Goal: Task Accomplishment & Management: Use online tool/utility

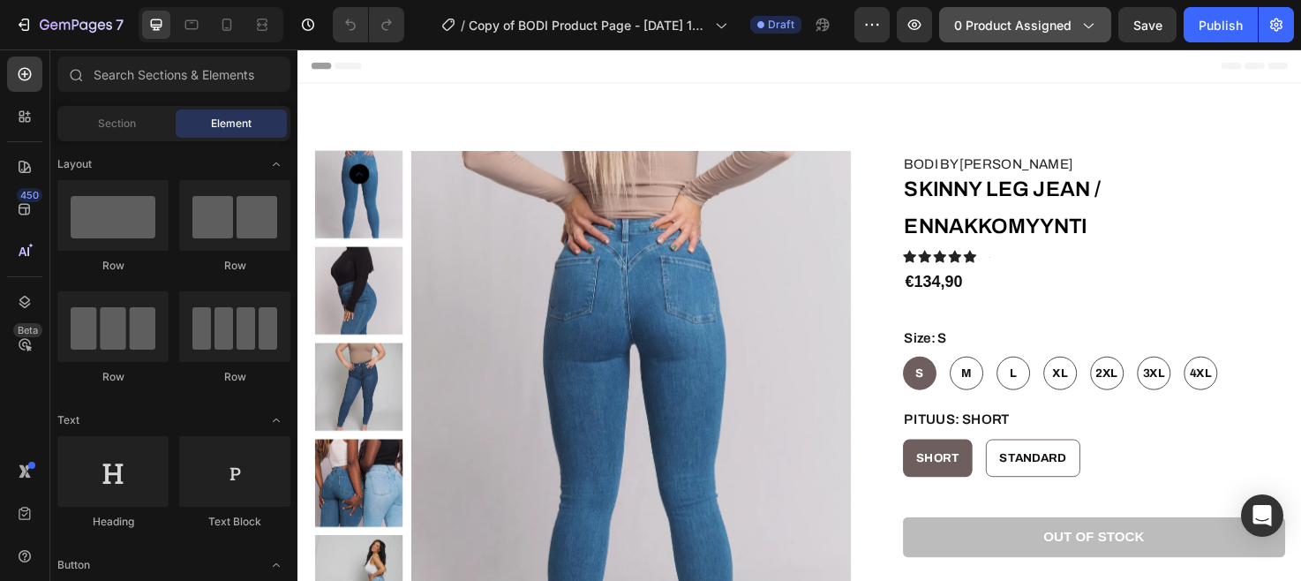
click at [1044, 39] on button "0 product assigned" at bounding box center [1025, 24] width 172 height 35
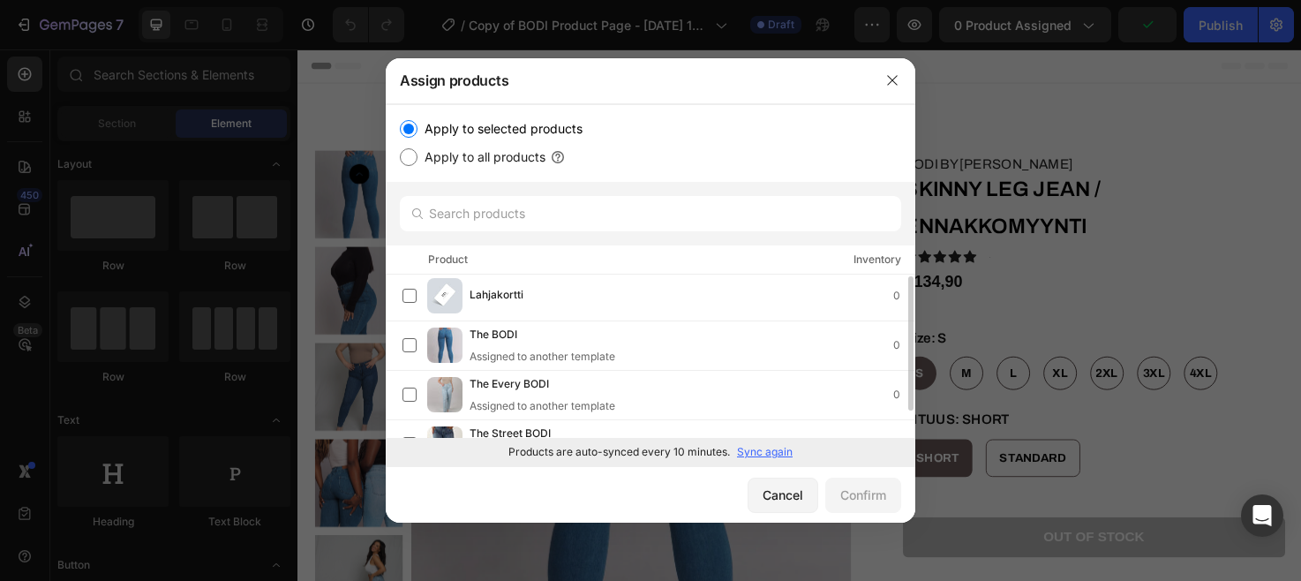
scroll to position [34, 0]
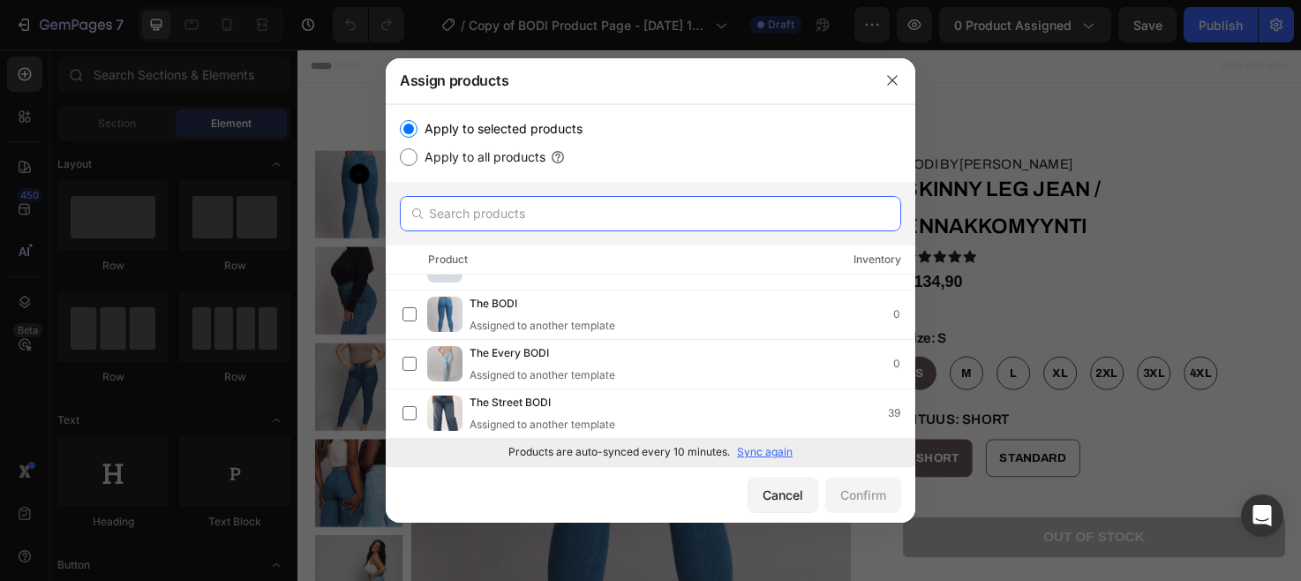
click at [700, 206] on input "text" at bounding box center [651, 213] width 502 height 35
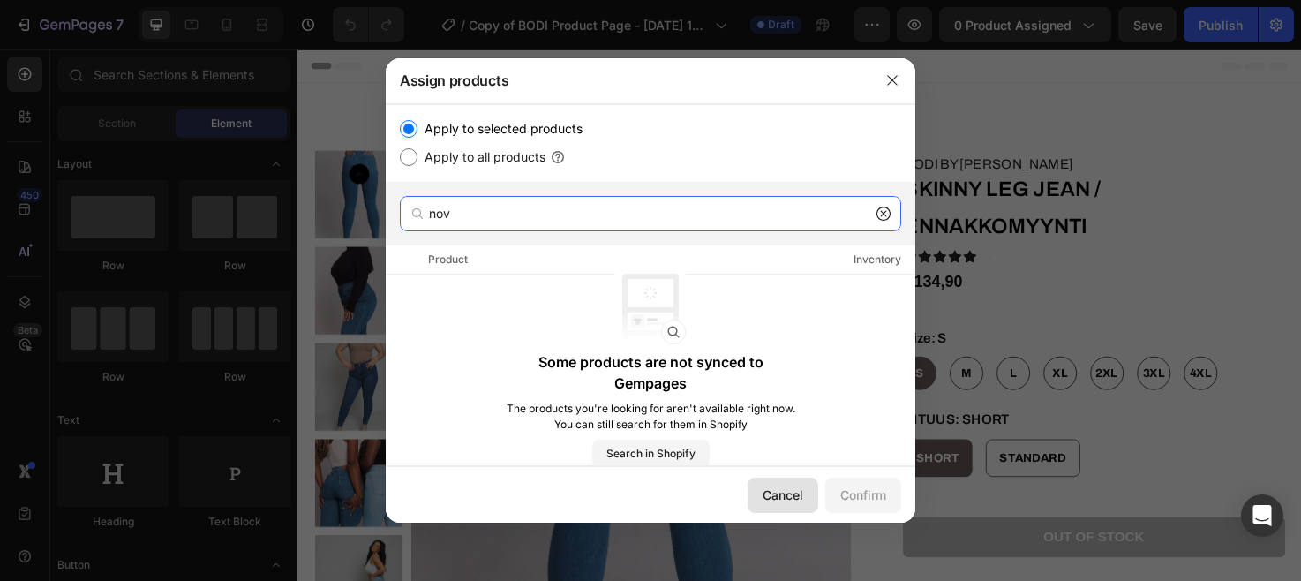
type input "nov"
click at [788, 485] on button "Cancel" at bounding box center [783, 495] width 71 height 35
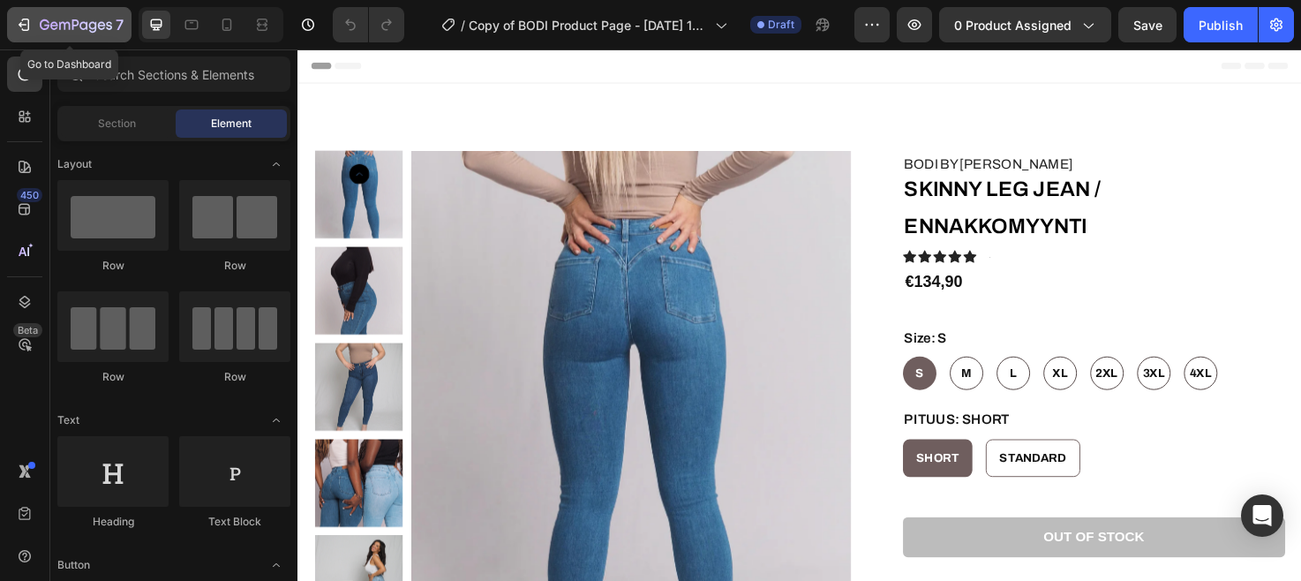
click at [67, 17] on div "7" at bounding box center [82, 24] width 84 height 21
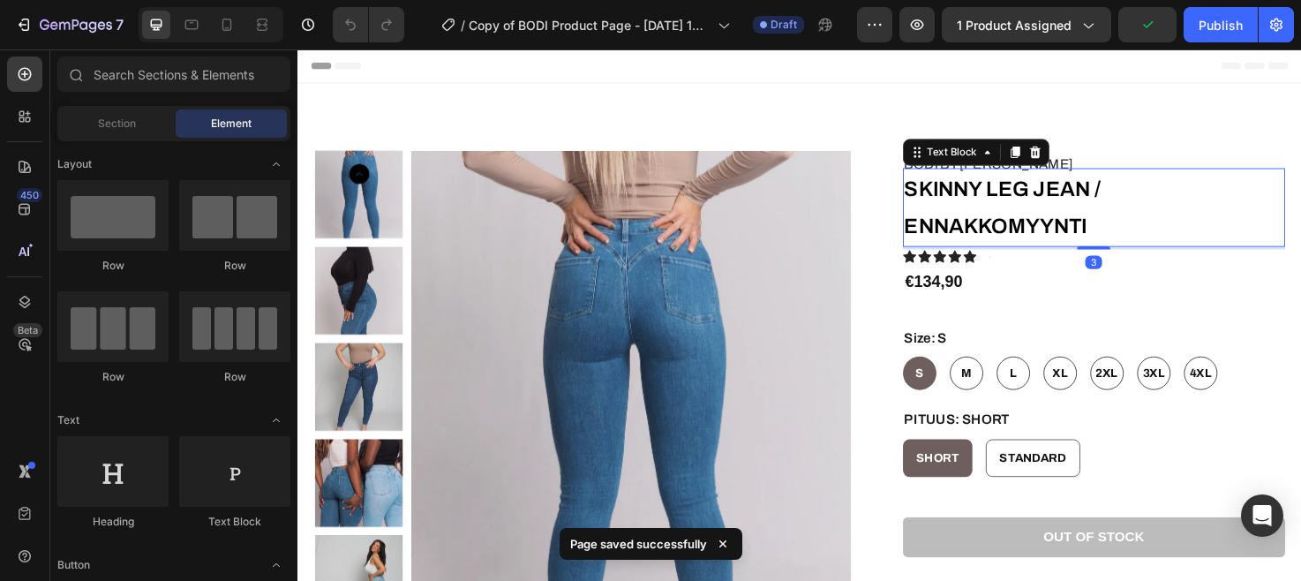
click at [1043, 202] on p "SKINNY LEG JEAN / ENNAKKOMYYNTI" at bounding box center [1138, 216] width 401 height 79
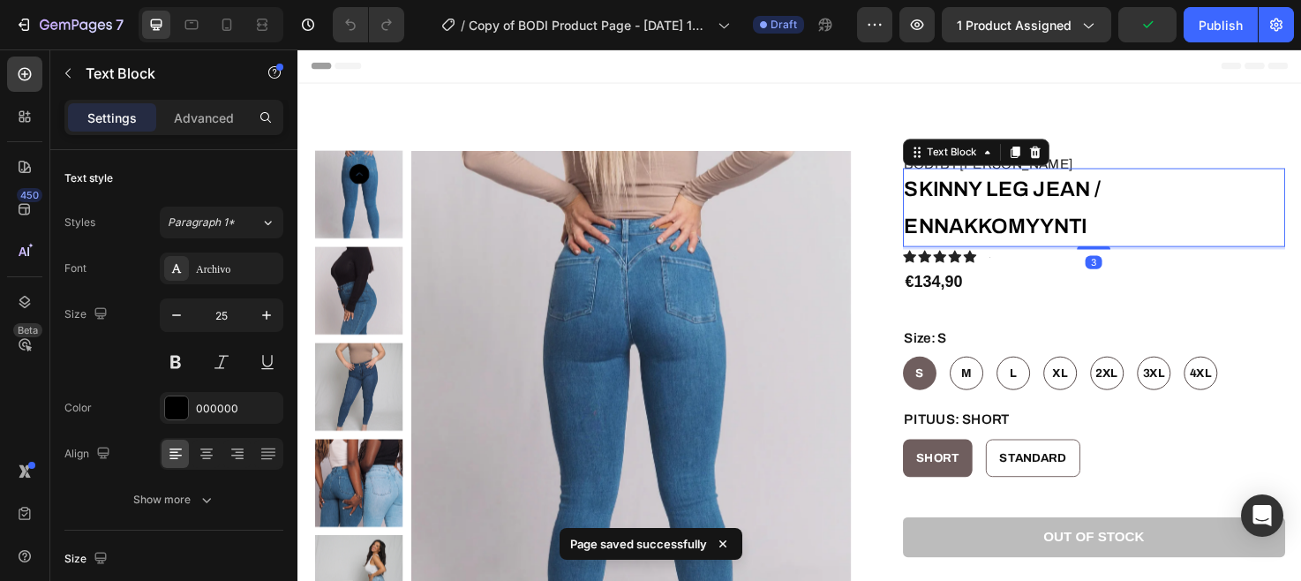
click at [1043, 202] on p "SKINNY LEG JEAN / ENNAKKOMYYNTI" at bounding box center [1138, 216] width 401 height 79
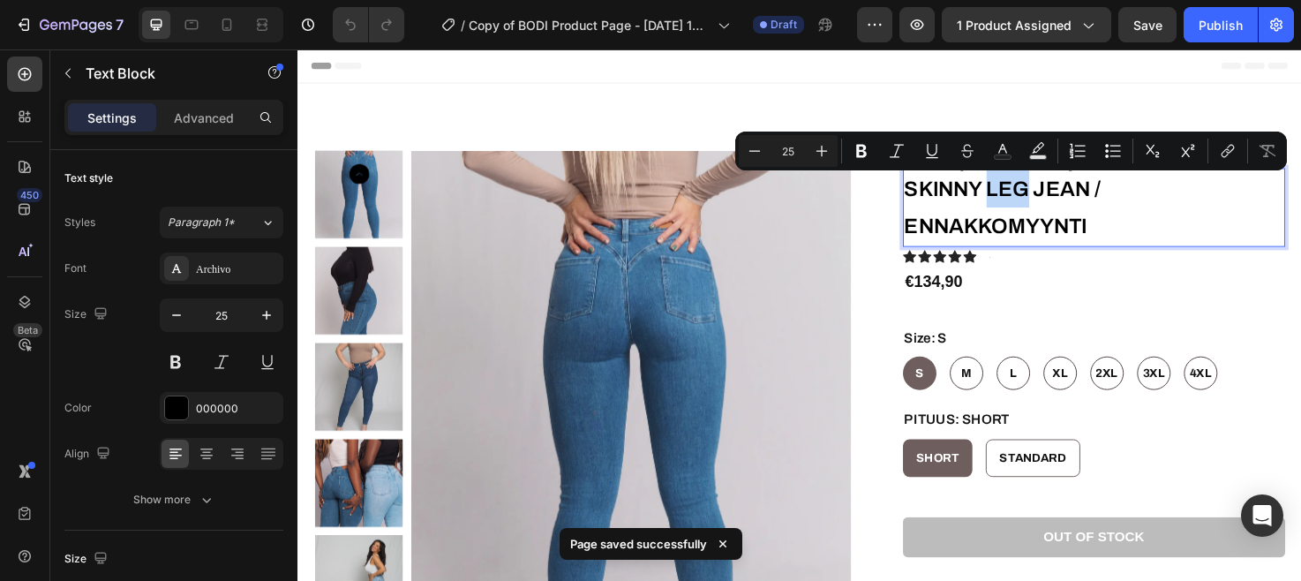
click at [1043, 202] on p "SKINNY LEG JEAN / ENNAKKOMYYNTI" at bounding box center [1138, 216] width 401 height 79
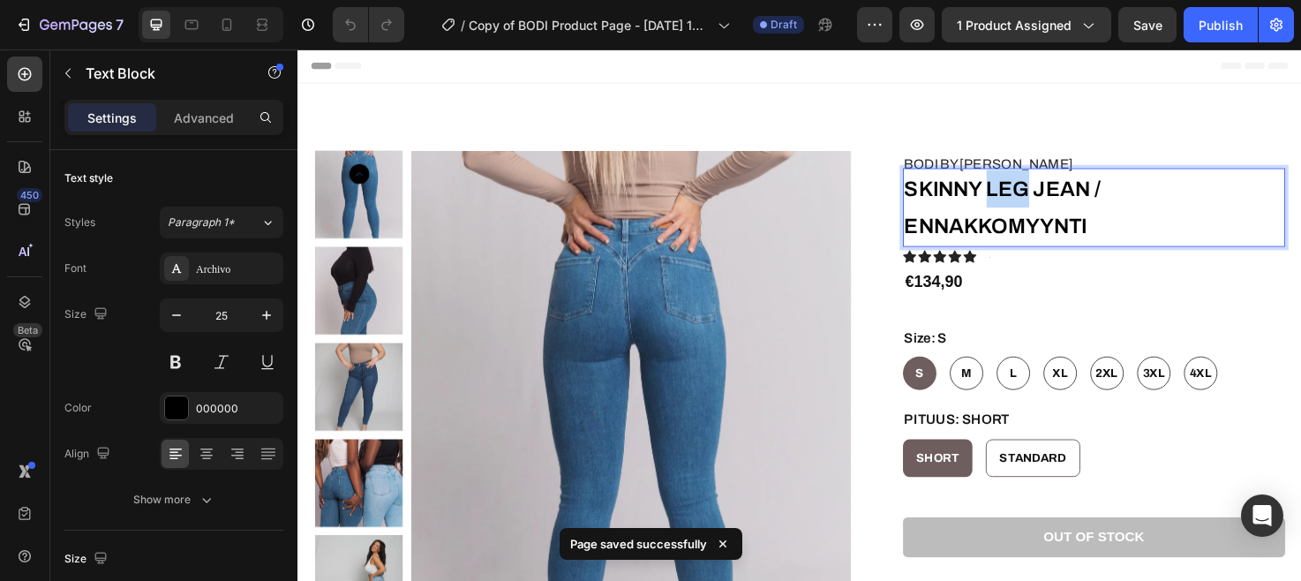
click at [1043, 202] on p "SKINNY LEG JEAN / ENNAKKOMYYNTI" at bounding box center [1138, 216] width 401 height 79
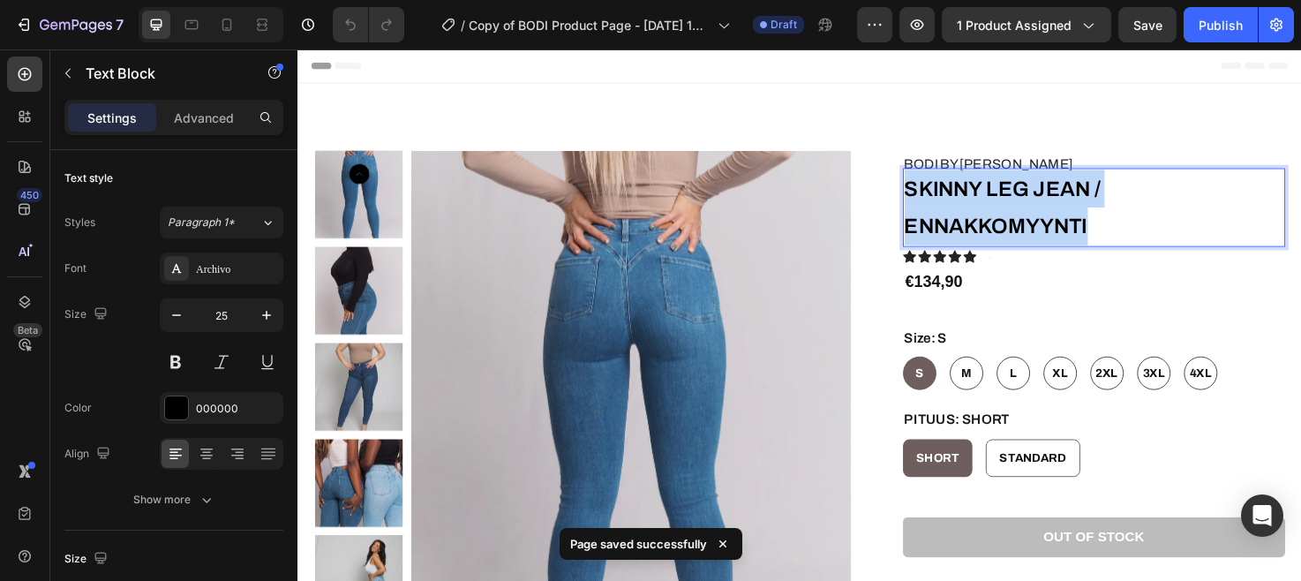
click at [1043, 202] on p "SKINNY LEG JEAN / ENNAKKOMYYNTI" at bounding box center [1138, 216] width 401 height 79
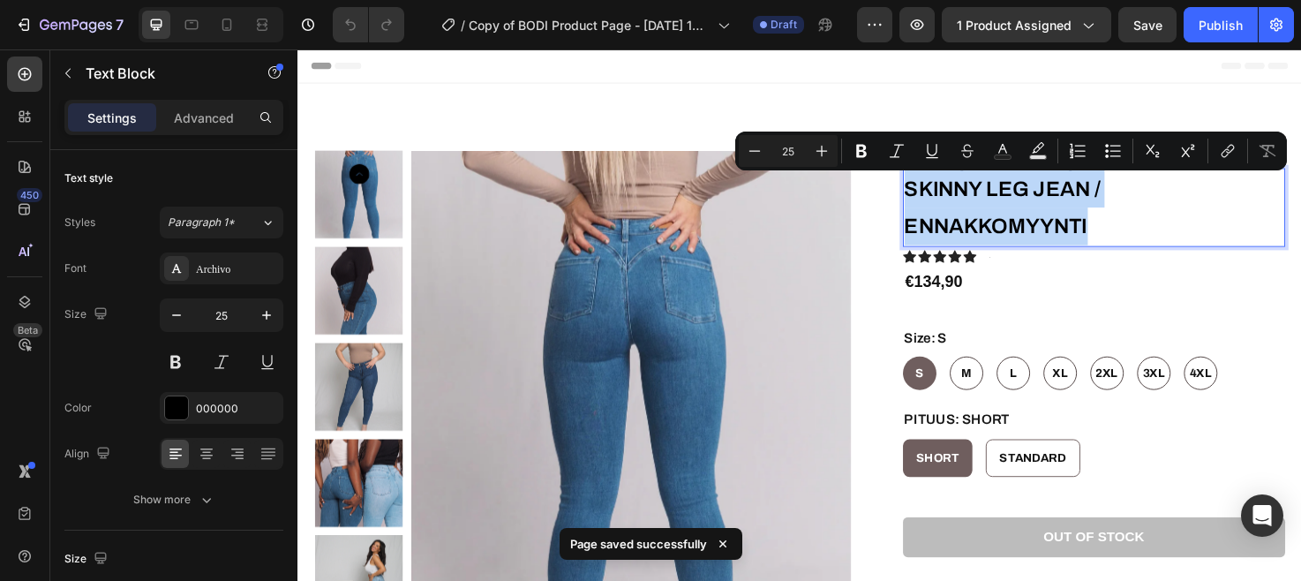
click at [1076, 197] on p "SKINNY LEG JEAN / ENNAKKOMYYNTI" at bounding box center [1138, 216] width 401 height 79
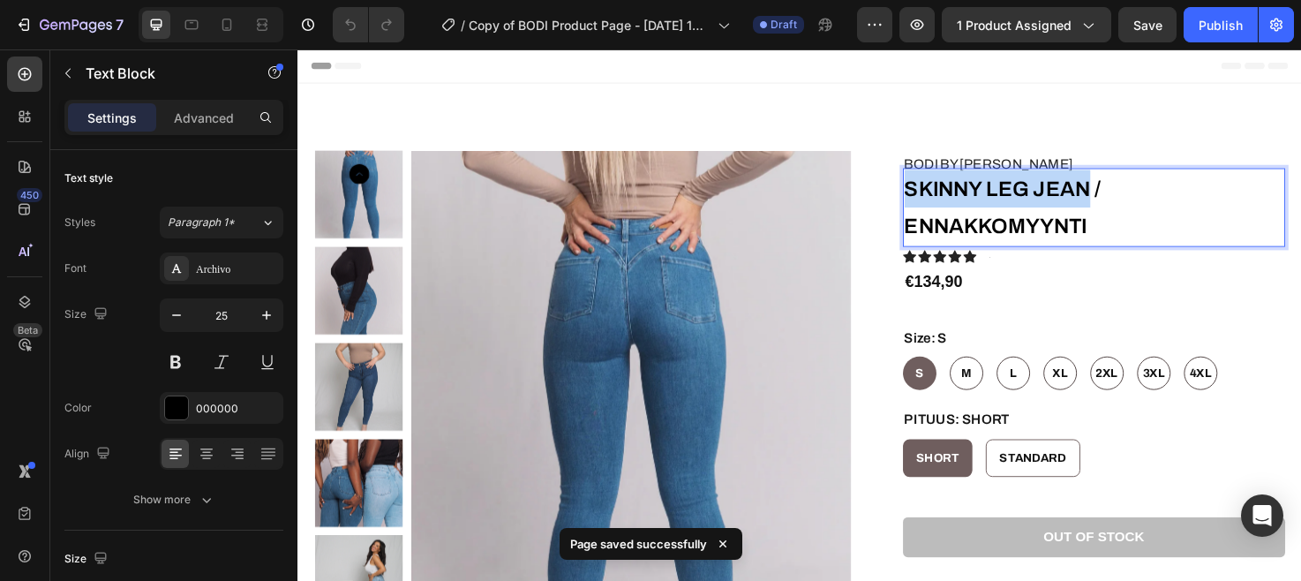
drag, startPoint x: 1134, startPoint y: 195, endPoint x: 929, endPoint y: 193, distance: 204.8
click at [929, 193] on div "Product Images BODI BY BIA Text Block SKINNY LEG JEAN / ENNAKKOMYYNTI Text Bloc…" at bounding box center [827, 530] width 1024 height 749
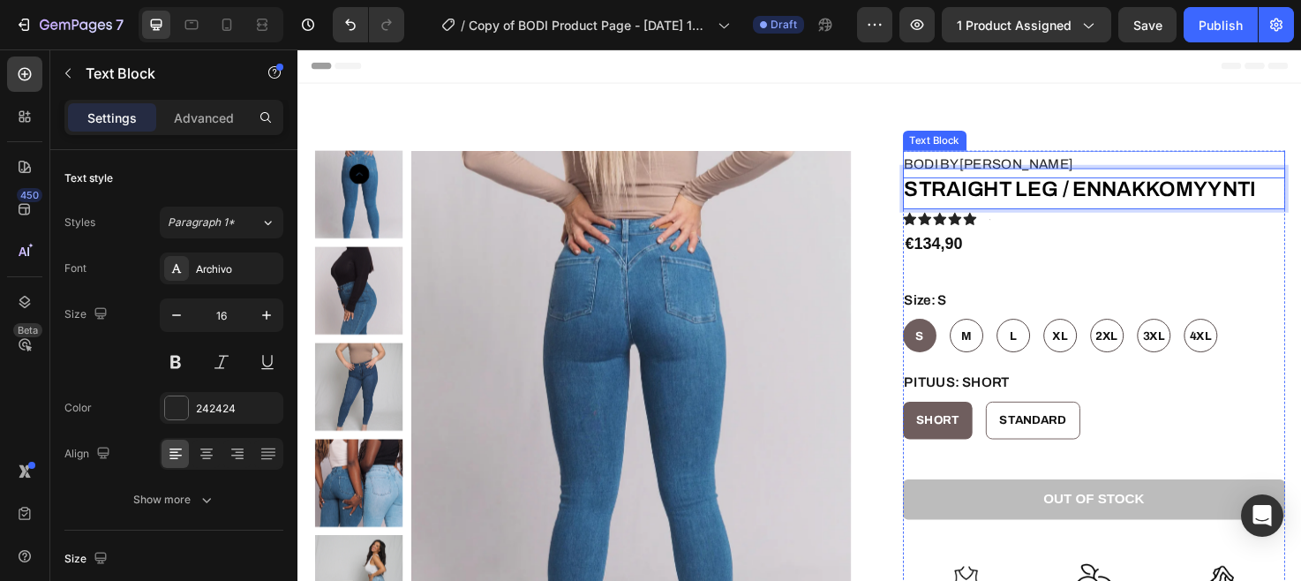
click at [989, 163] on p "BODI BY BIA" at bounding box center [1138, 171] width 401 height 26
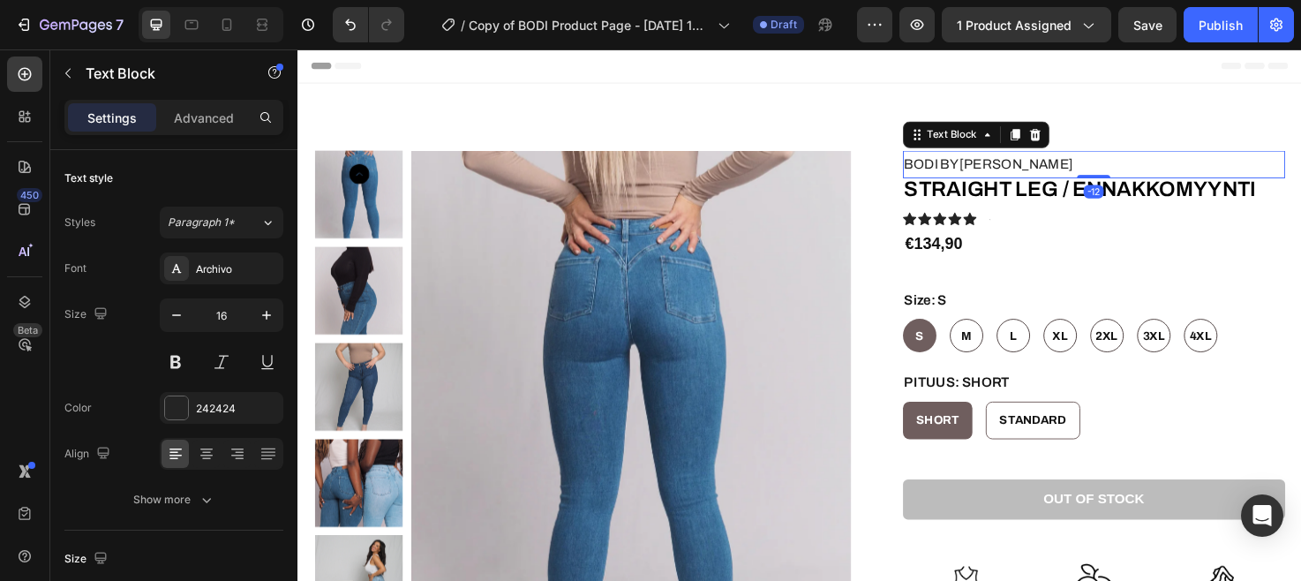
click at [990, 166] on p "BODI BY BIA" at bounding box center [1138, 171] width 401 height 26
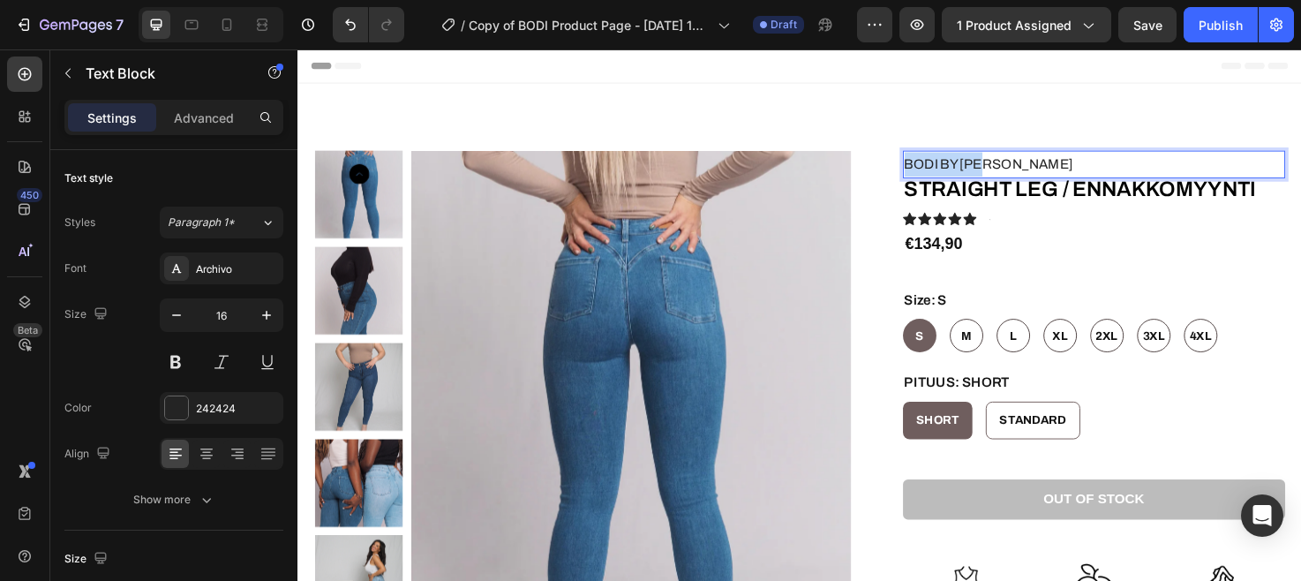
click at [990, 166] on p "BODI BY BIA" at bounding box center [1138, 171] width 401 height 26
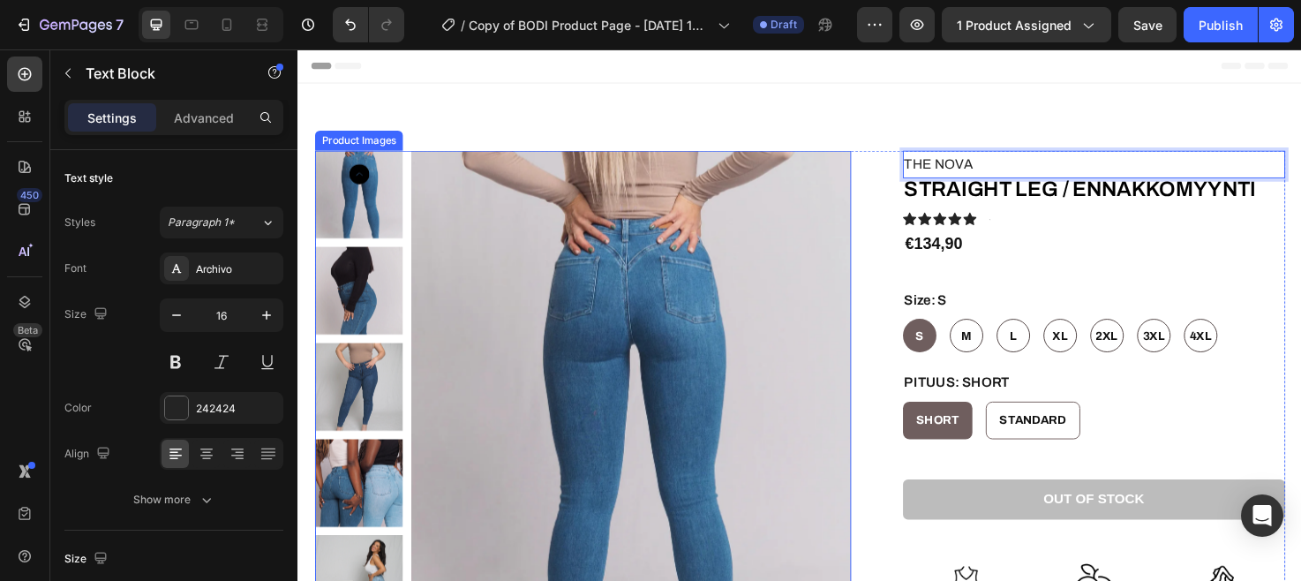
click at [784, 411] on img at bounding box center [649, 465] width 464 height 619
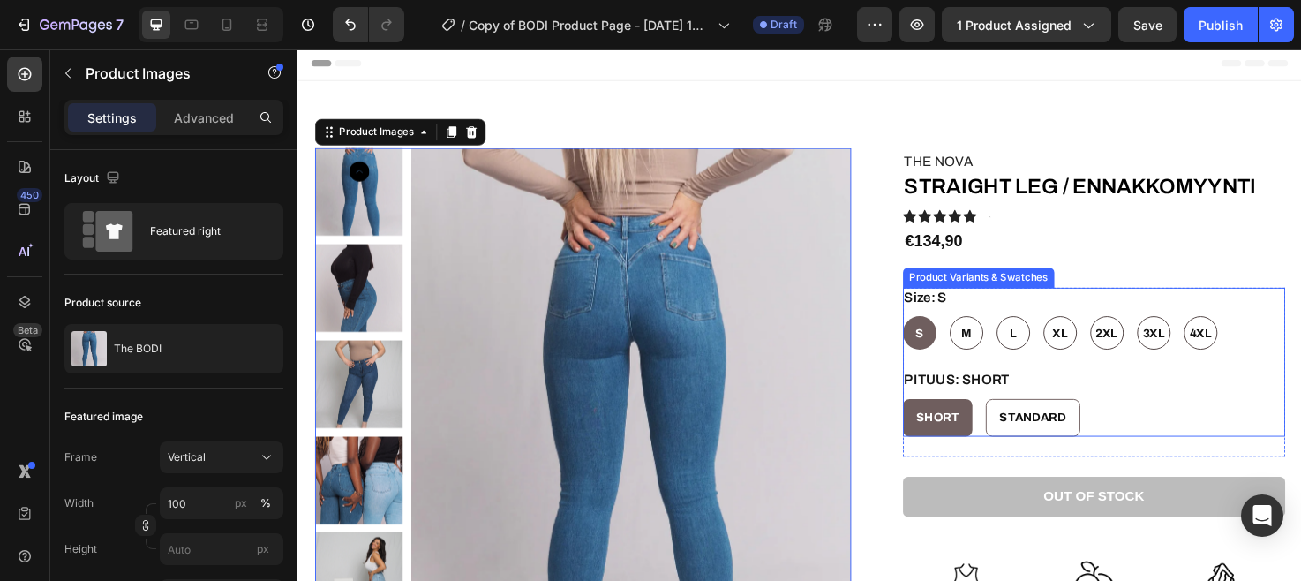
scroll to position [1, 0]
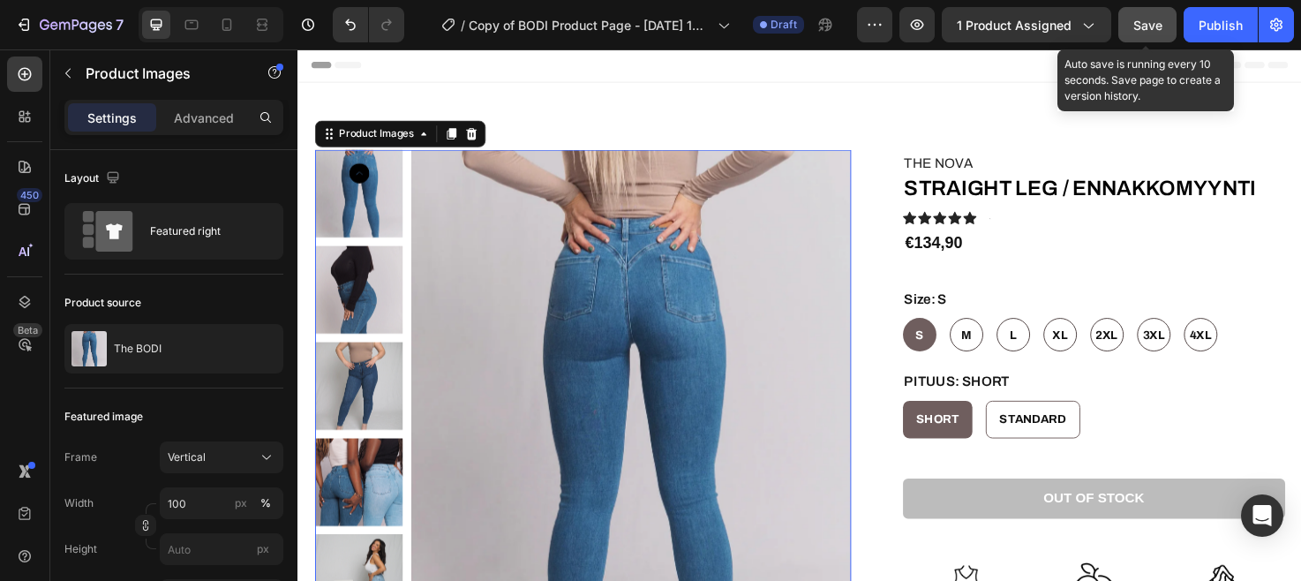
click at [1153, 18] on span "Save" at bounding box center [1148, 25] width 29 height 15
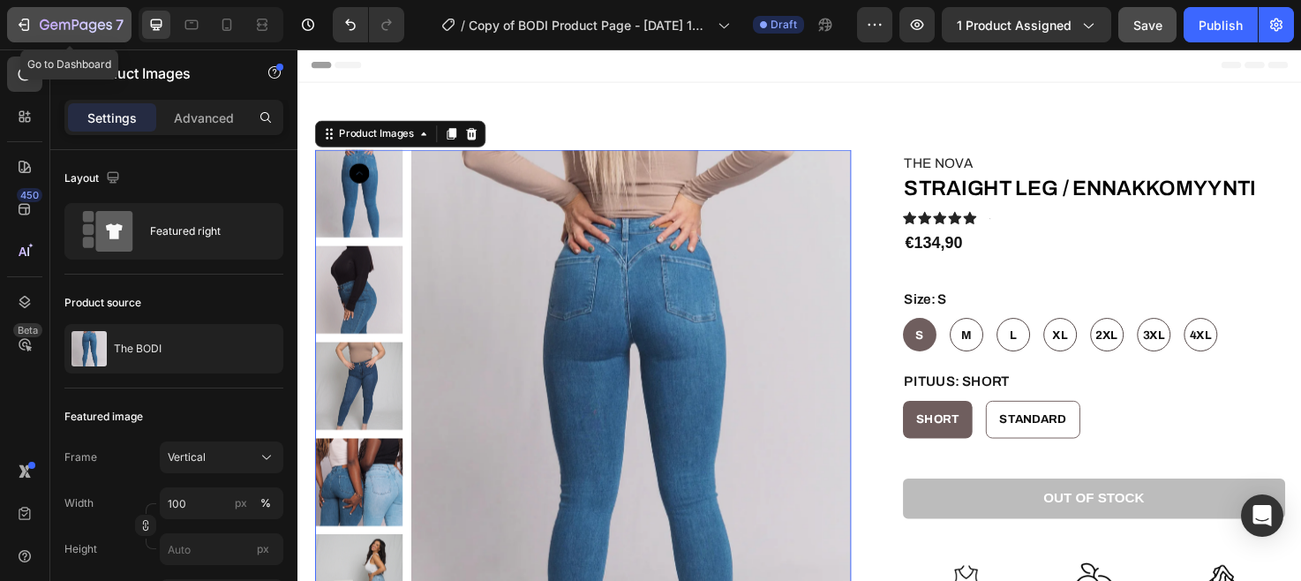
click at [77, 22] on icon "button" at bounding box center [76, 26] width 72 height 15
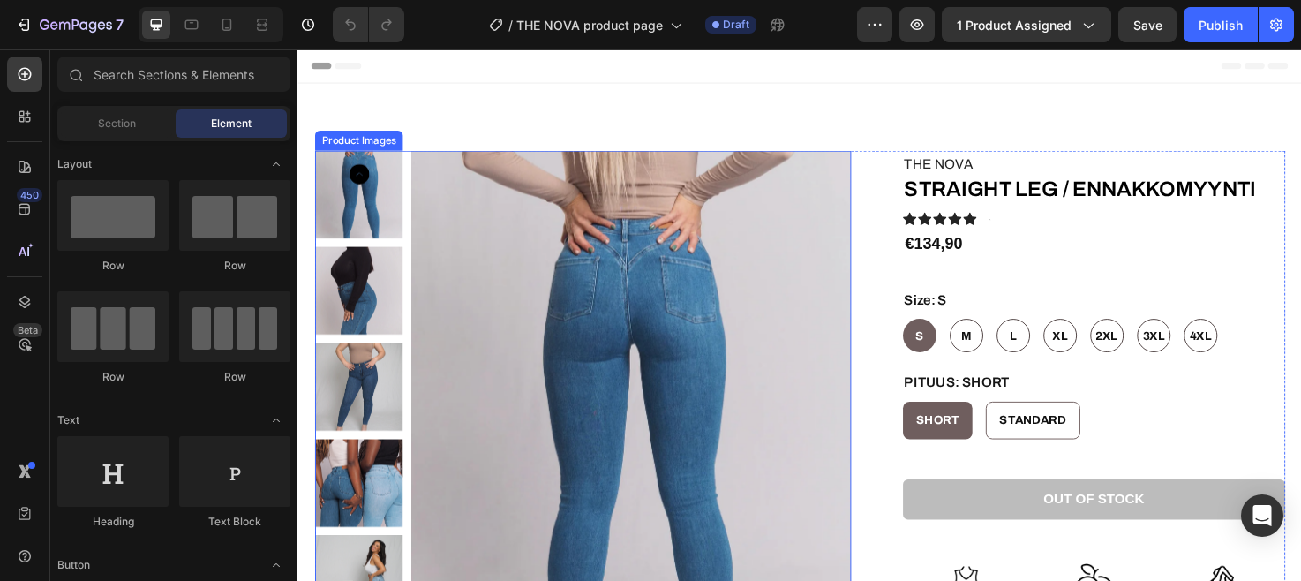
click at [509, 261] on img at bounding box center [649, 465] width 464 height 619
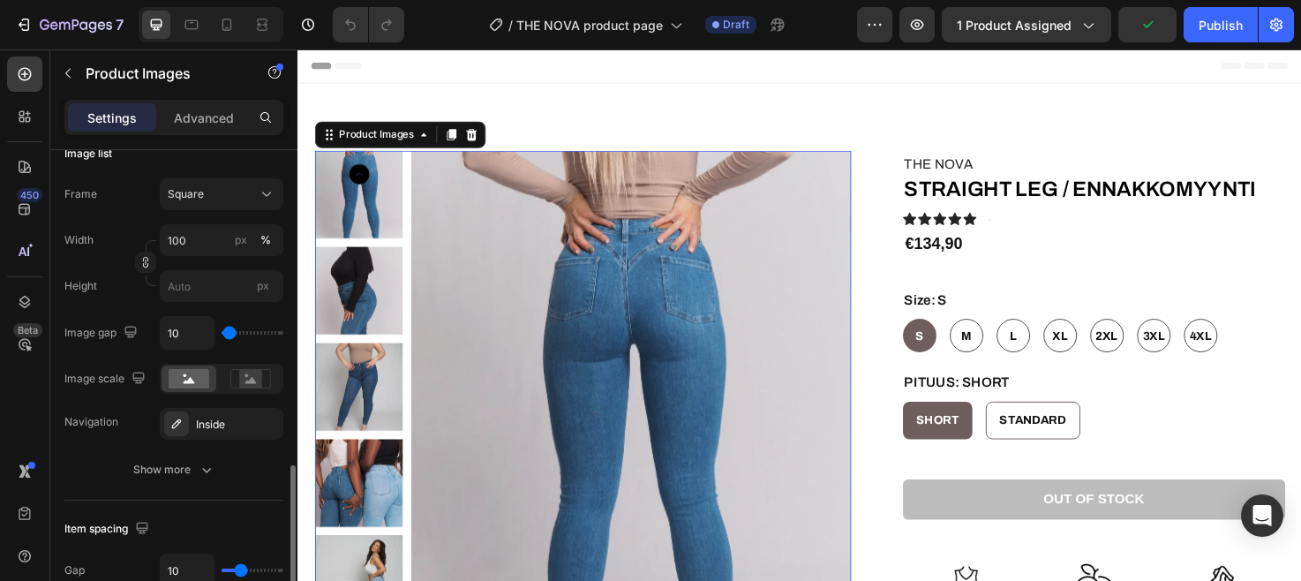
scroll to position [677, 0]
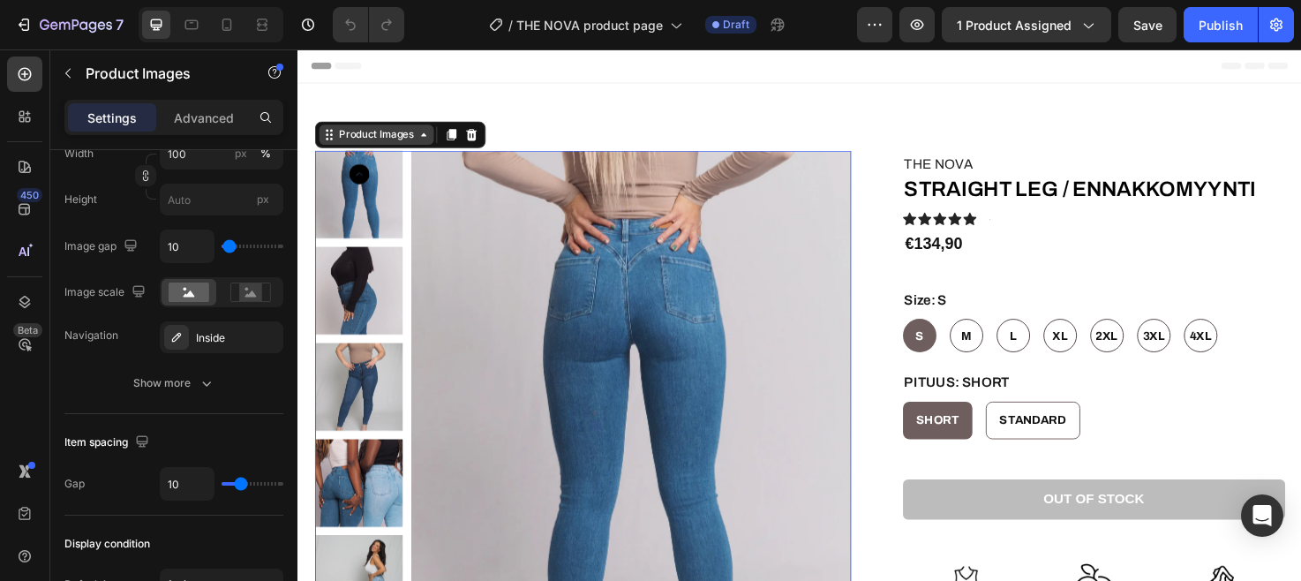
click at [384, 133] on div "Product Images" at bounding box center [380, 140] width 86 height 16
click at [607, 215] on img at bounding box center [649, 465] width 464 height 619
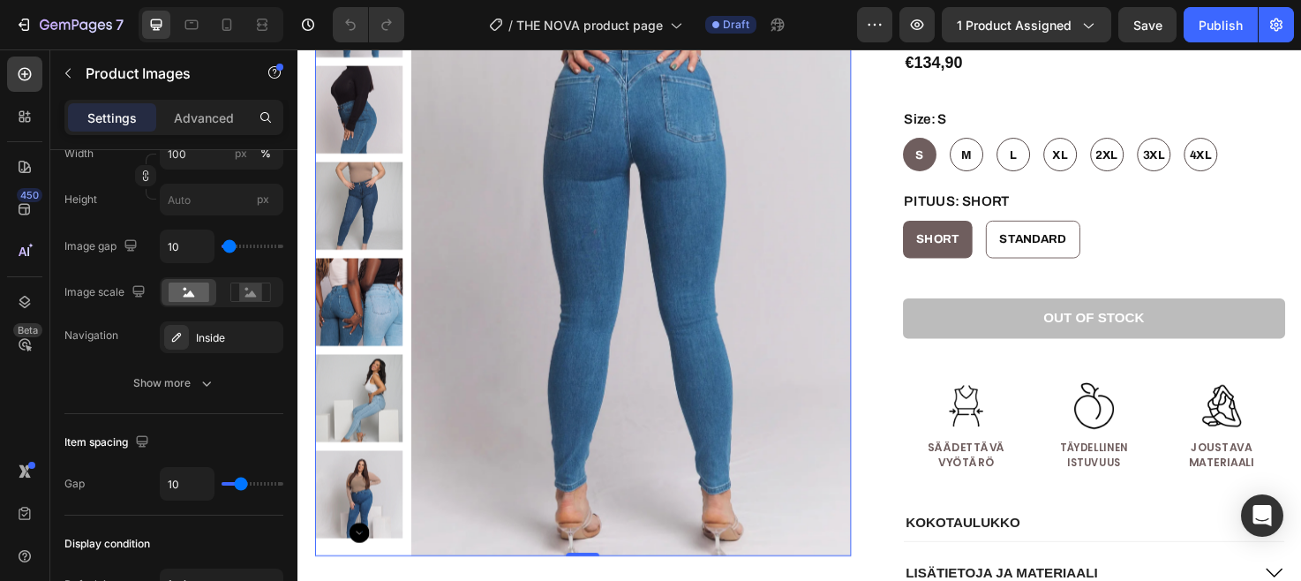
scroll to position [190, 0]
click at [63, 19] on icon "button" at bounding box center [76, 26] width 72 height 15
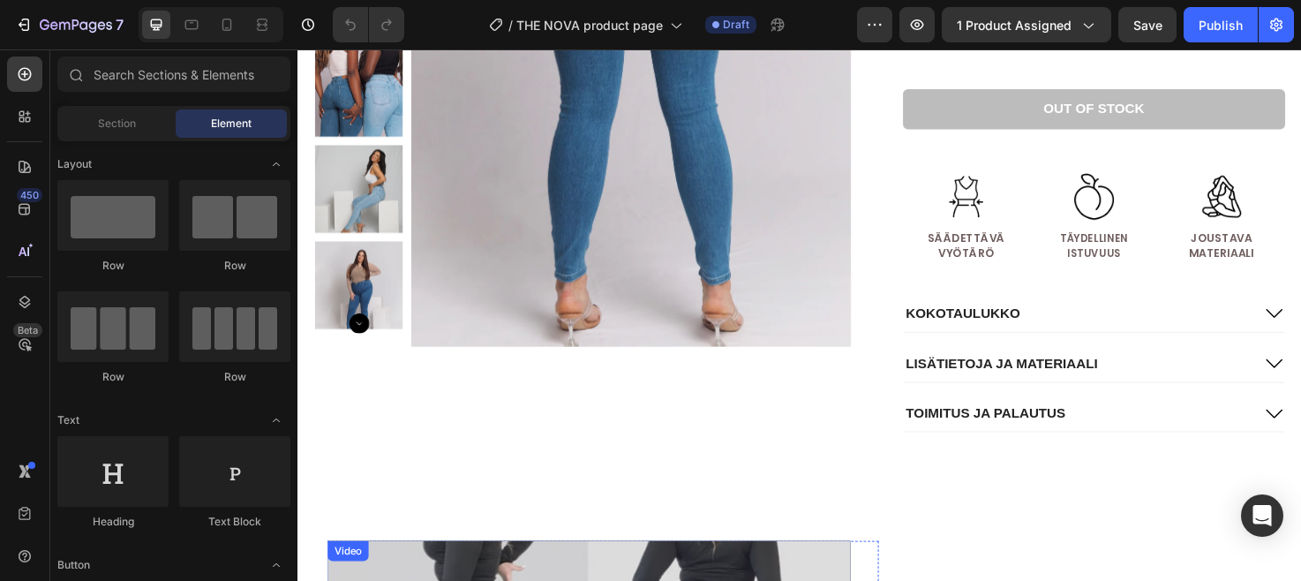
scroll to position [283, 0]
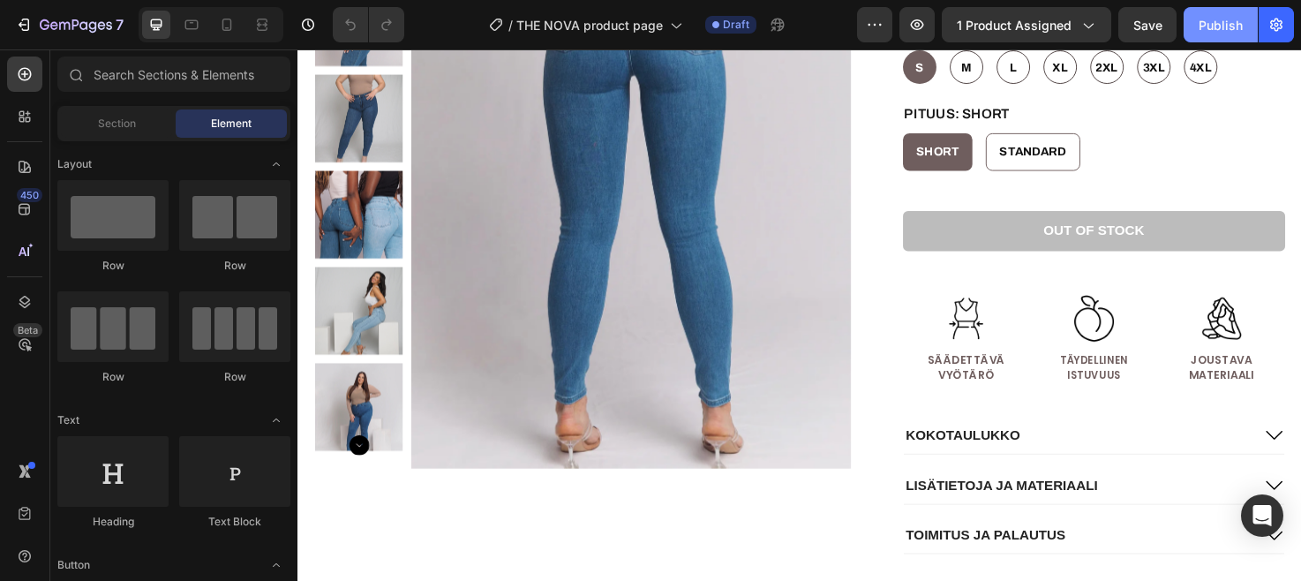
click at [1225, 26] on div "Publish" at bounding box center [1221, 25] width 44 height 19
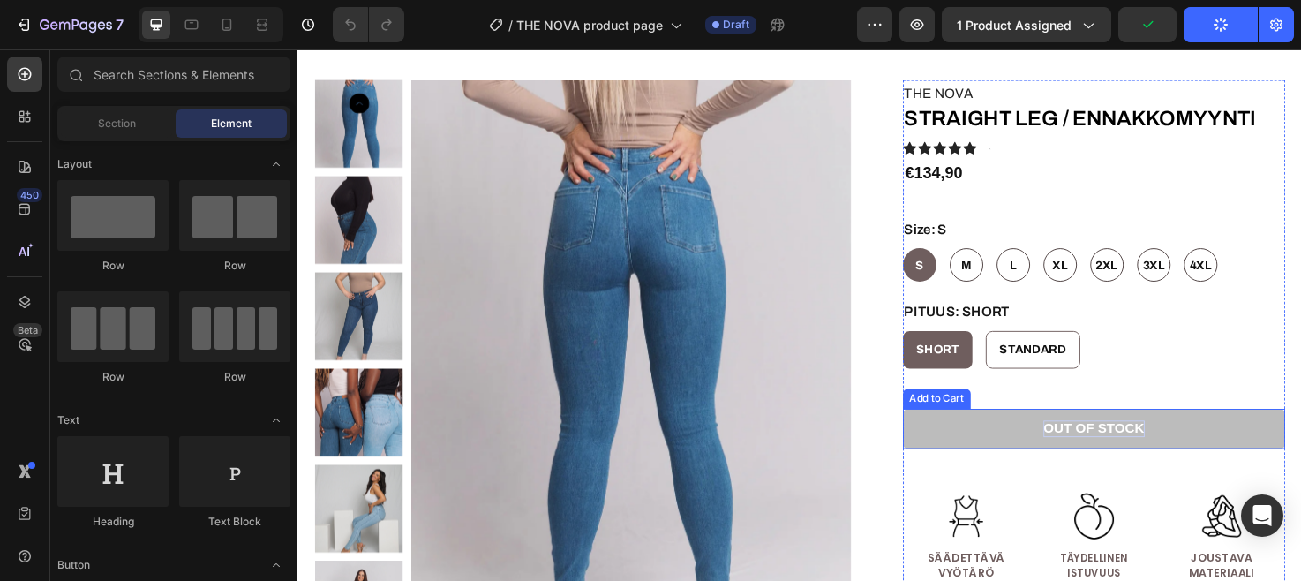
scroll to position [69, 0]
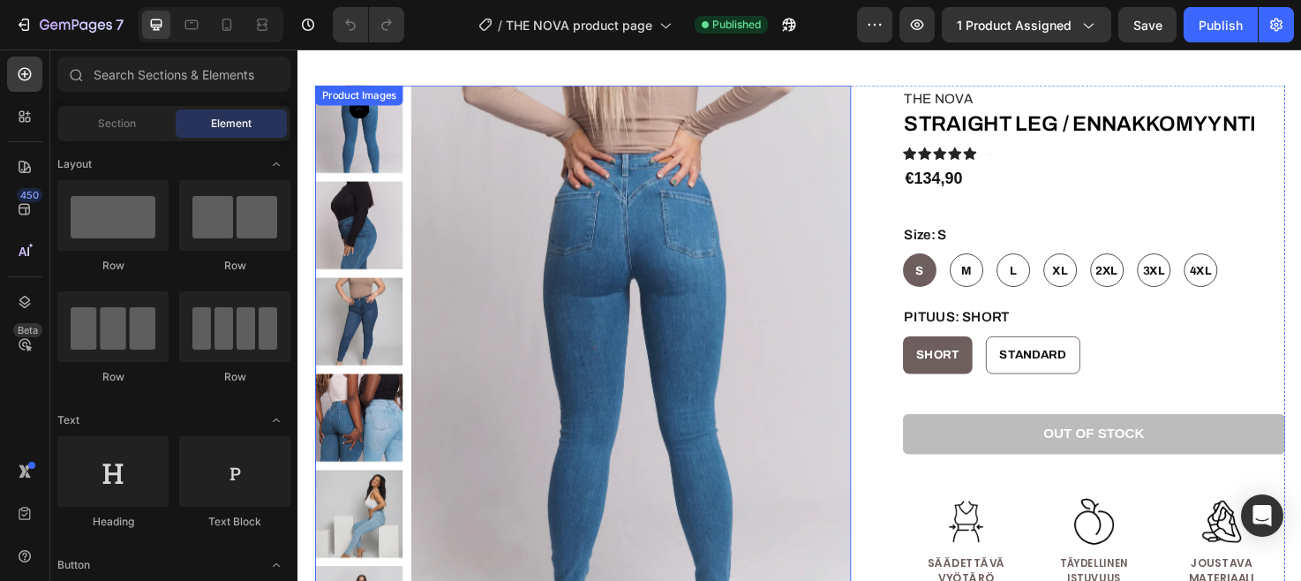
click at [590, 303] on img at bounding box center [649, 396] width 464 height 619
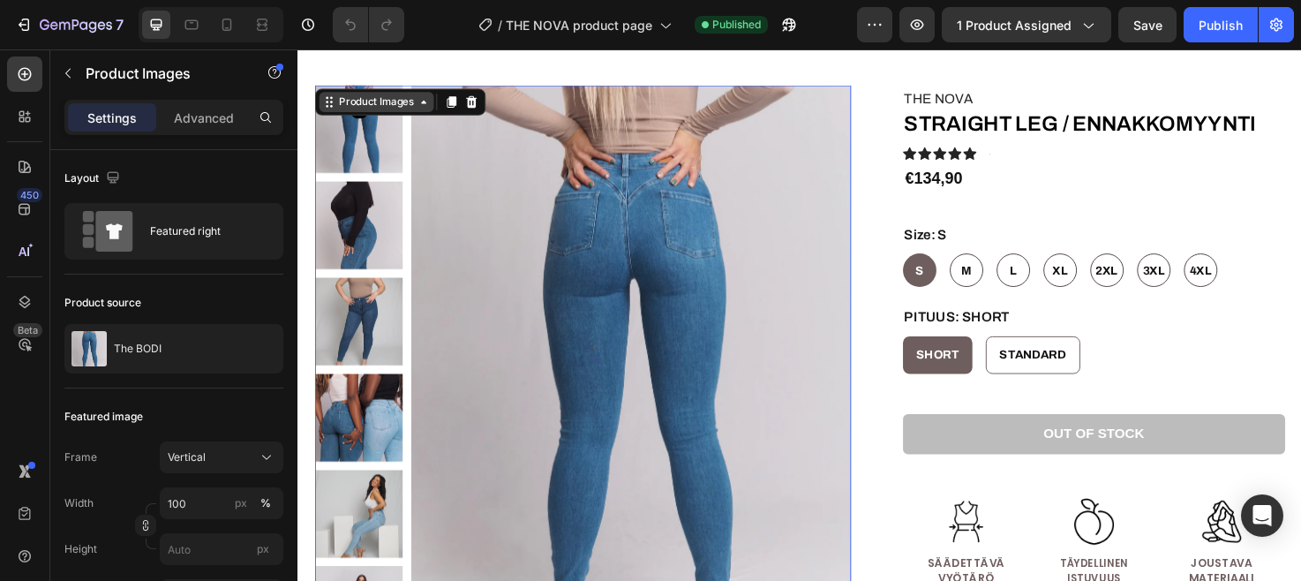
click at [381, 108] on div "Product Images" at bounding box center [380, 105] width 86 height 16
click at [381, 107] on div "Product Images" at bounding box center [380, 105] width 86 height 16
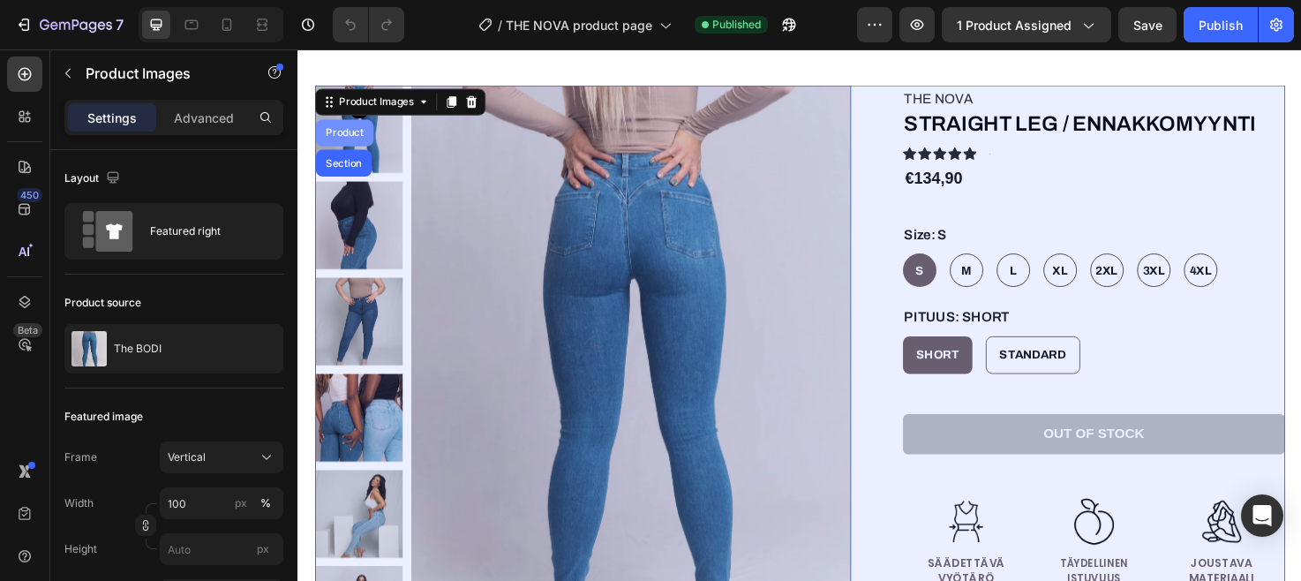
click at [357, 140] on div "Product" at bounding box center [346, 137] width 47 height 11
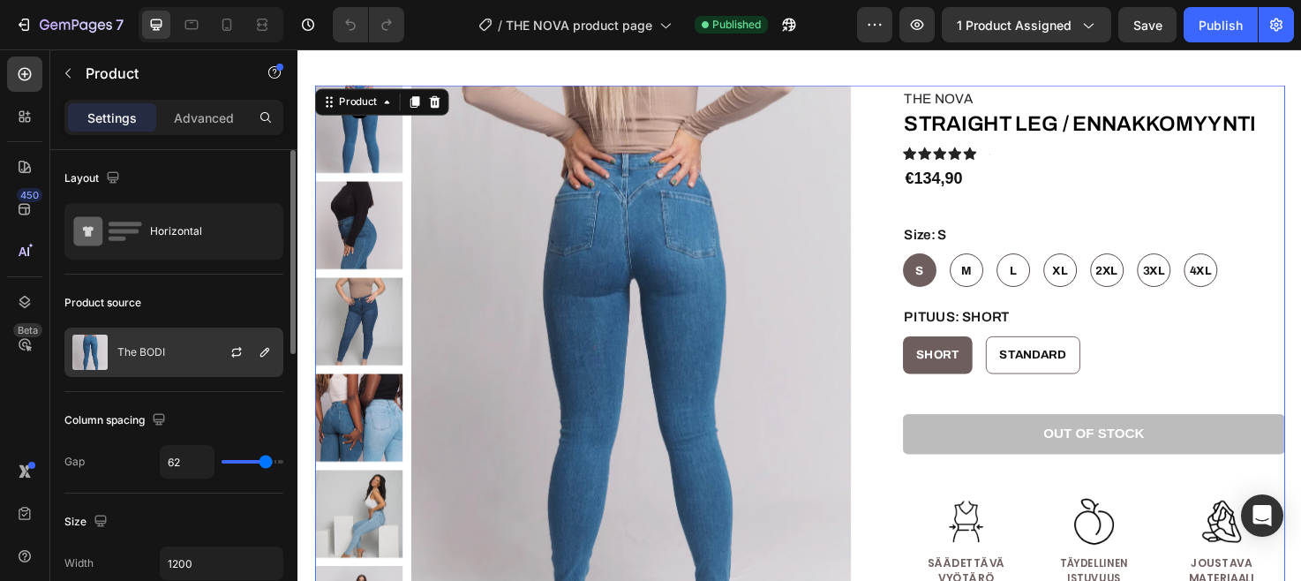
click at [170, 356] on div "The BODI" at bounding box center [173, 352] width 219 height 49
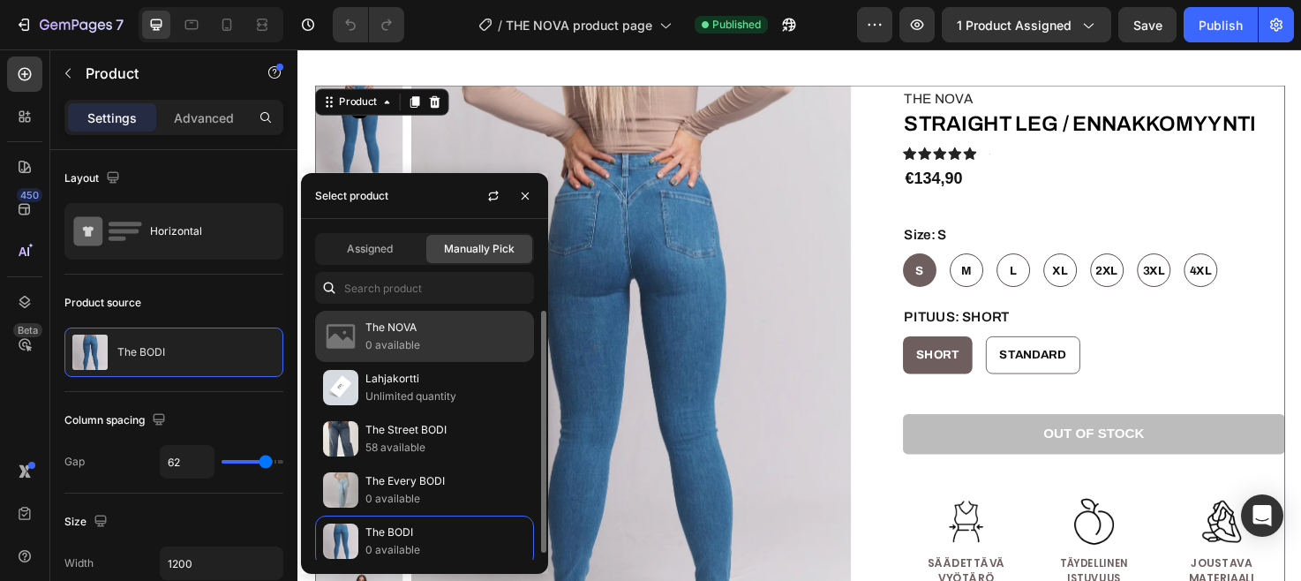
click at [437, 331] on p "The NOVA" at bounding box center [446, 328] width 161 height 18
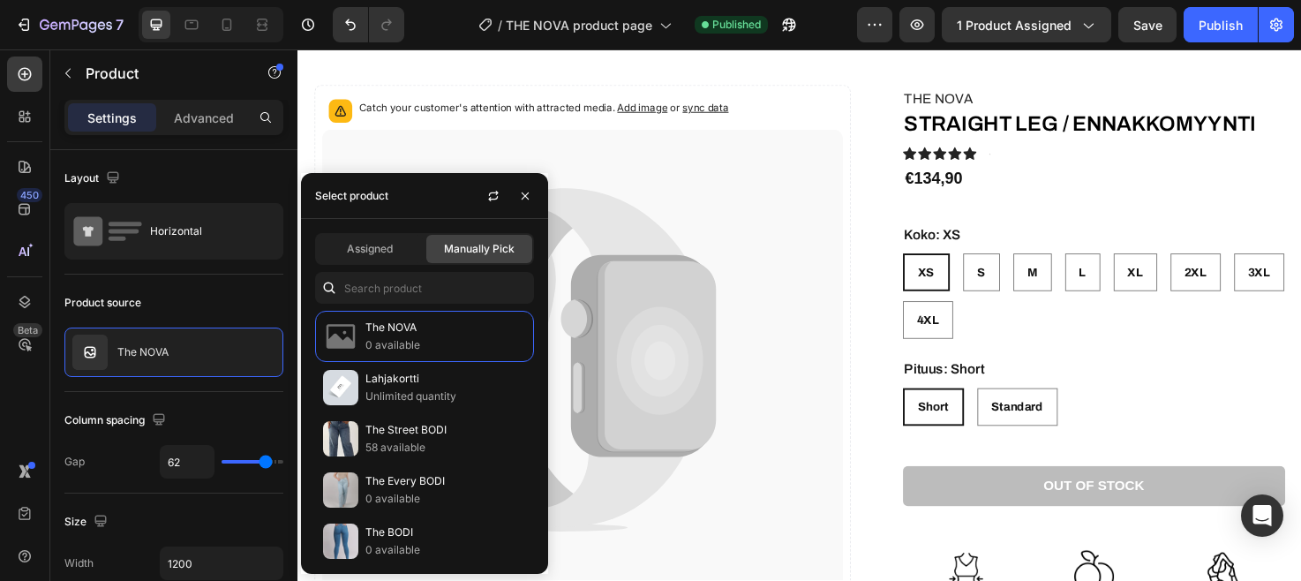
click at [464, 252] on span "Manually Pick" at bounding box center [479, 249] width 71 height 16
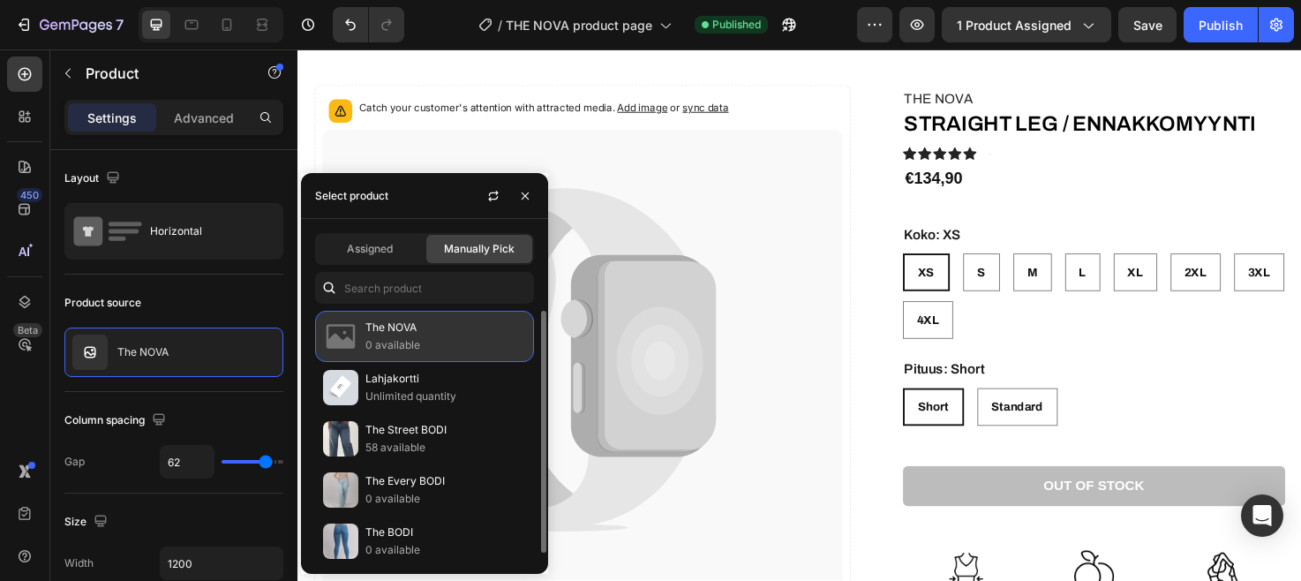
click at [464, 336] on p "0 available" at bounding box center [446, 345] width 161 height 18
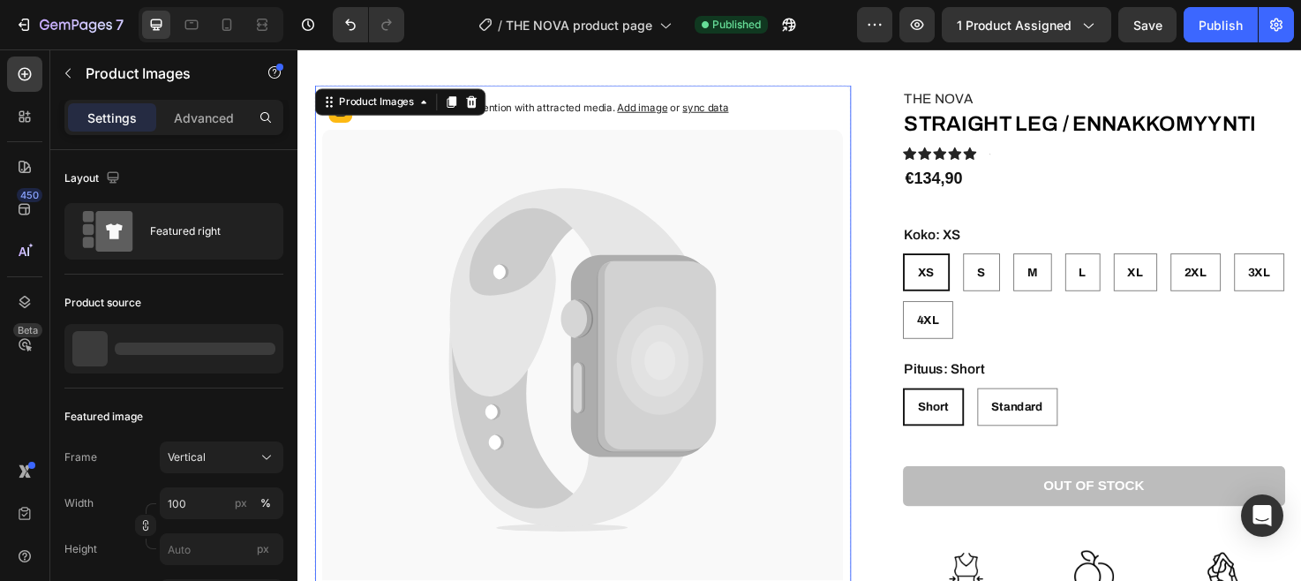
click at [666, 352] on icon at bounding box center [679, 378] width 91 height 114
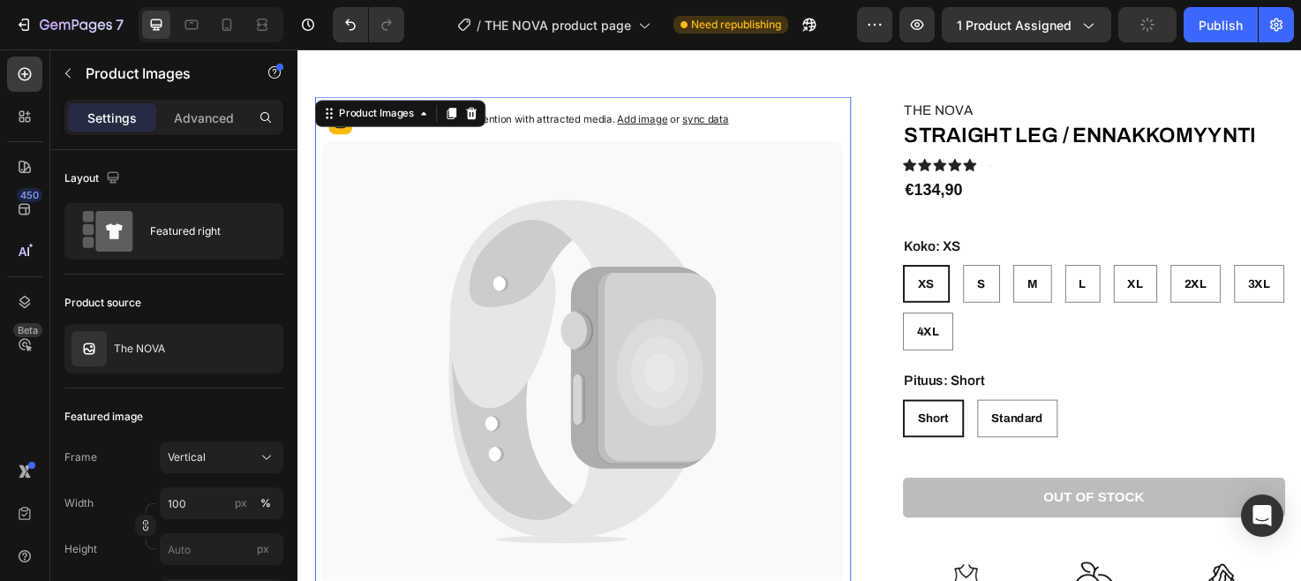
scroll to position [34, 0]
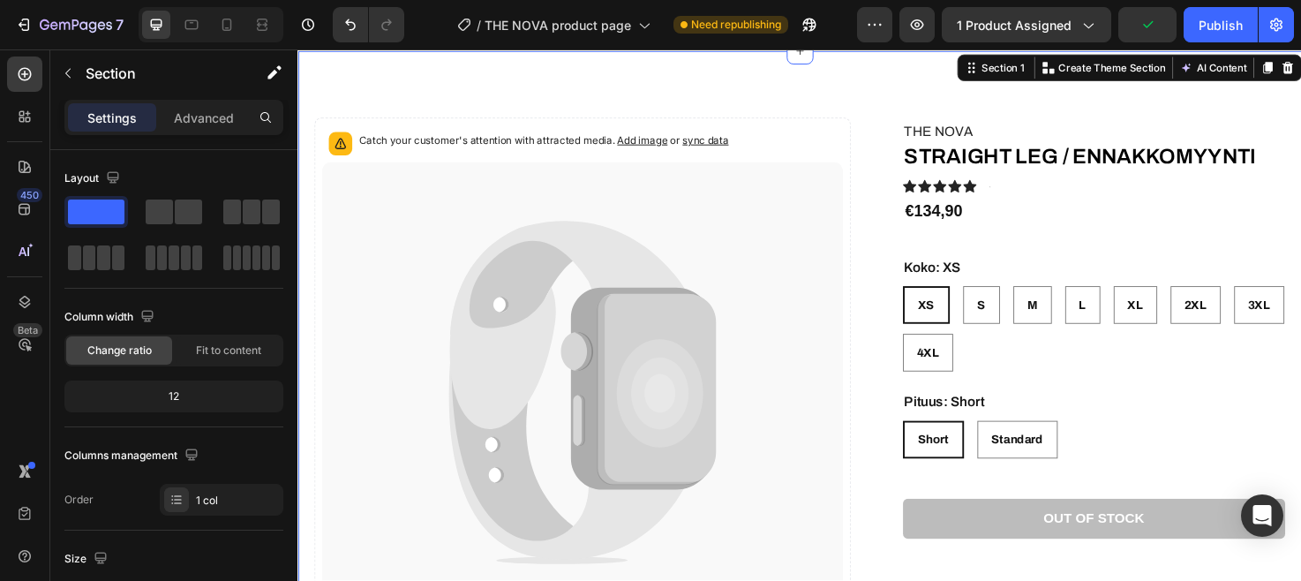
click at [748, 75] on div "Catch your customer's attention with attracted media. Add image or sync data Pr…" at bounding box center [828, 503] width 1060 height 905
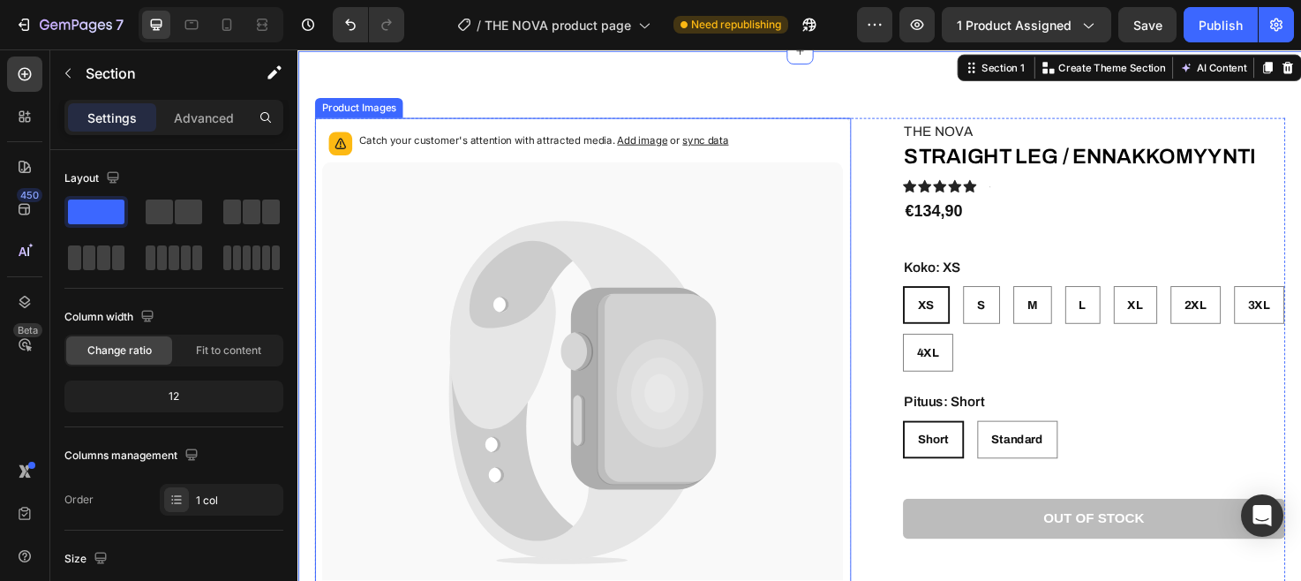
click at [669, 143] on span "Add image" at bounding box center [661, 145] width 53 height 13
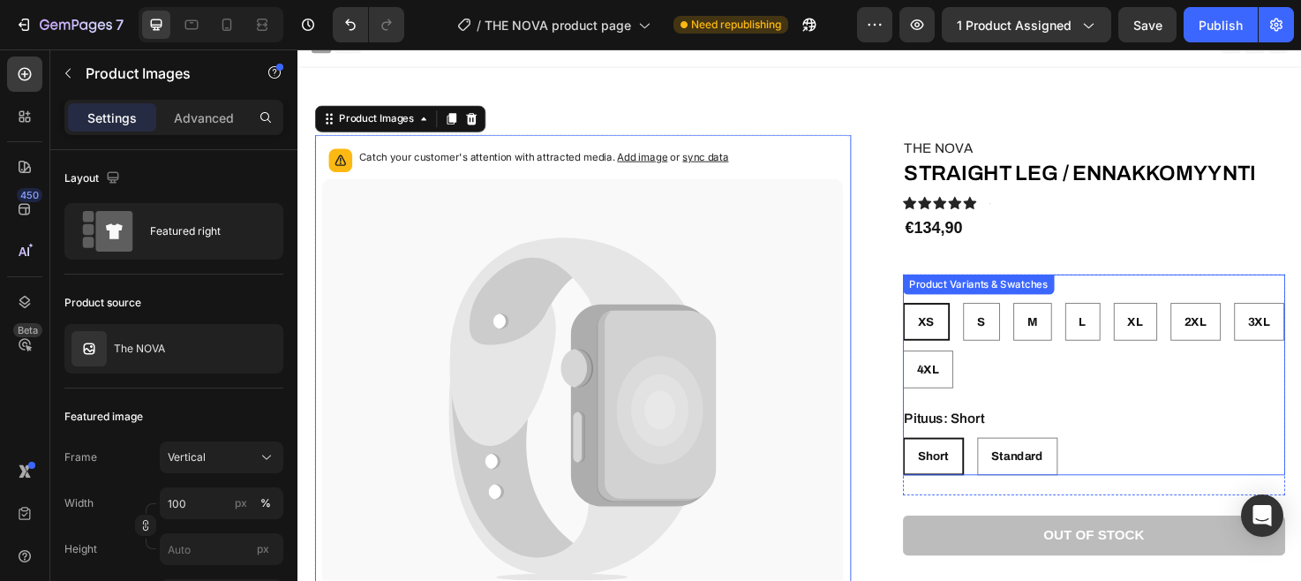
scroll to position [0, 0]
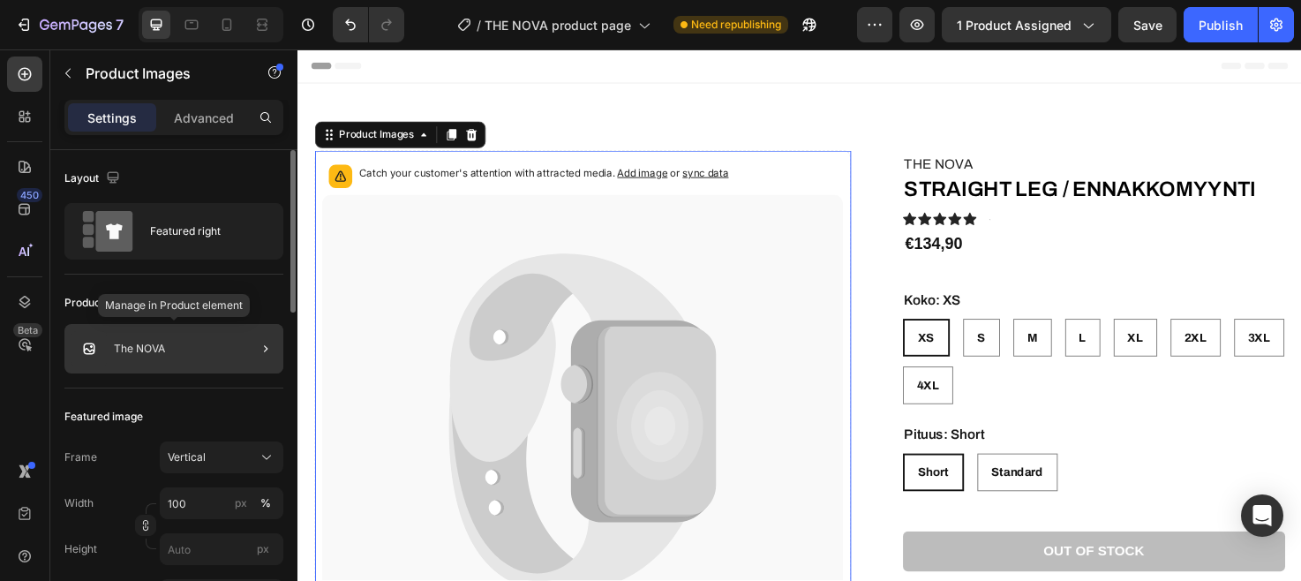
click at [185, 343] on div "The NOVA" at bounding box center [173, 348] width 219 height 49
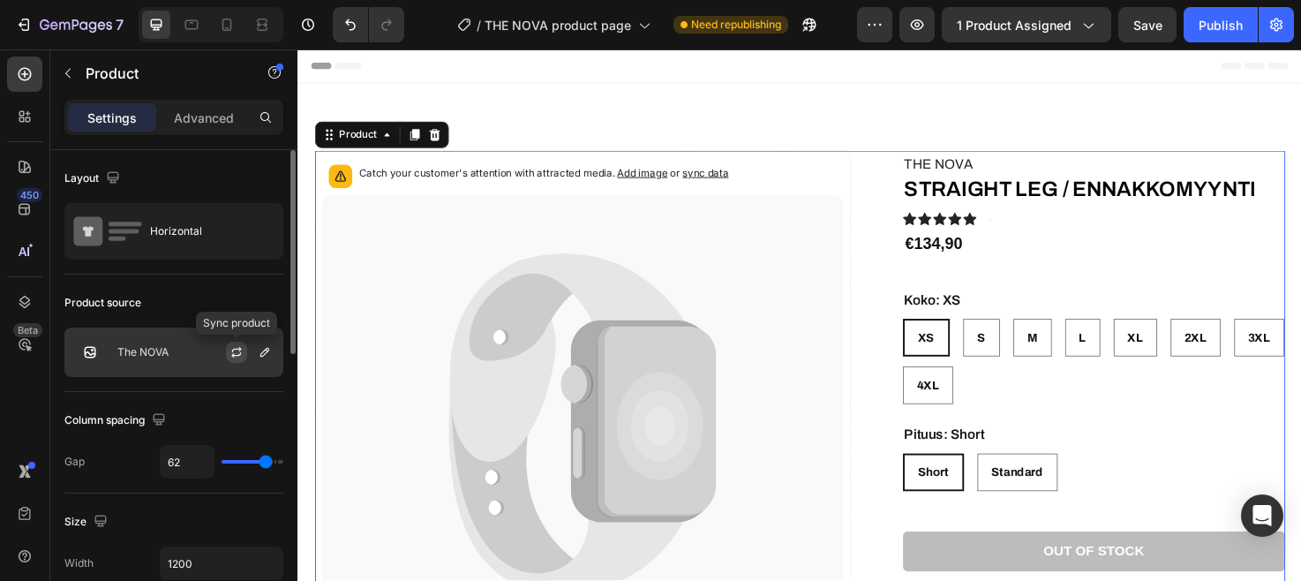
click at [235, 361] on button "button" at bounding box center [236, 352] width 21 height 21
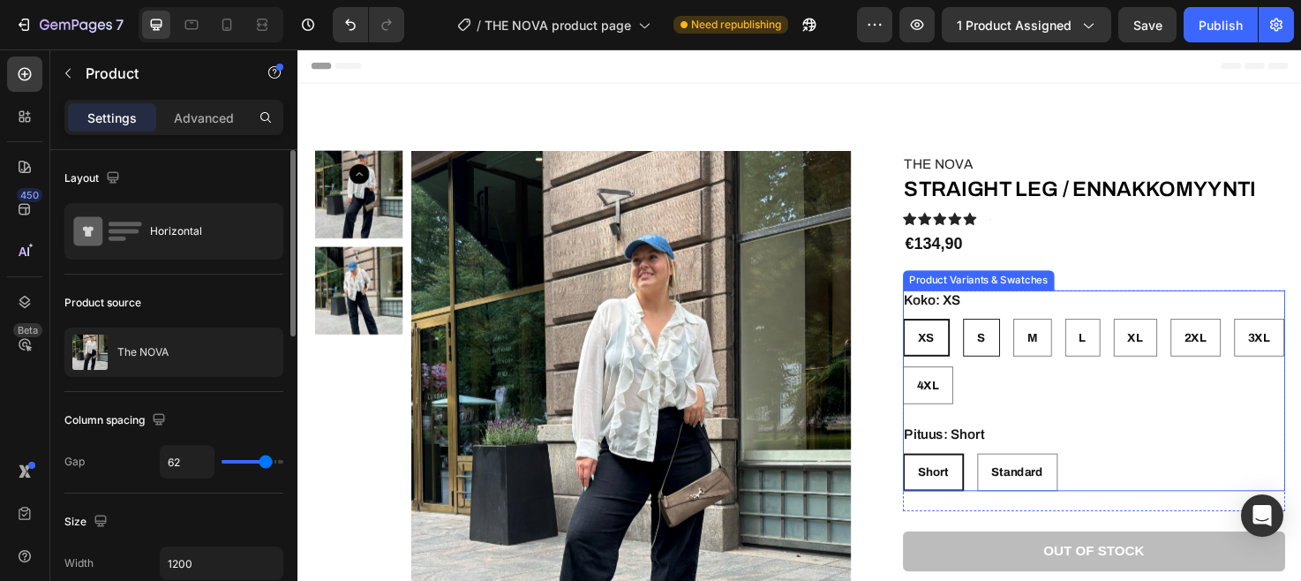
click at [1025, 360] on div "S" at bounding box center [1018, 354] width 37 height 36
click at [999, 334] on input "S S S" at bounding box center [999, 333] width 1 height 1
radio input "true"
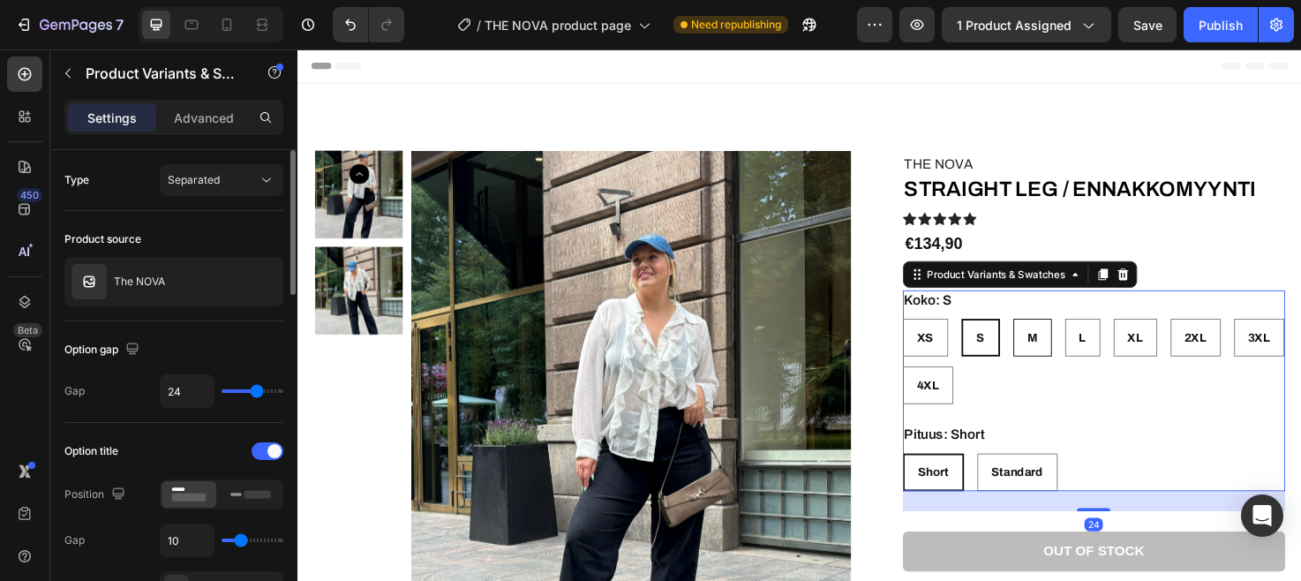
click at [1069, 358] on span "M" at bounding box center [1072, 353] width 11 height 13
click at [1052, 334] on input "M M M" at bounding box center [1052, 333] width 1 height 1
radio input "true"
click at [1127, 361] on div "L" at bounding box center [1125, 354] width 35 height 36
click at [1107, 334] on input "L L L" at bounding box center [1106, 333] width 1 height 1
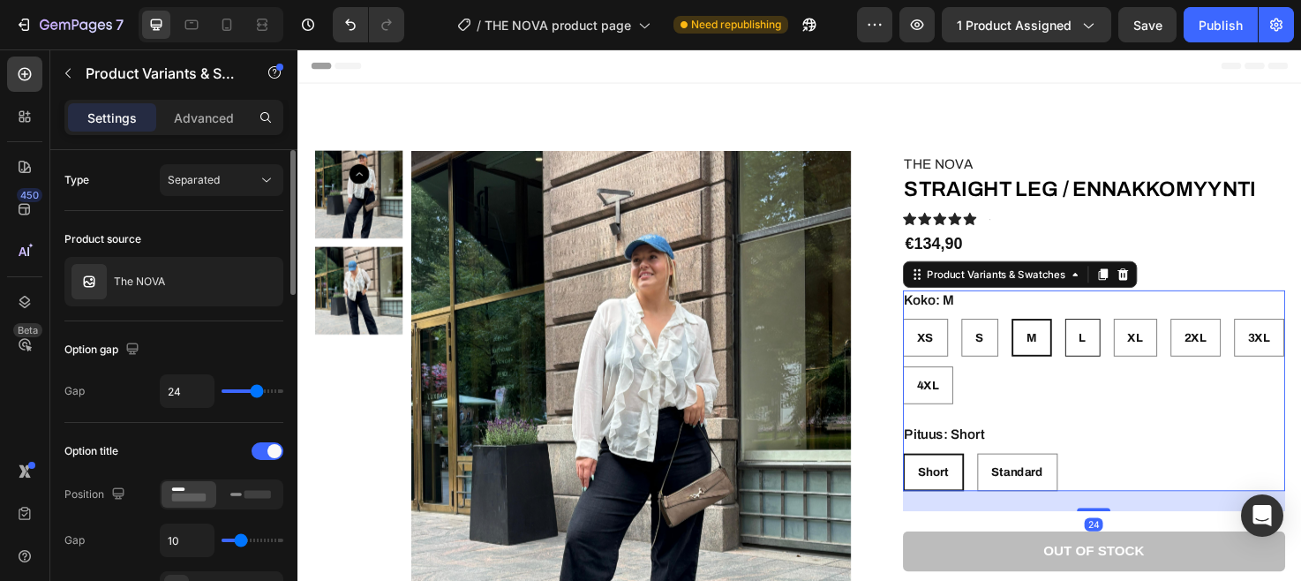
radio input "true"
click at [1212, 25] on div "Publish" at bounding box center [1221, 25] width 44 height 19
click at [1135, 323] on div "Koko: L XS XS XS S S S M M M L L L XL XL XL 2XL 2XL 2XL 3XL 3XL 3XL 4XL 4XL 4XL" at bounding box center [1138, 364] width 404 height 121
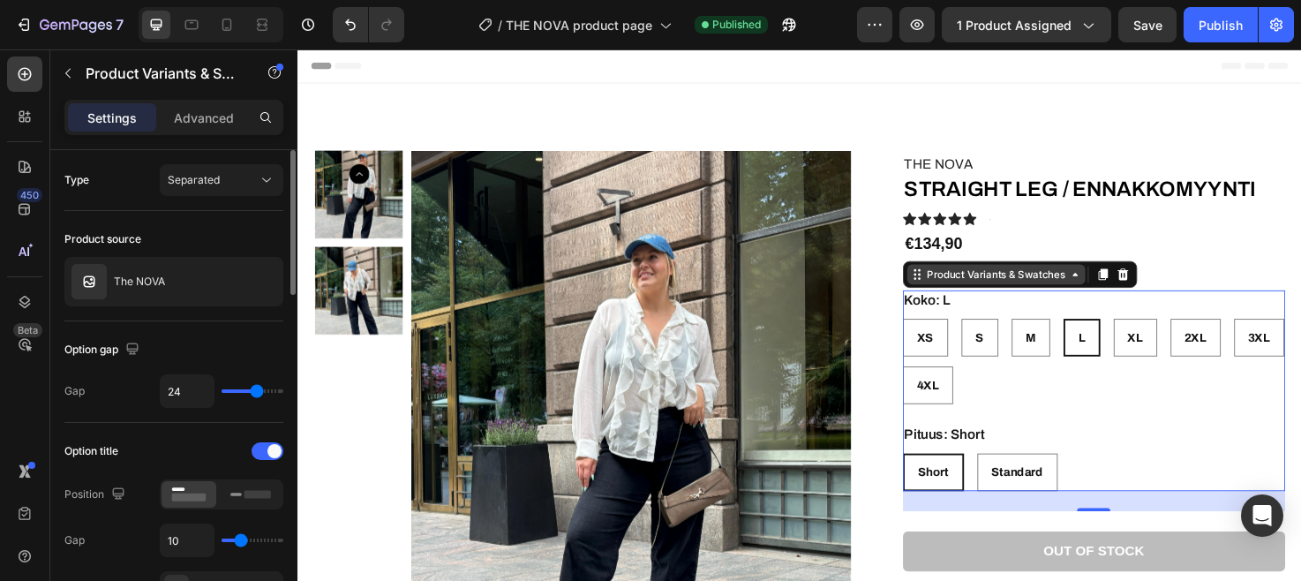
click at [1113, 291] on icon at bounding box center [1118, 287] width 14 height 14
click at [1114, 291] on icon at bounding box center [1118, 287] width 14 height 14
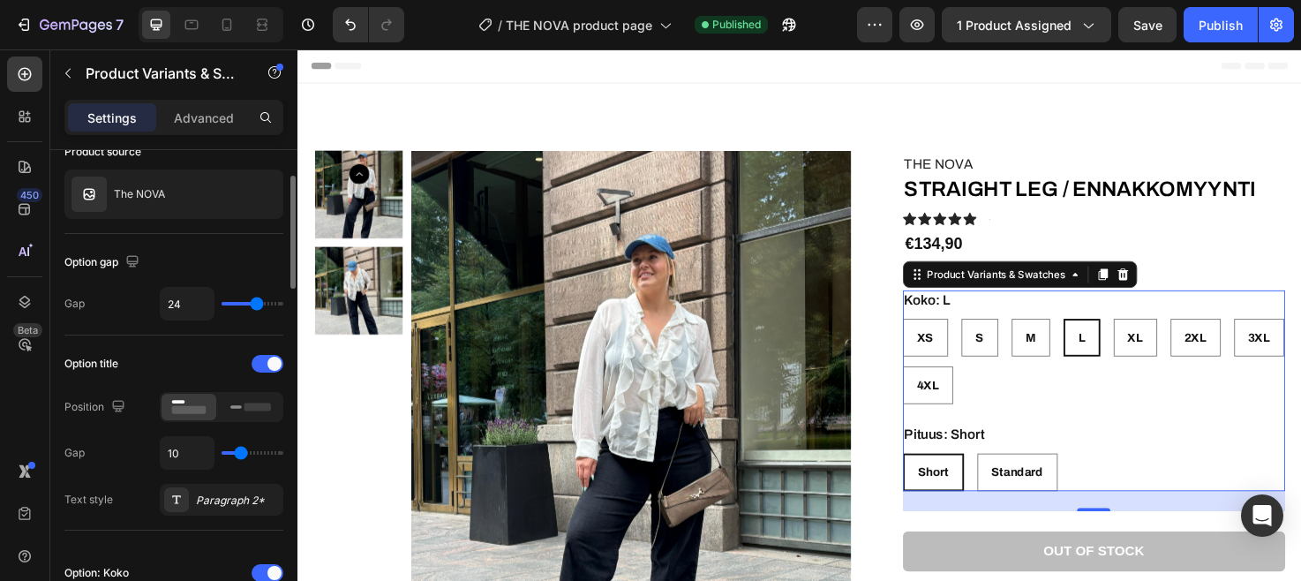
scroll to position [96, 0]
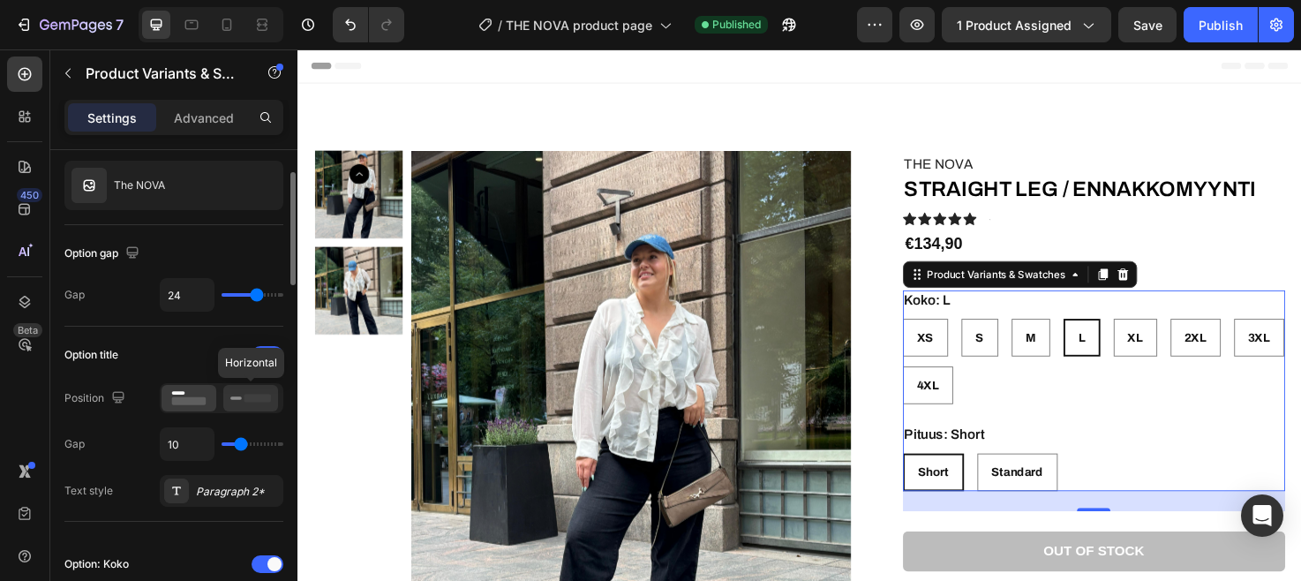
click at [246, 401] on rect at bounding box center [258, 398] width 26 height 8
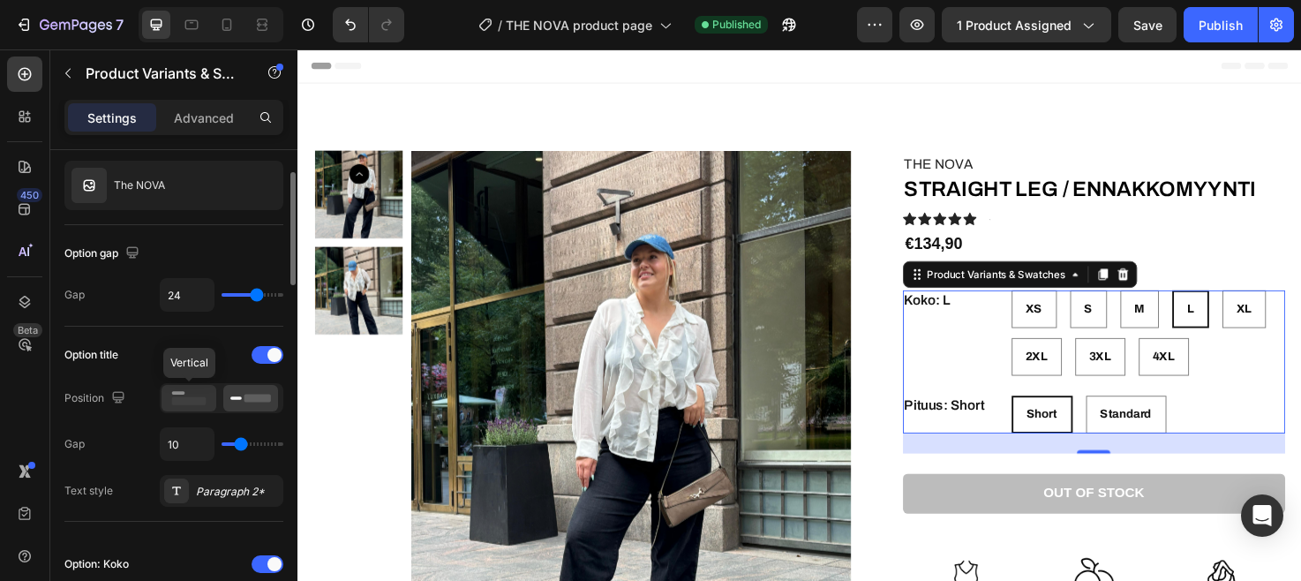
click at [192, 404] on rect at bounding box center [189, 401] width 34 height 8
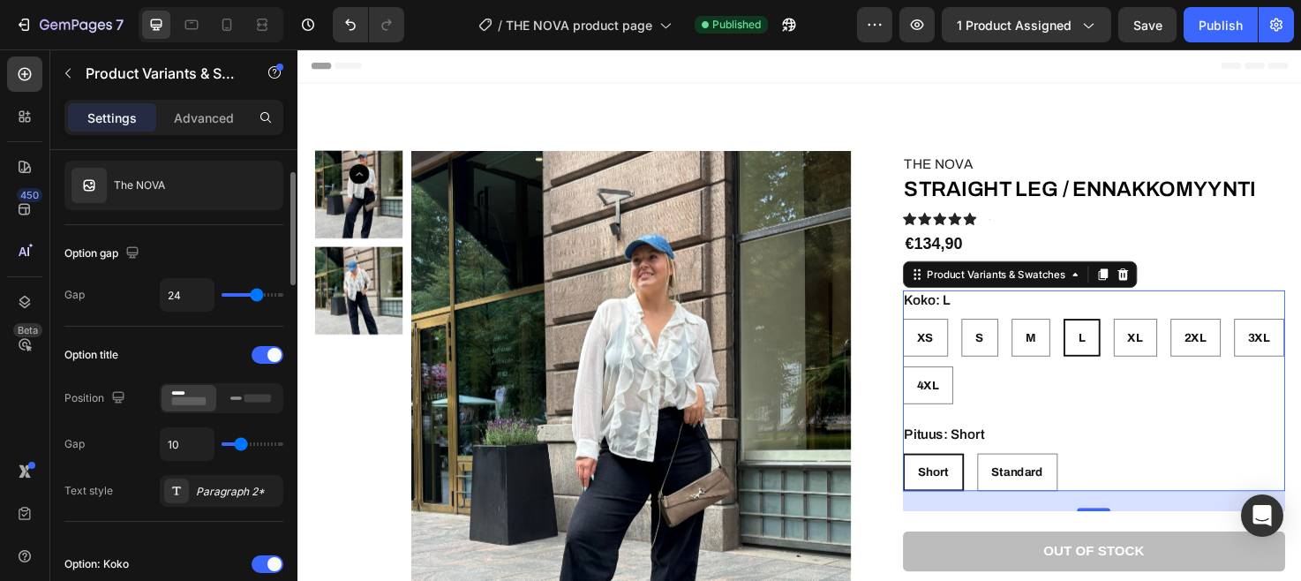
click at [198, 362] on div "Option title" at bounding box center [173, 355] width 219 height 28
click at [264, 355] on div at bounding box center [268, 355] width 32 height 18
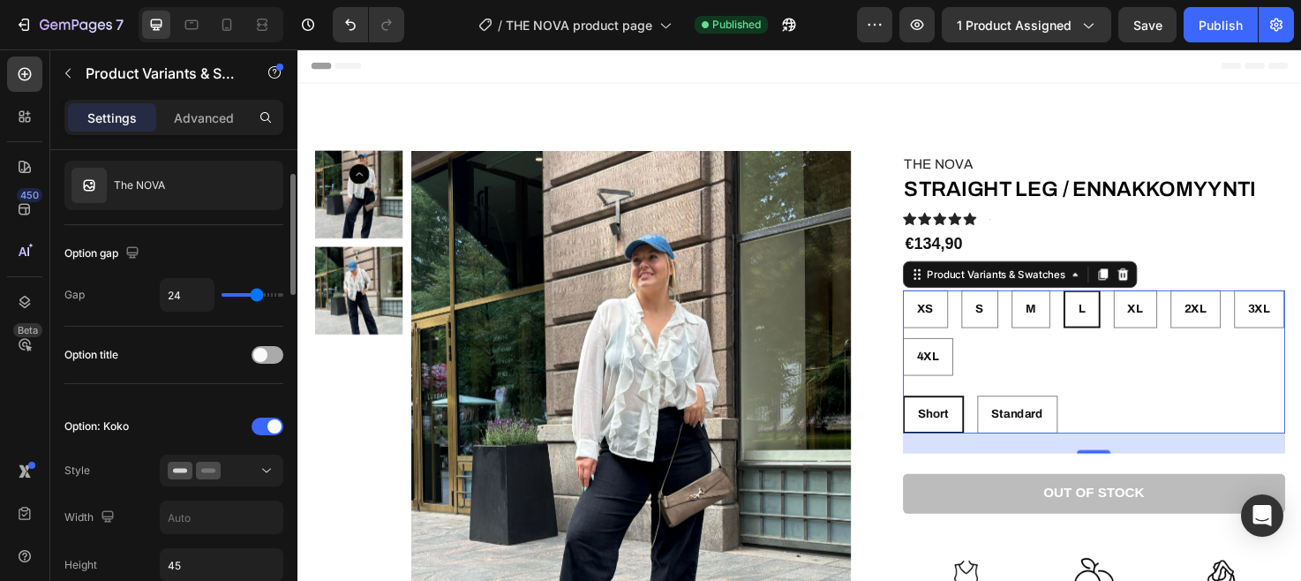
click at [264, 355] on span at bounding box center [260, 355] width 14 height 14
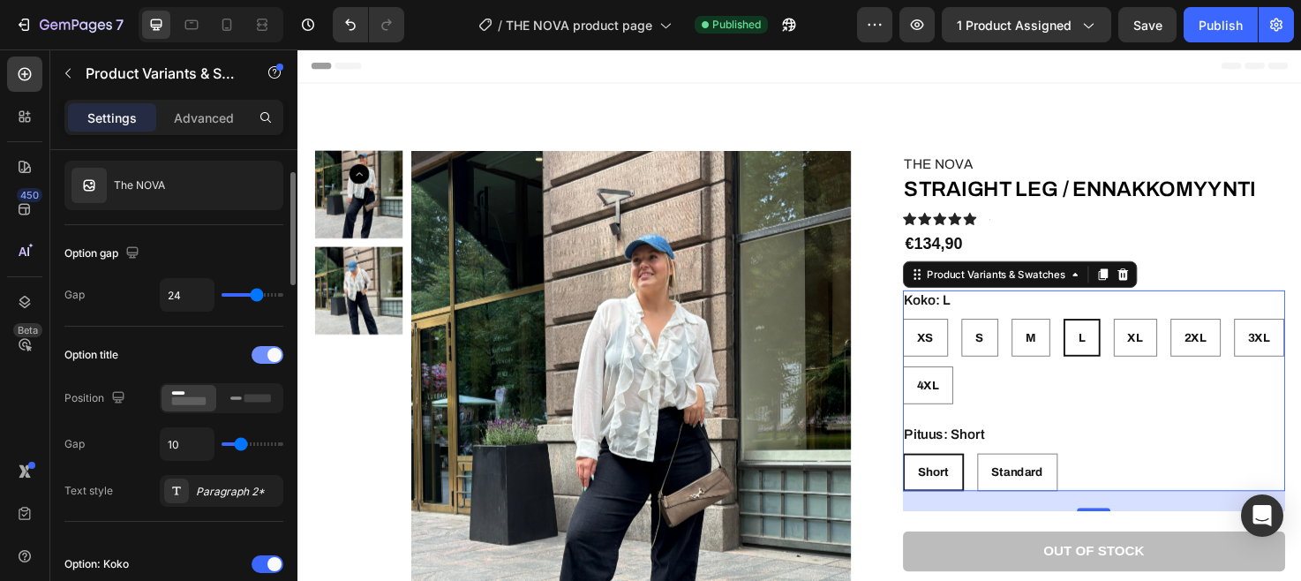
click at [264, 355] on div at bounding box center [268, 355] width 32 height 18
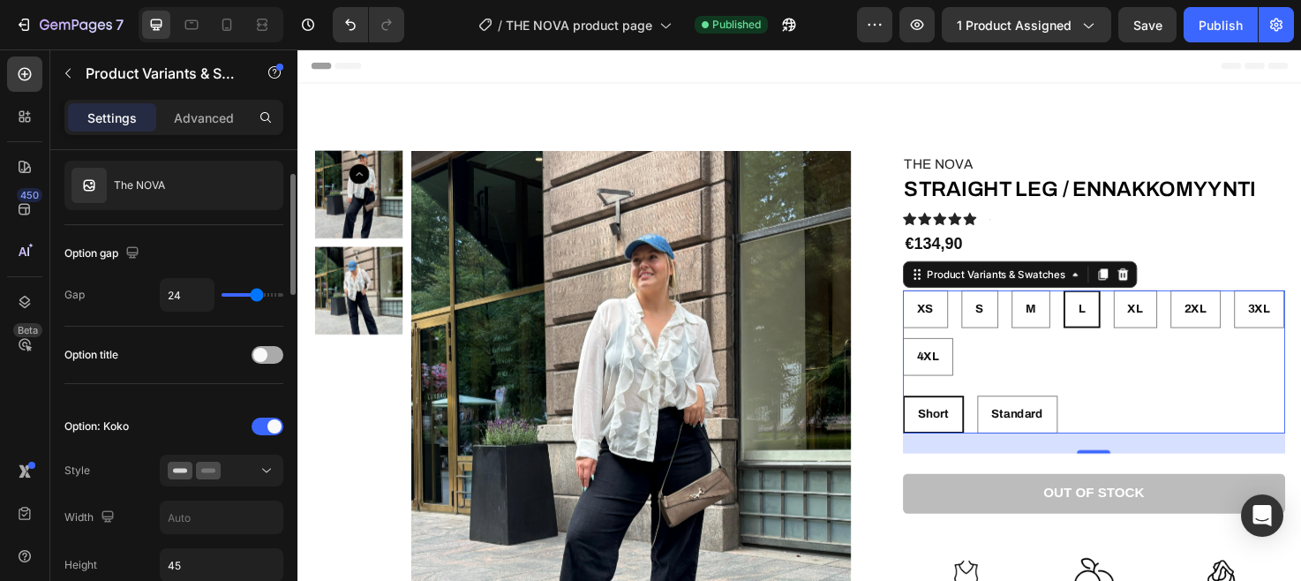
click at [264, 355] on span at bounding box center [260, 355] width 14 height 14
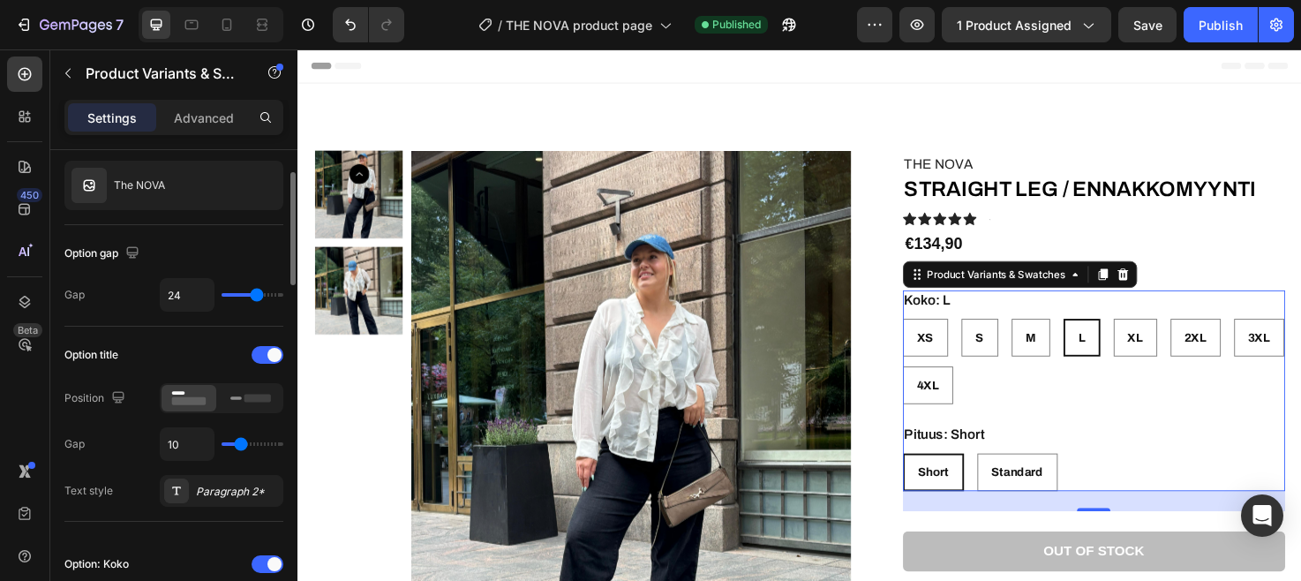
type input "8"
type input "7"
type input "6"
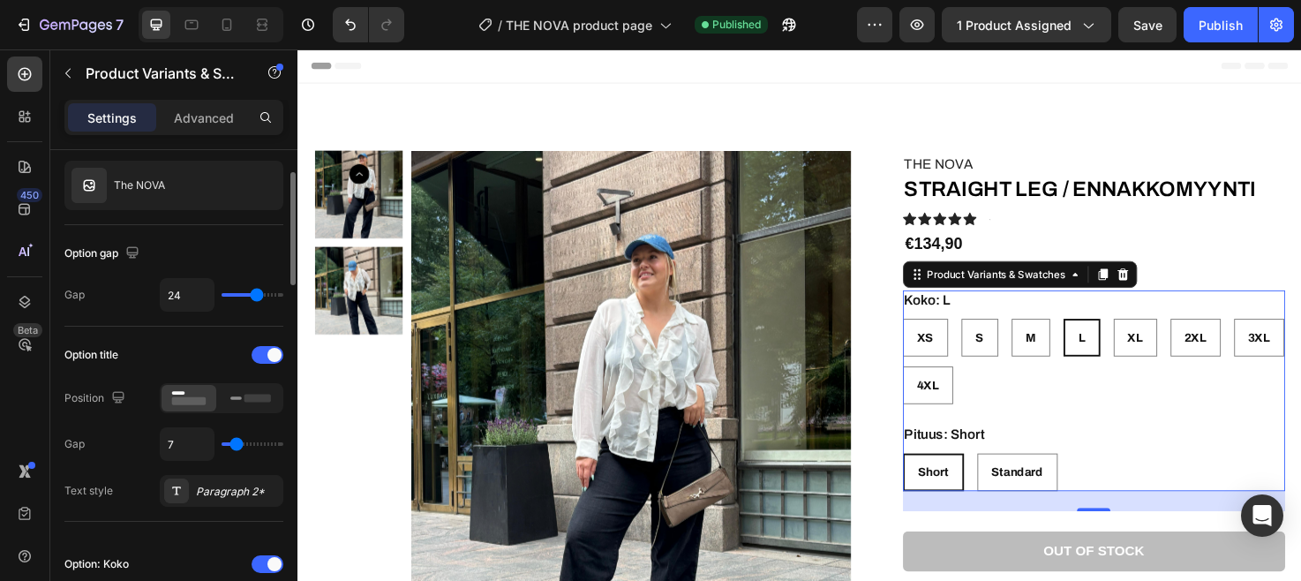
type input "6"
type input "5"
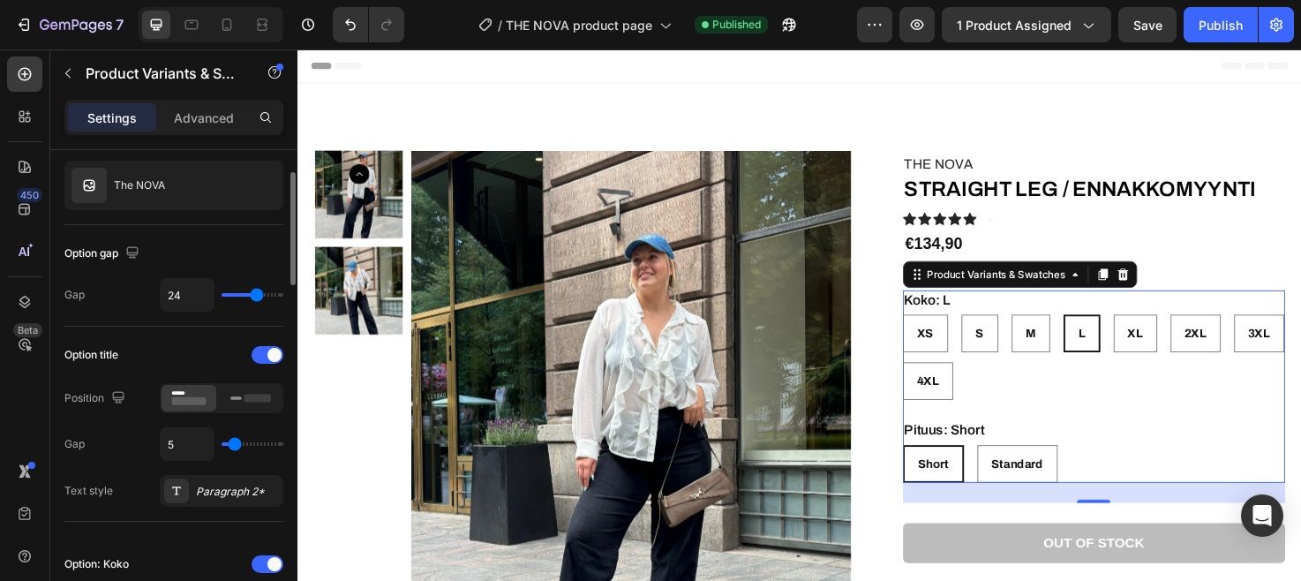
type input "4"
type input "3"
type input "2"
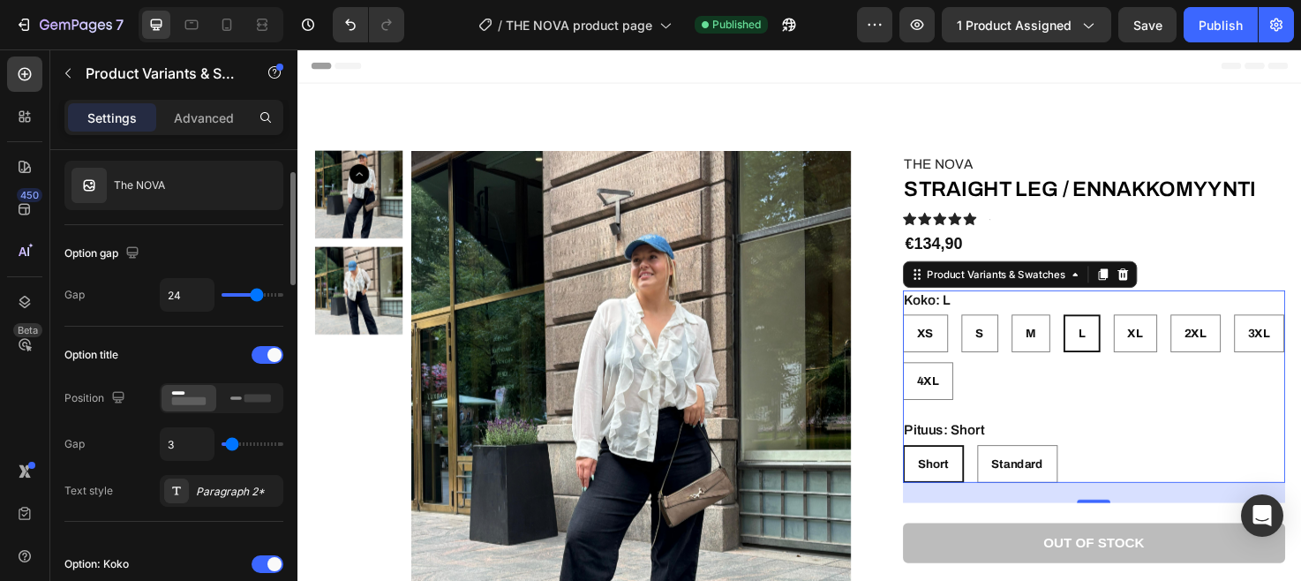
type input "2"
type input "1"
type input "0"
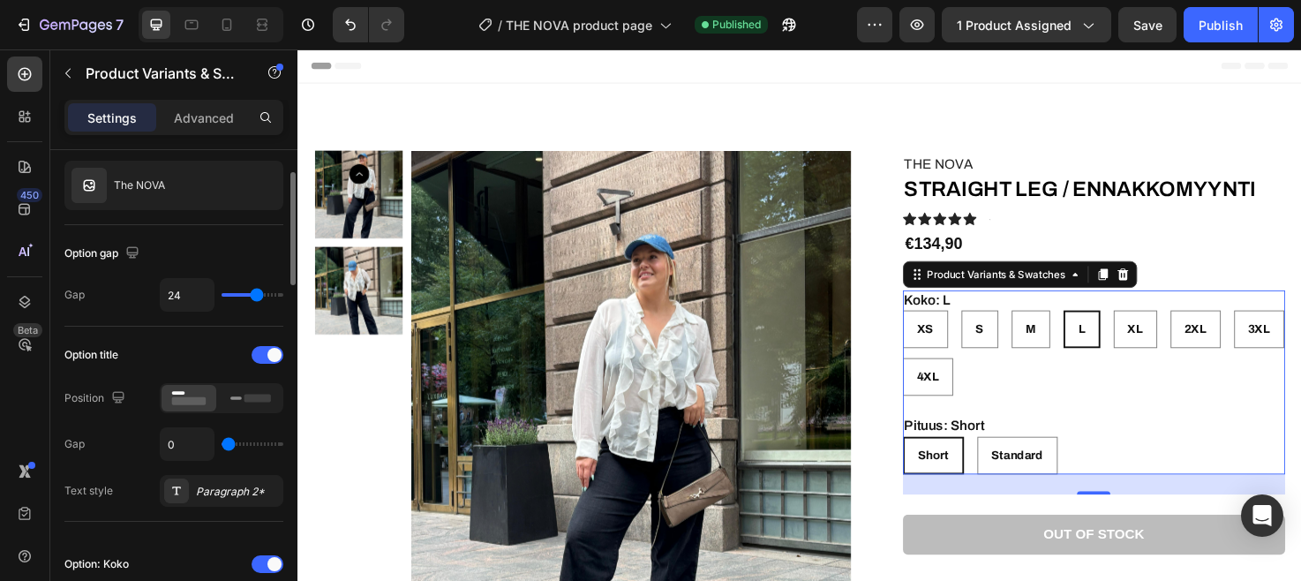
type input "2"
type input "15"
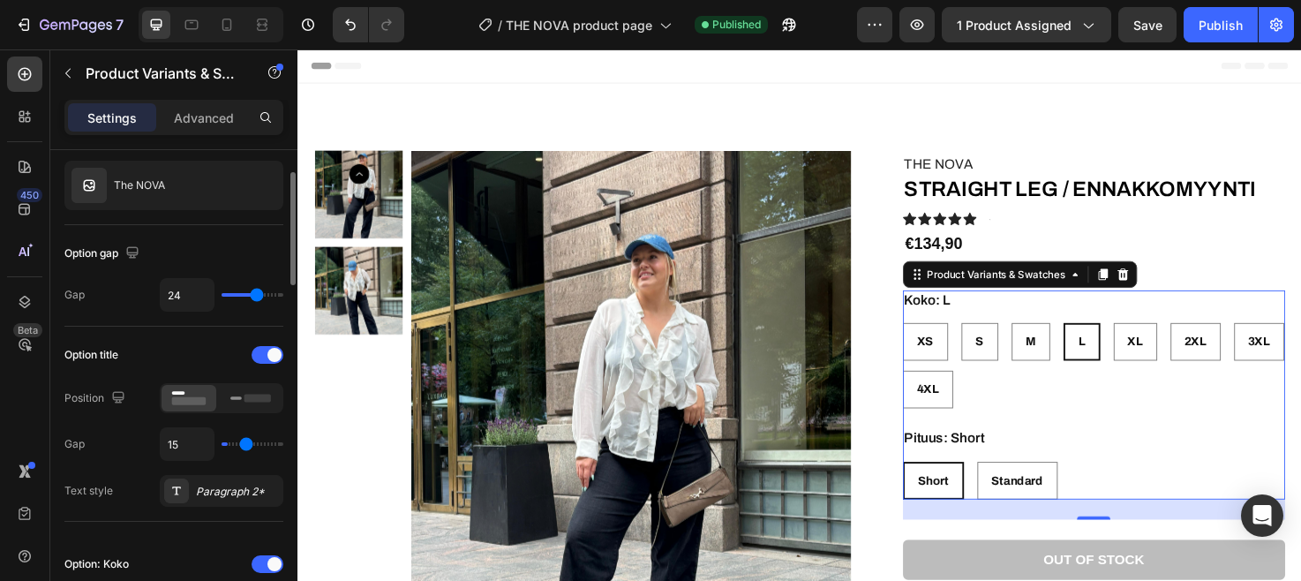
type input "18"
type input "22"
type input "25"
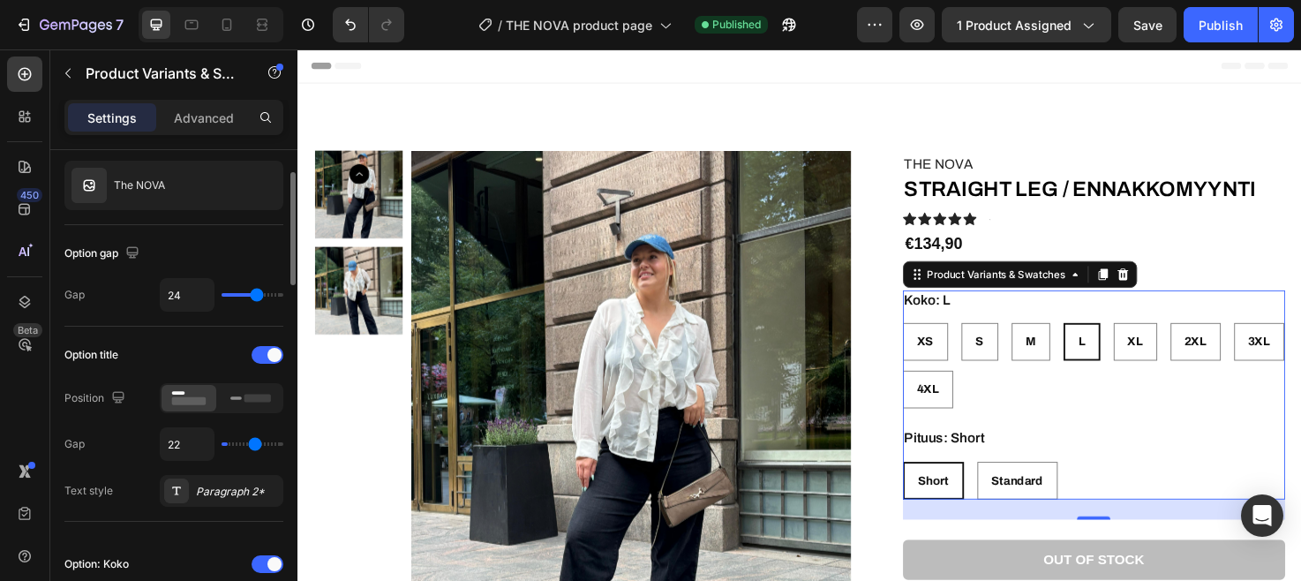
type input "25"
type input "28"
type input "32"
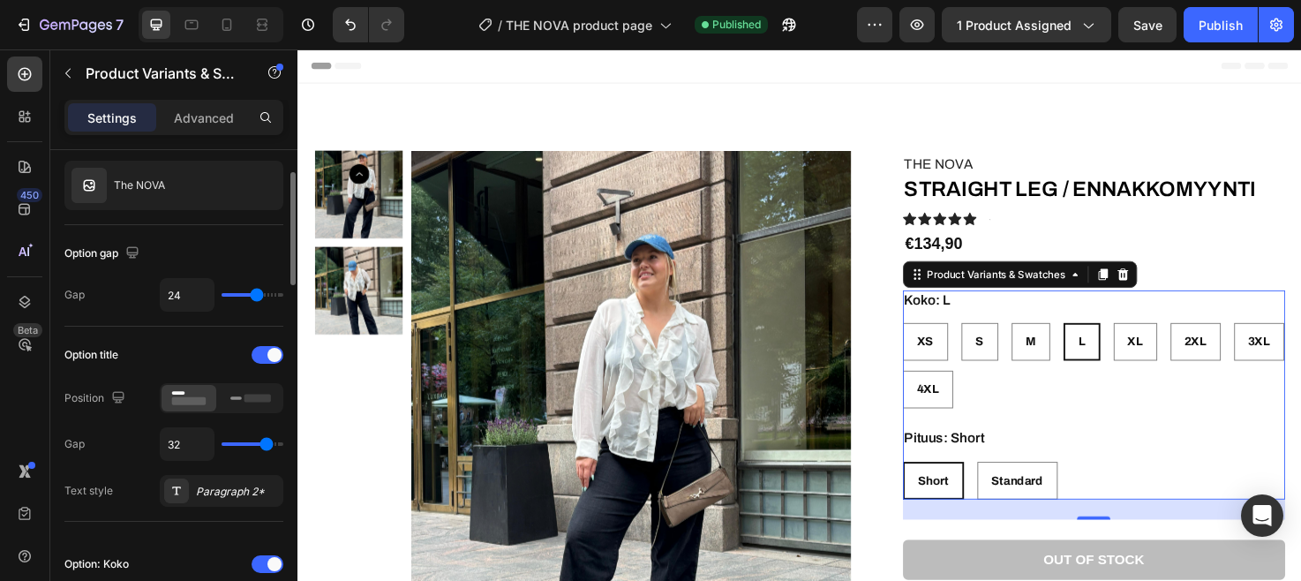
type input "35"
type input "38"
type input "40"
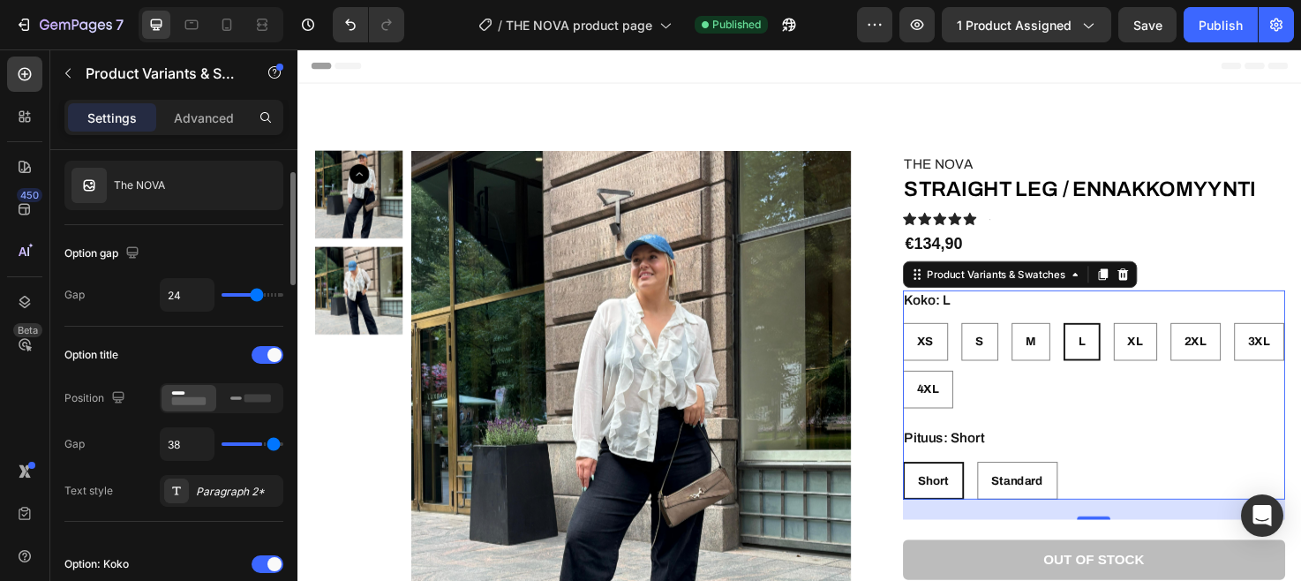
type input "40"
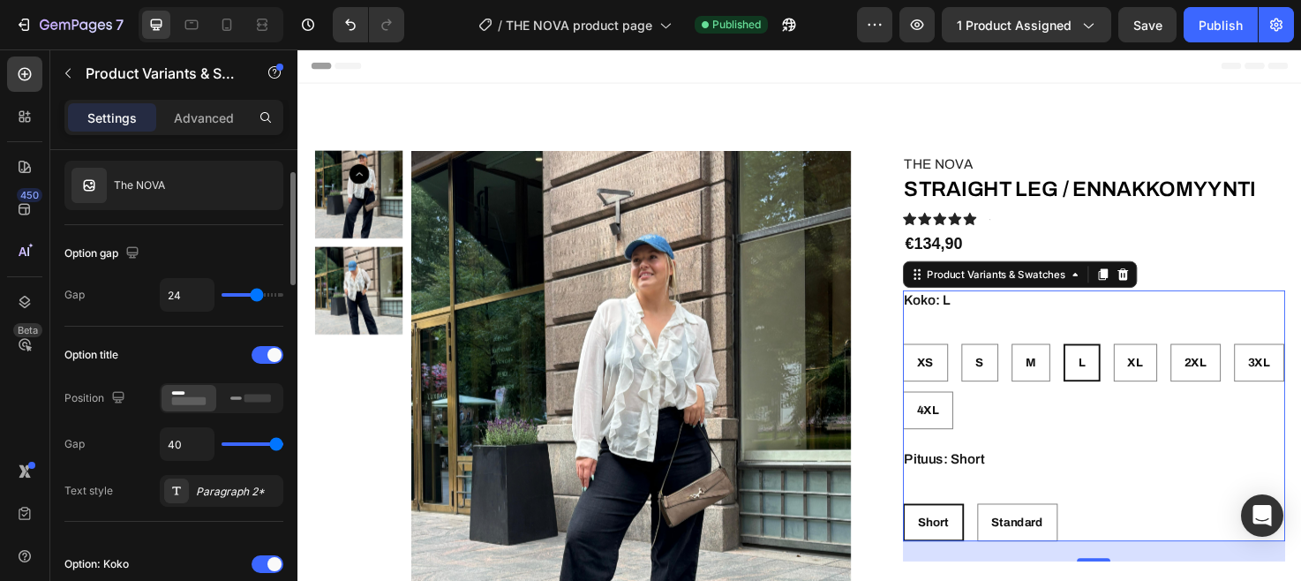
type input "37"
type input "26"
type input "23"
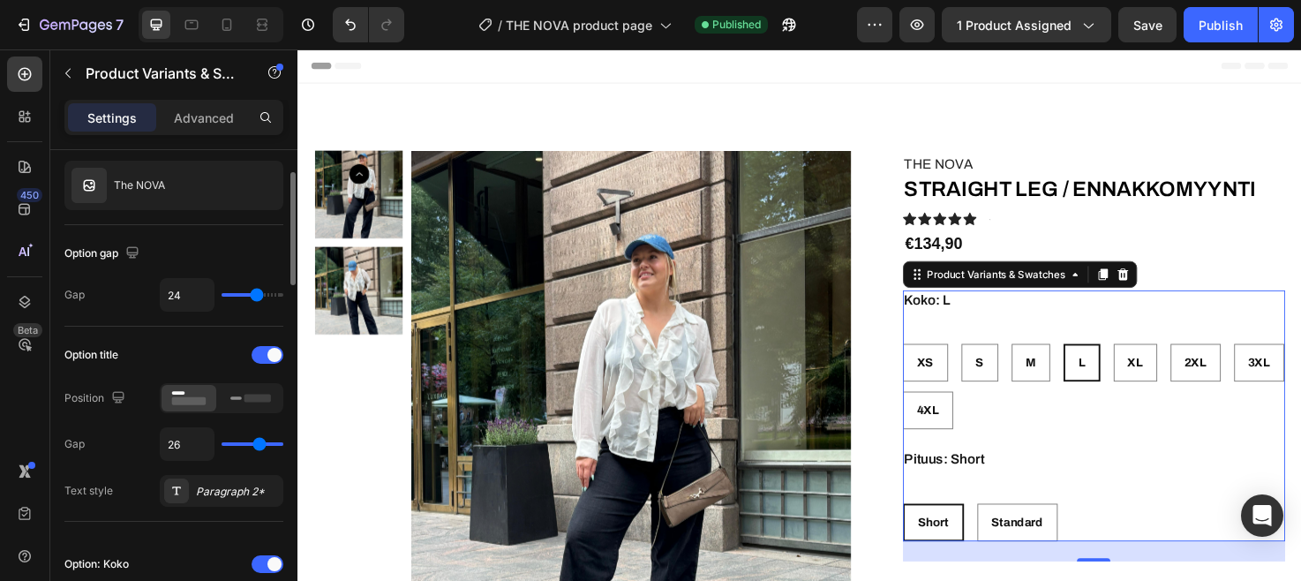
type input "23"
type input "21"
type input "19"
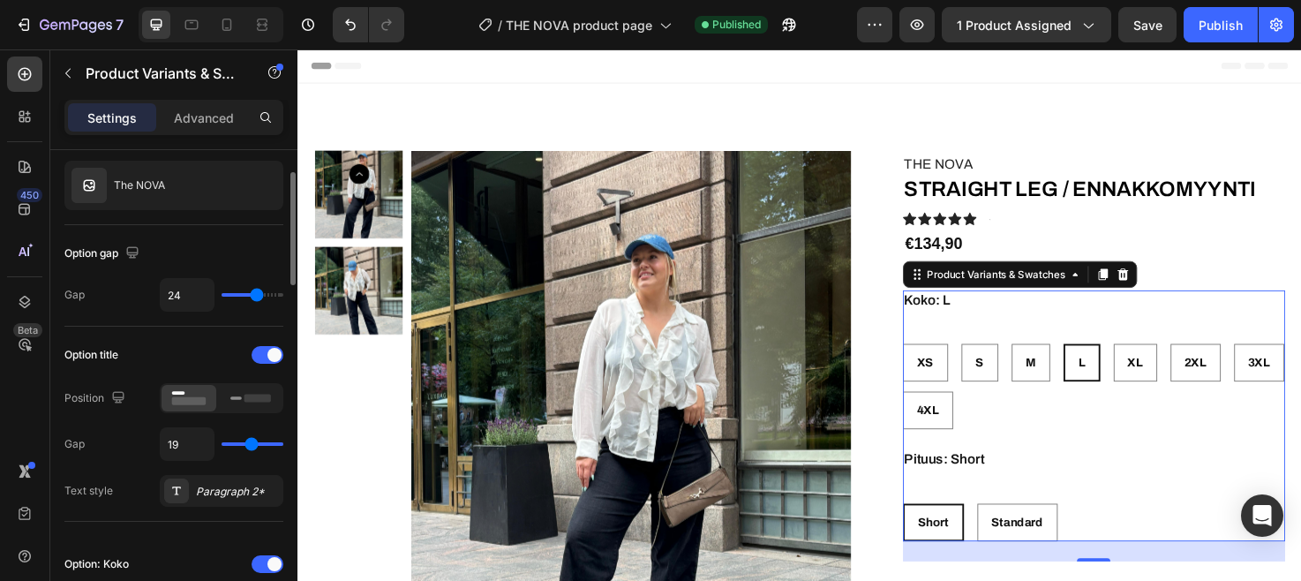
type input "18"
type input "16"
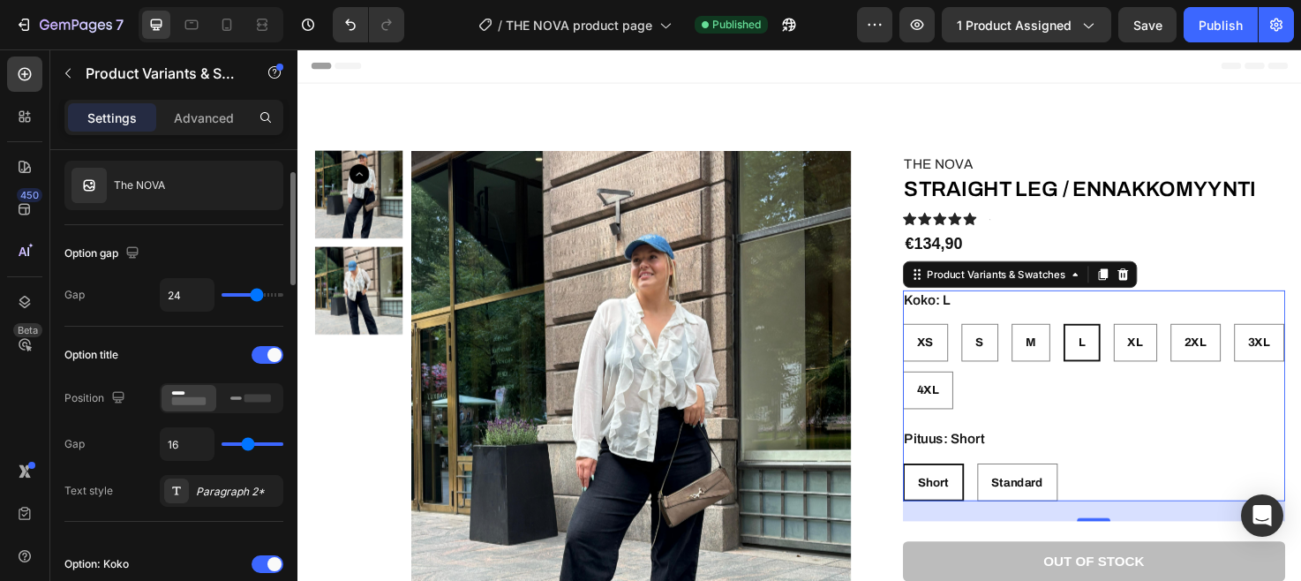
type input "14"
type input "13"
type input "11"
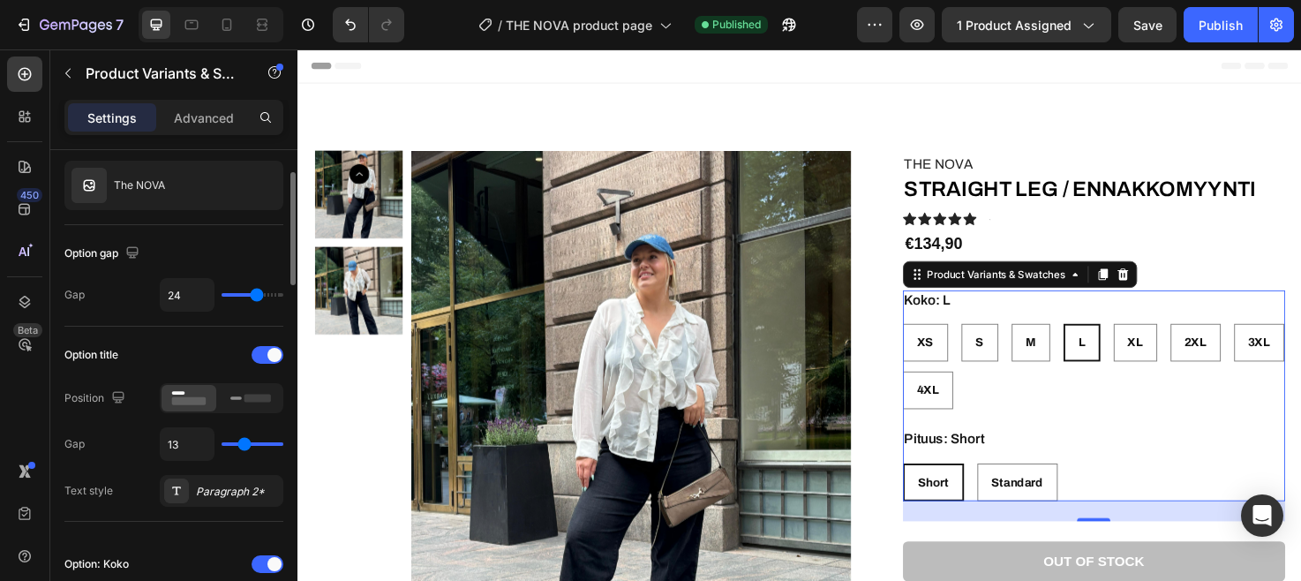
type input "11"
type input "10"
type input "8"
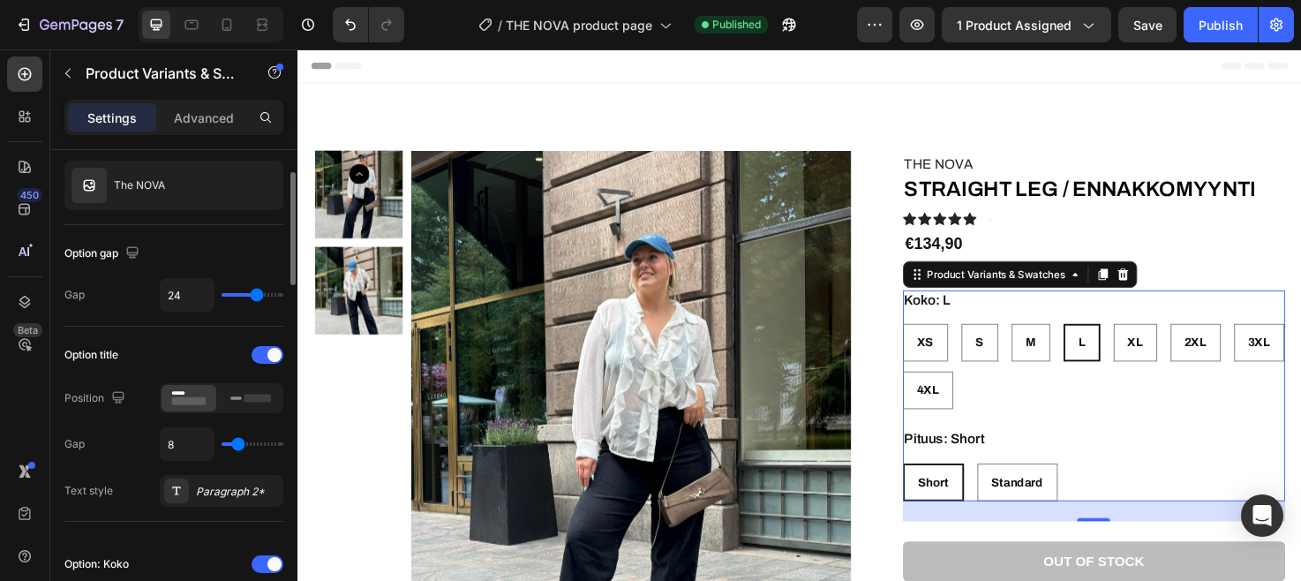
type input "6"
type input "5"
type input "3"
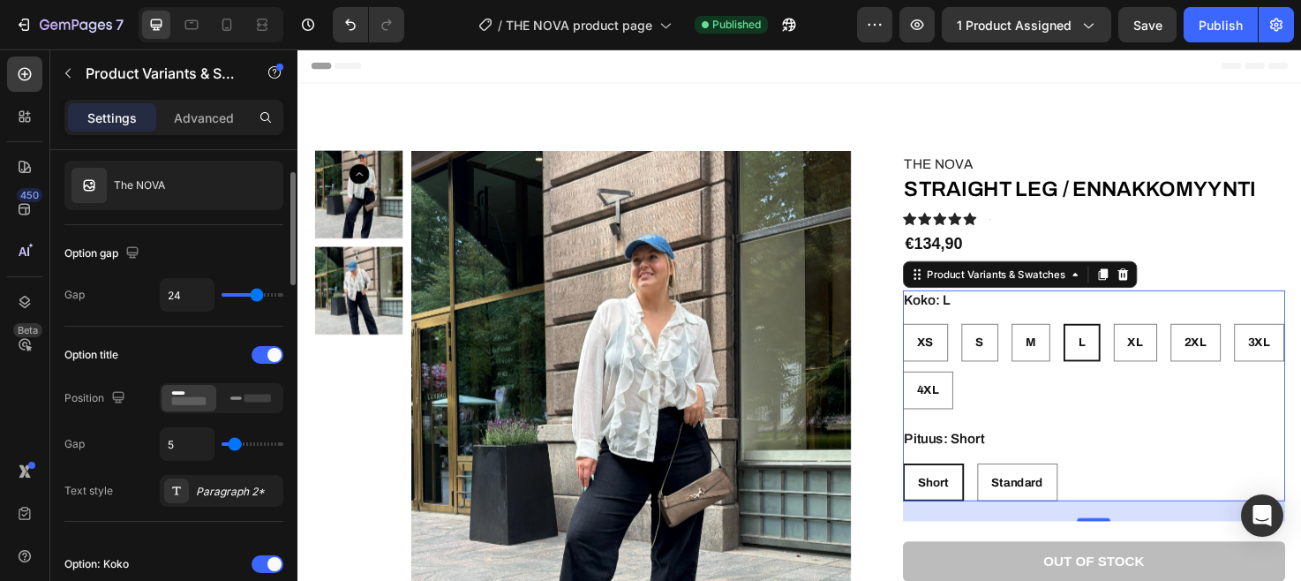
type input "3"
type input "1"
type input "0"
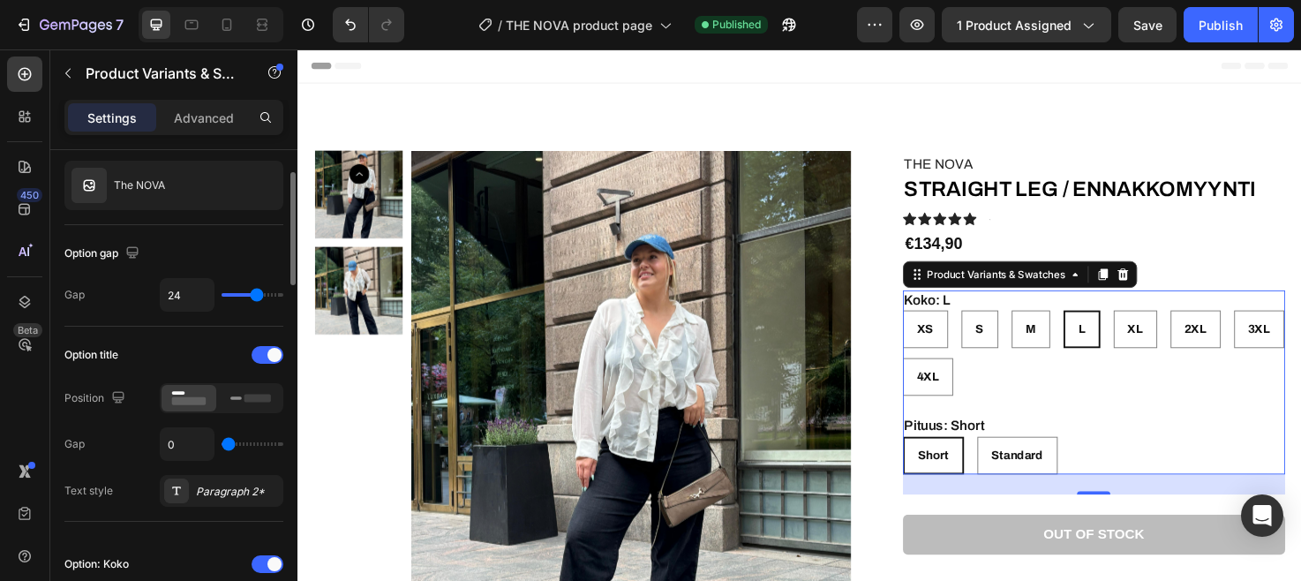
type input "1"
type input "2"
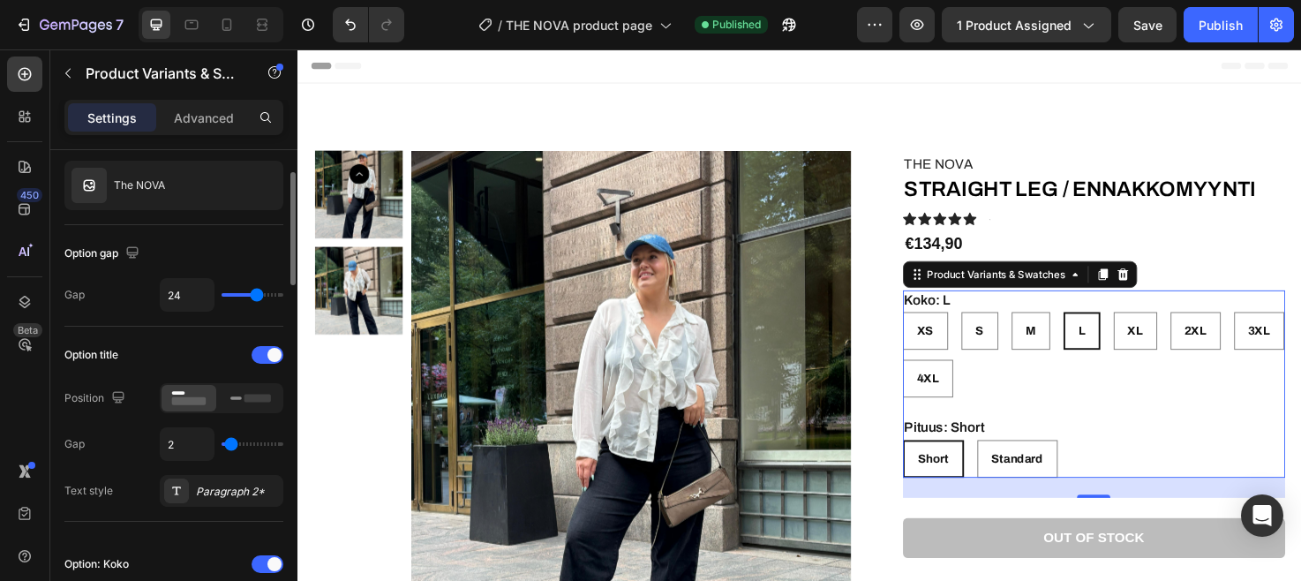
type input "1"
drag, startPoint x: 238, startPoint y: 449, endPoint x: 229, endPoint y: 443, distance: 11.1
type input "1"
click at [230, 443] on input "range" at bounding box center [253, 444] width 62 height 4
click at [220, 501] on div "Paragraph 2*" at bounding box center [222, 491] width 124 height 32
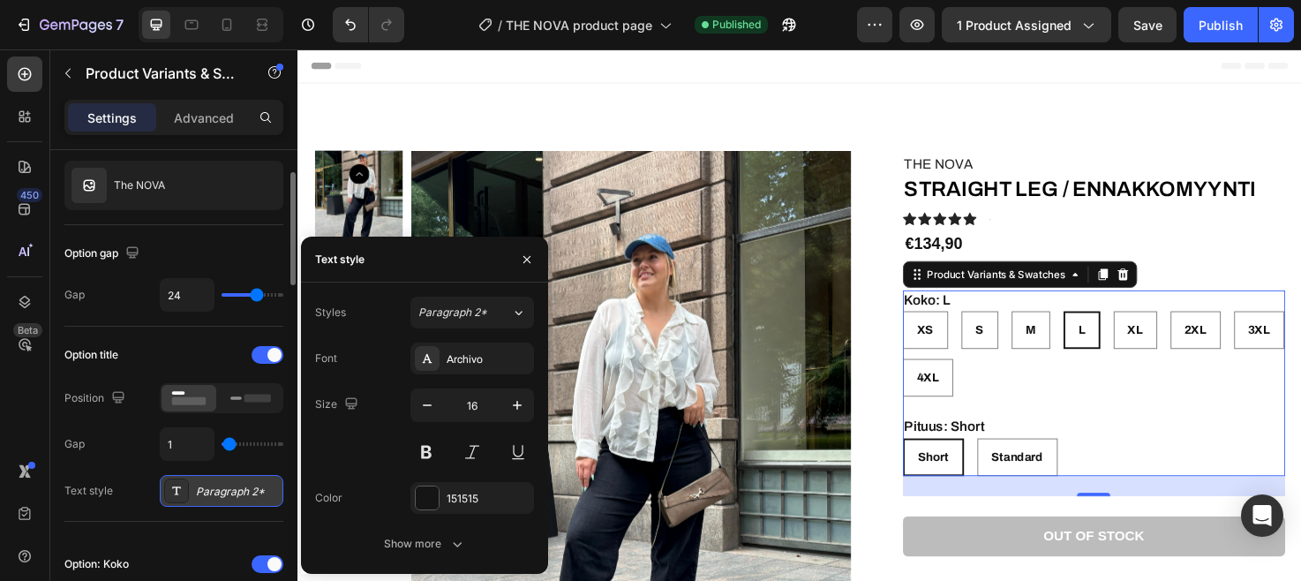
click at [220, 502] on div "Paragraph 2*" at bounding box center [222, 491] width 124 height 32
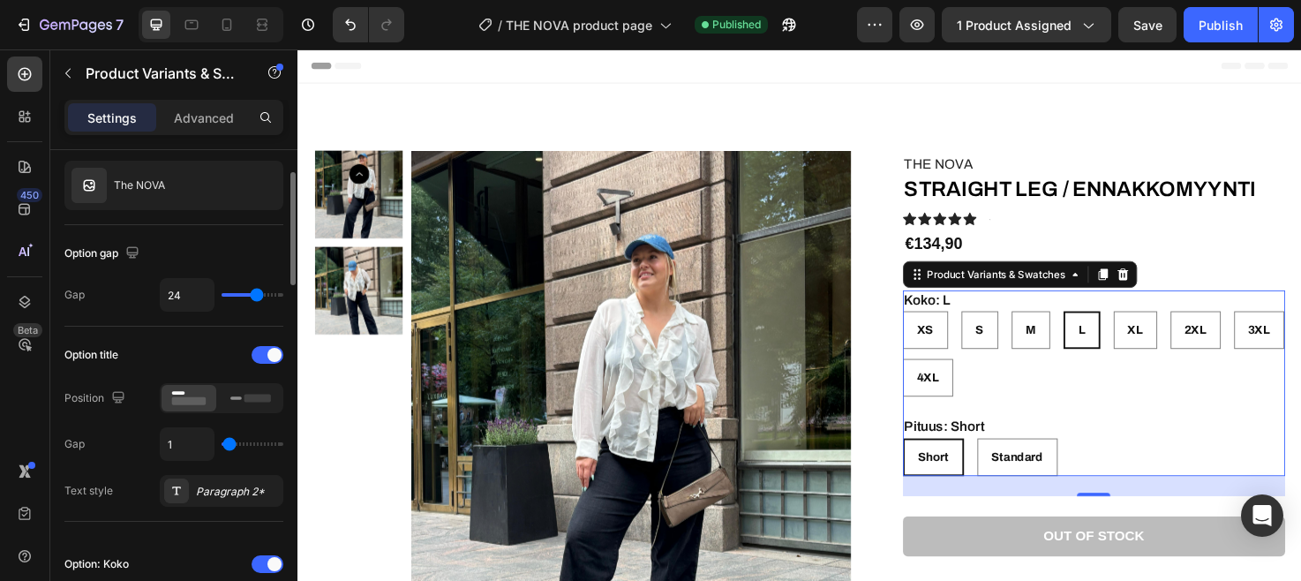
click at [119, 255] on div "Option gap" at bounding box center [103, 254] width 79 height 24
click at [132, 251] on icon "button" at bounding box center [133, 253] width 18 height 18
click at [140, 343] on icon "button" at bounding box center [136, 345] width 18 height 18
type input "12"
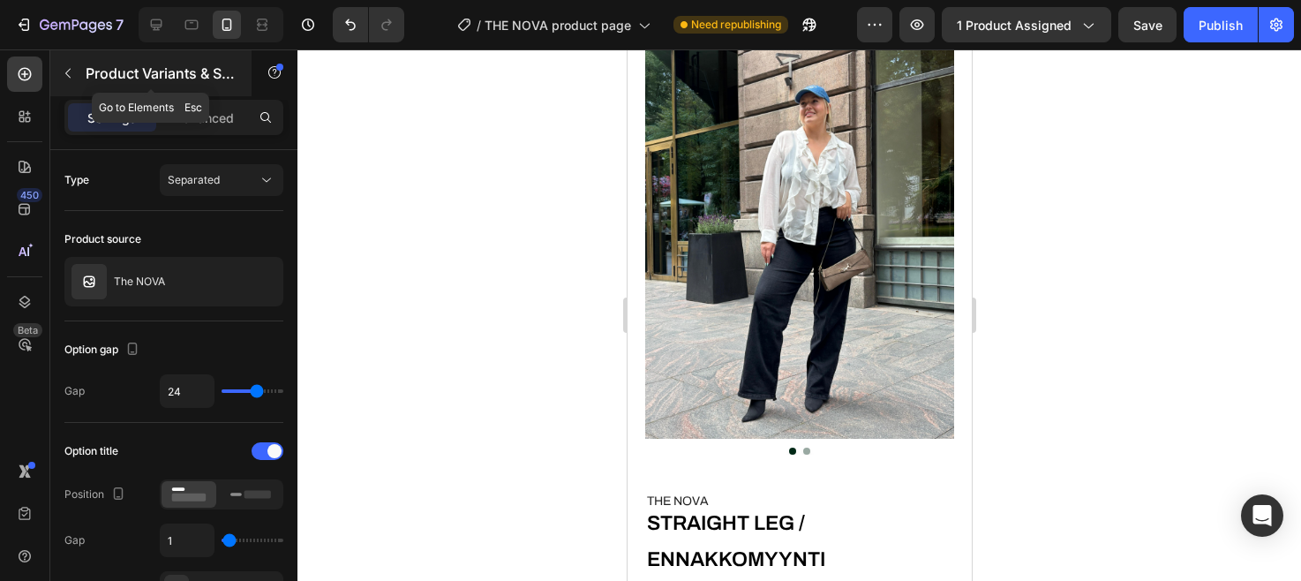
click at [88, 72] on p "Product Variants & Swatches" at bounding box center [161, 73] width 150 height 21
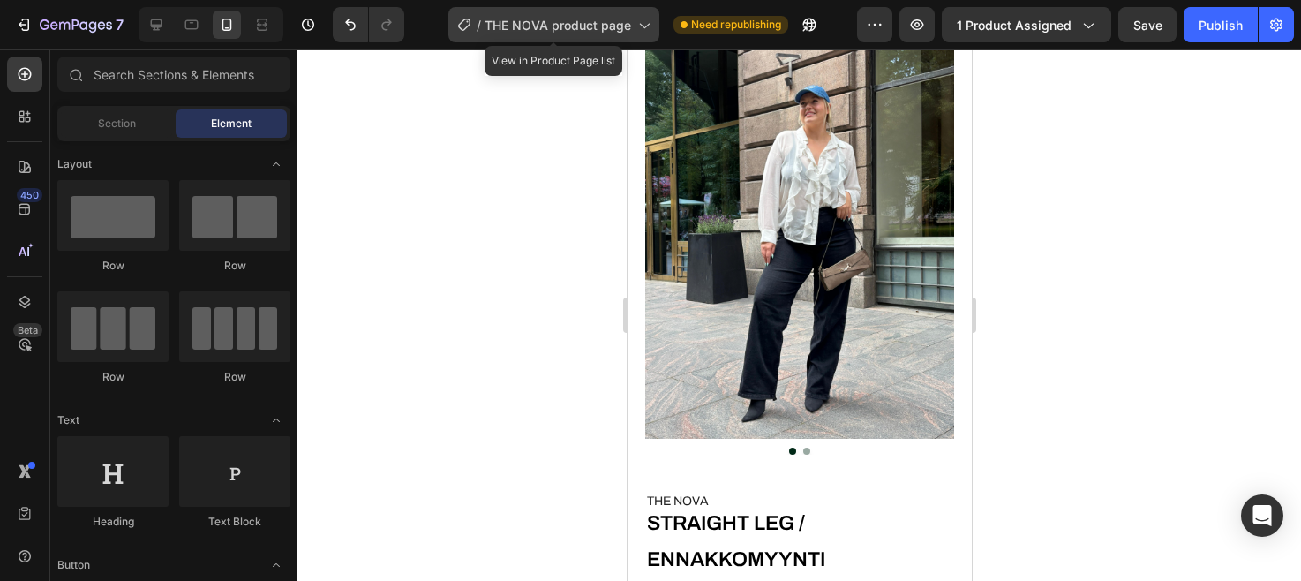
click at [599, 23] on span "THE NOVA product page" at bounding box center [558, 25] width 147 height 19
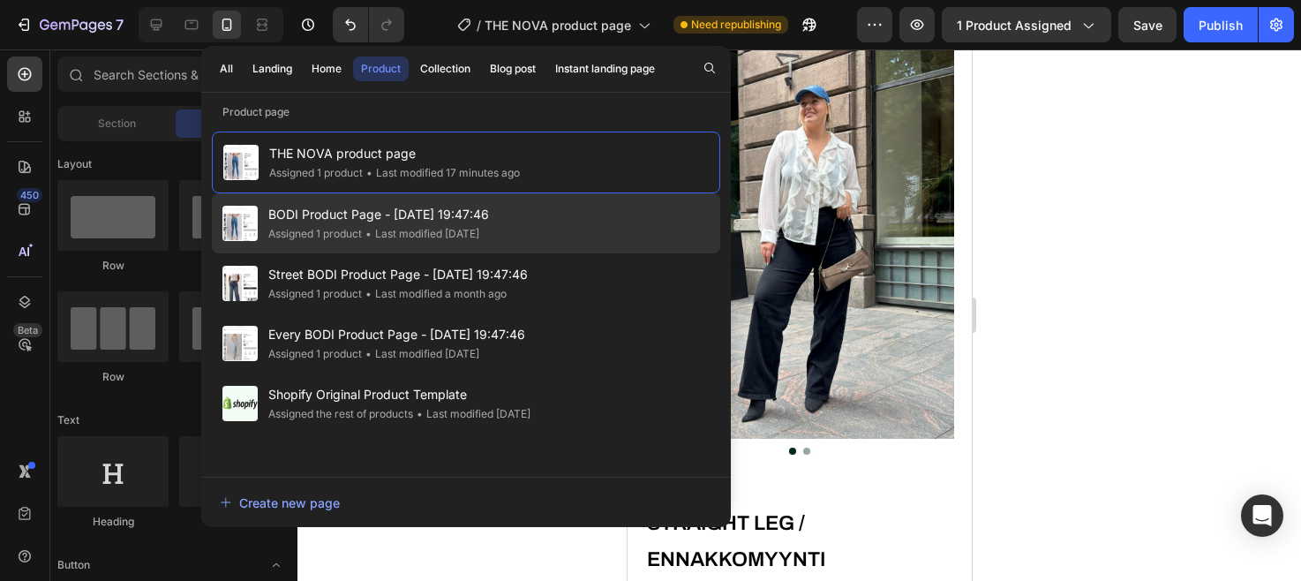
click at [522, 253] on div "BODI Product Page - Sep 12, 19:47:46 Assigned 1 product • Last modified 2 days …" at bounding box center [466, 283] width 509 height 60
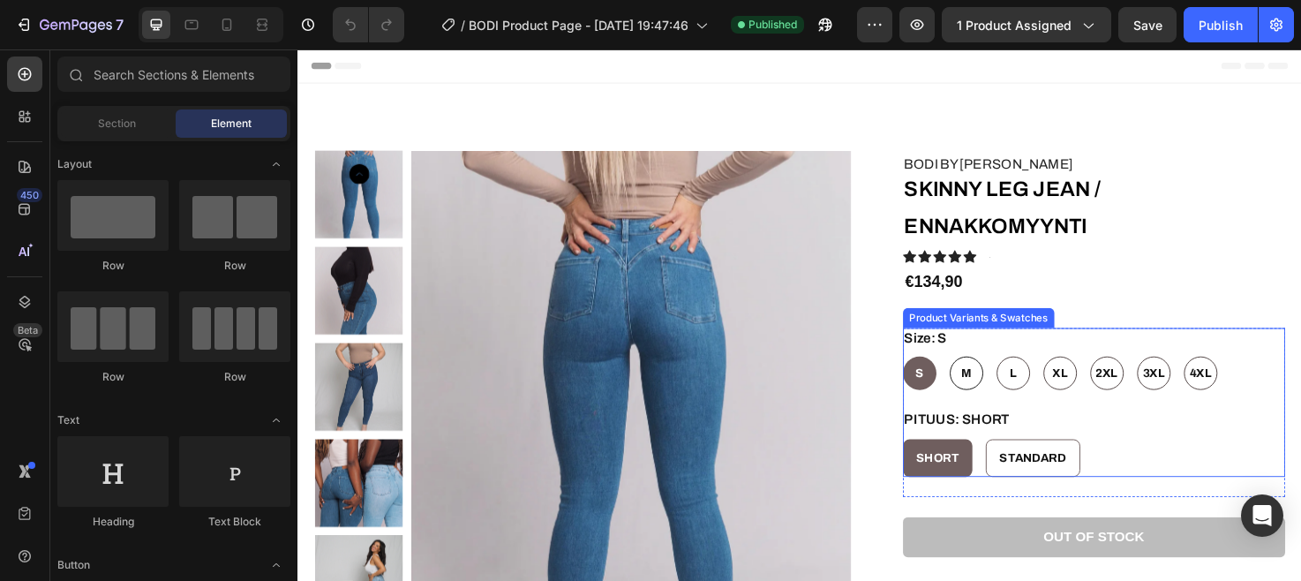
click at [1008, 388] on div "M" at bounding box center [1002, 390] width 35 height 35
click at [985, 373] on input "M M M" at bounding box center [984, 373] width 1 height 1
radio input "true"
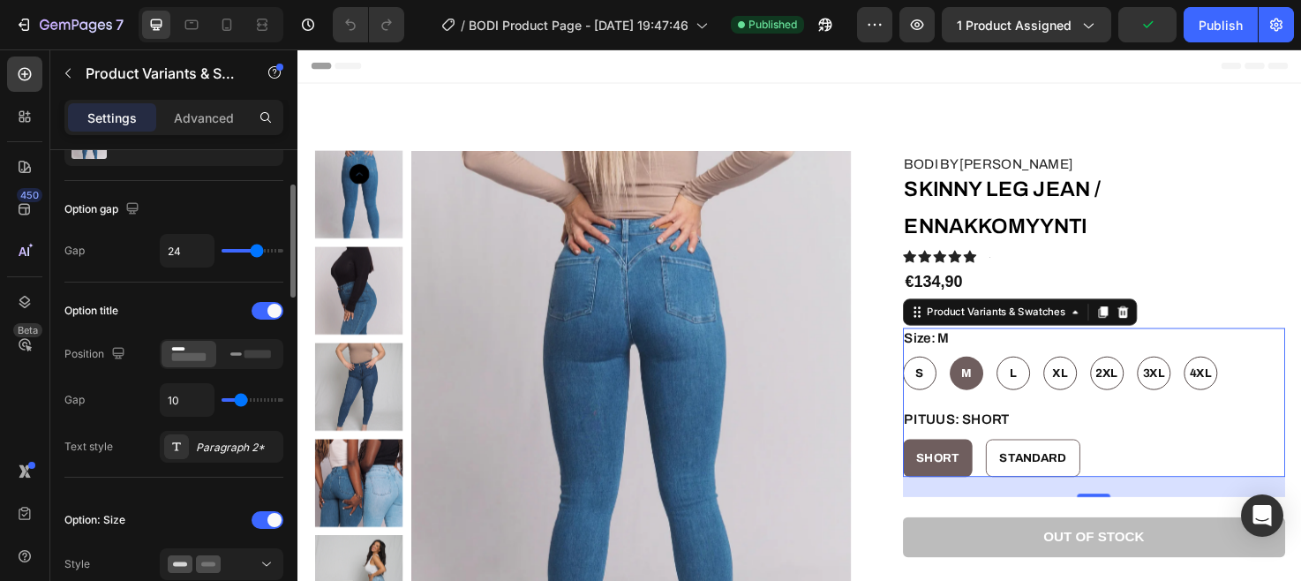
scroll to position [142, 0]
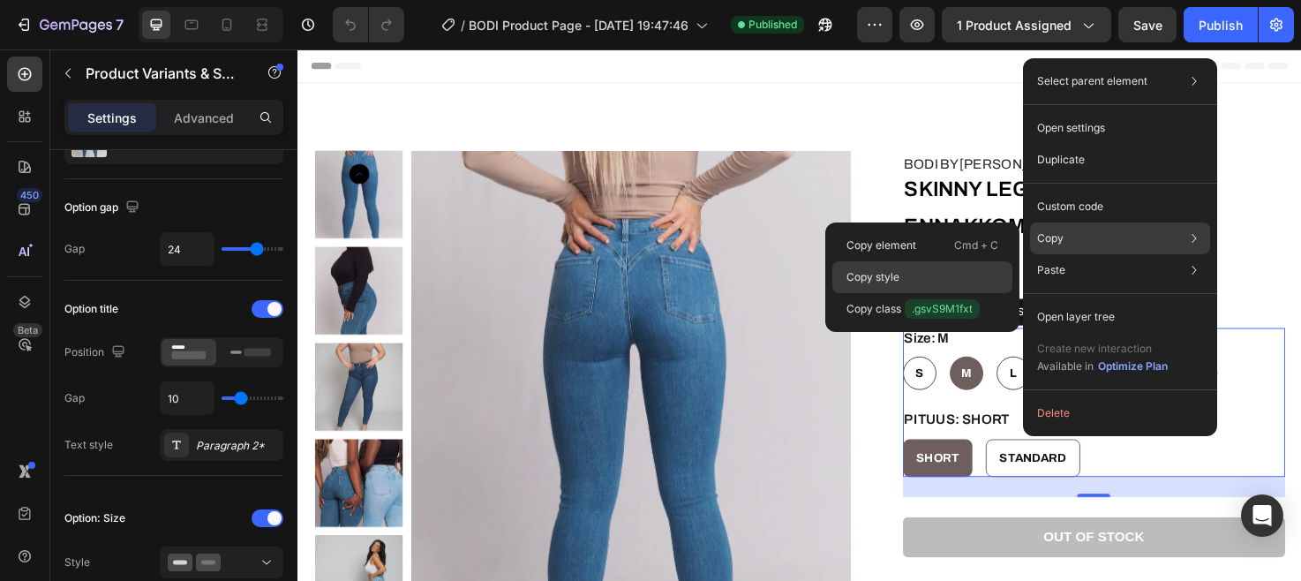
click at [990, 293] on div "Copy style" at bounding box center [923, 309] width 180 height 32
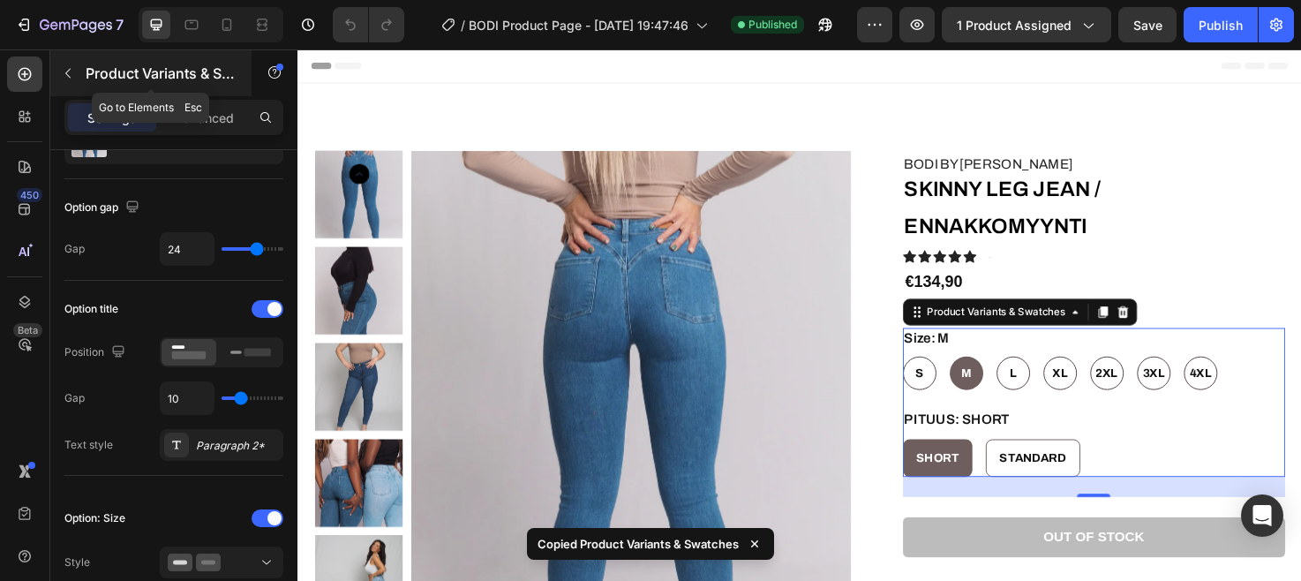
click at [84, 72] on div "Product Variants & Swatches" at bounding box center [150, 73] width 201 height 46
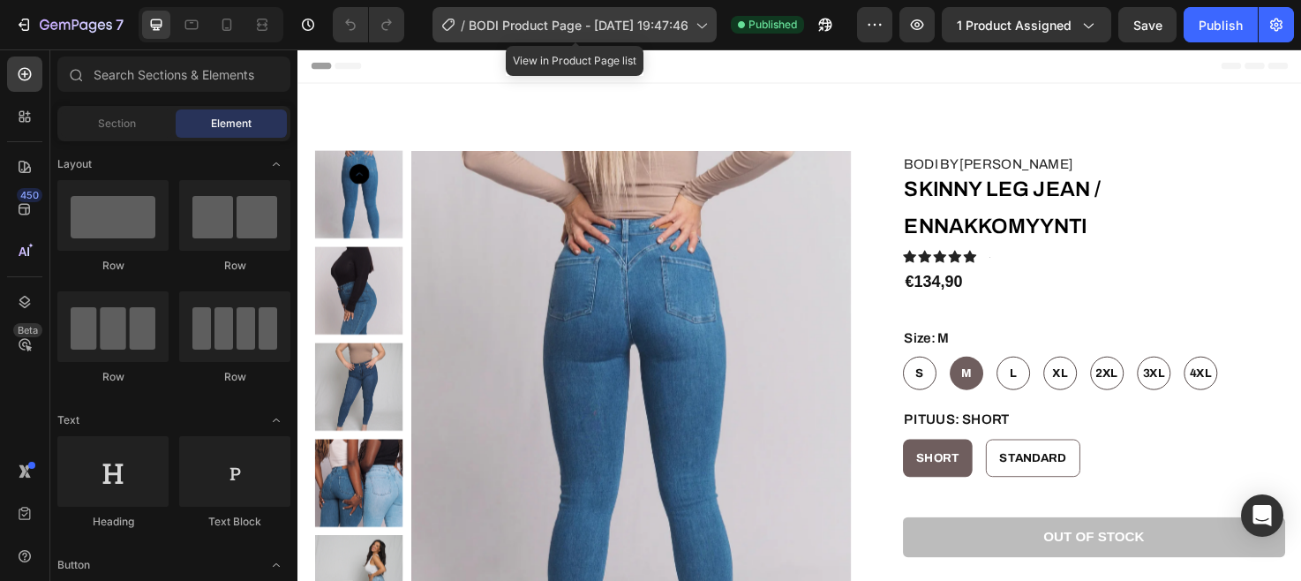
click at [504, 25] on span "BODI Product Page - [DATE] 19:47:46" at bounding box center [579, 25] width 220 height 19
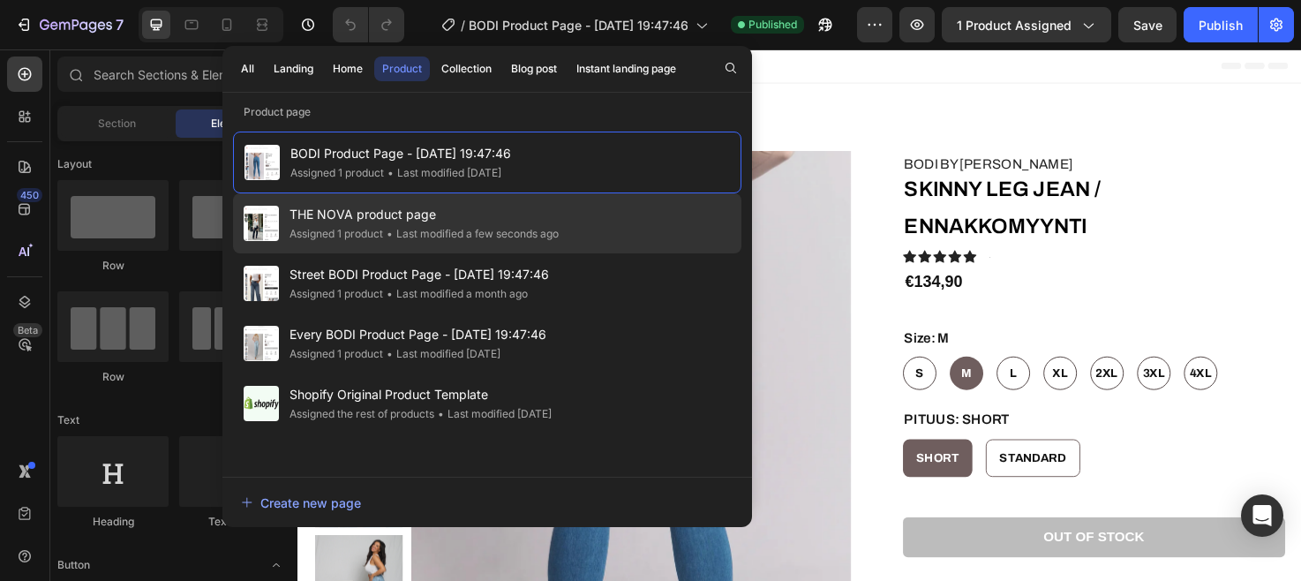
click at [503, 222] on span "THE NOVA product page" at bounding box center [424, 214] width 269 height 21
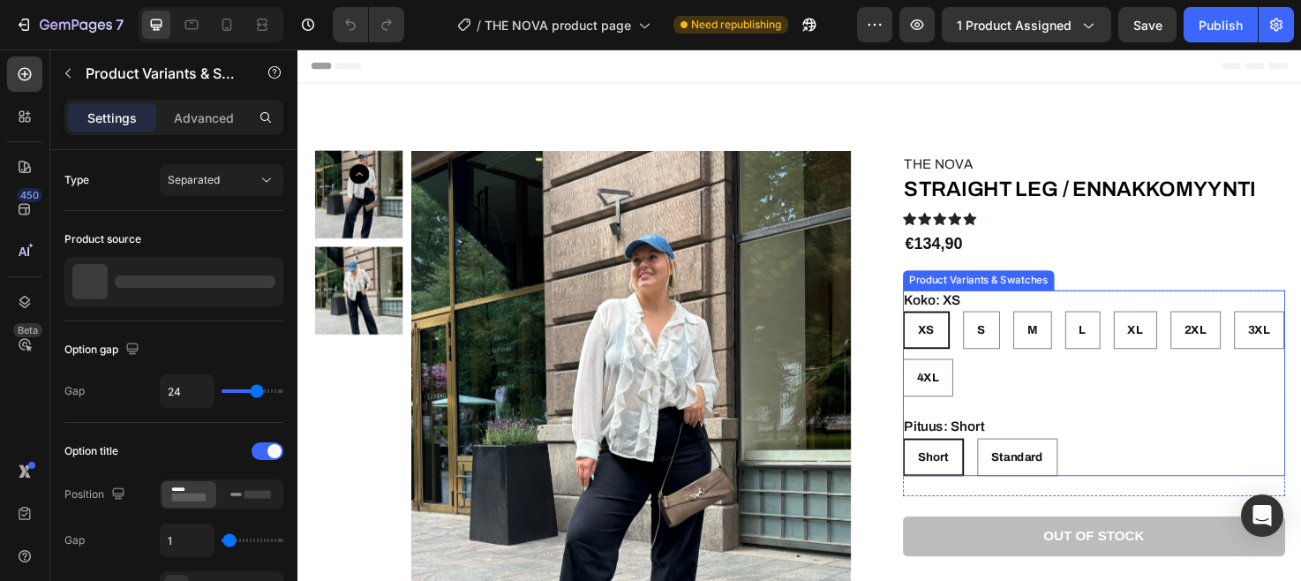
click at [1135, 419] on div "Koko: XS XS XS XS S S S M M M L L L XL XL XL 2XL 2XL 2XL 3XL 3XL 3XL 4XL 4XL 4X…" at bounding box center [1138, 402] width 404 height 197
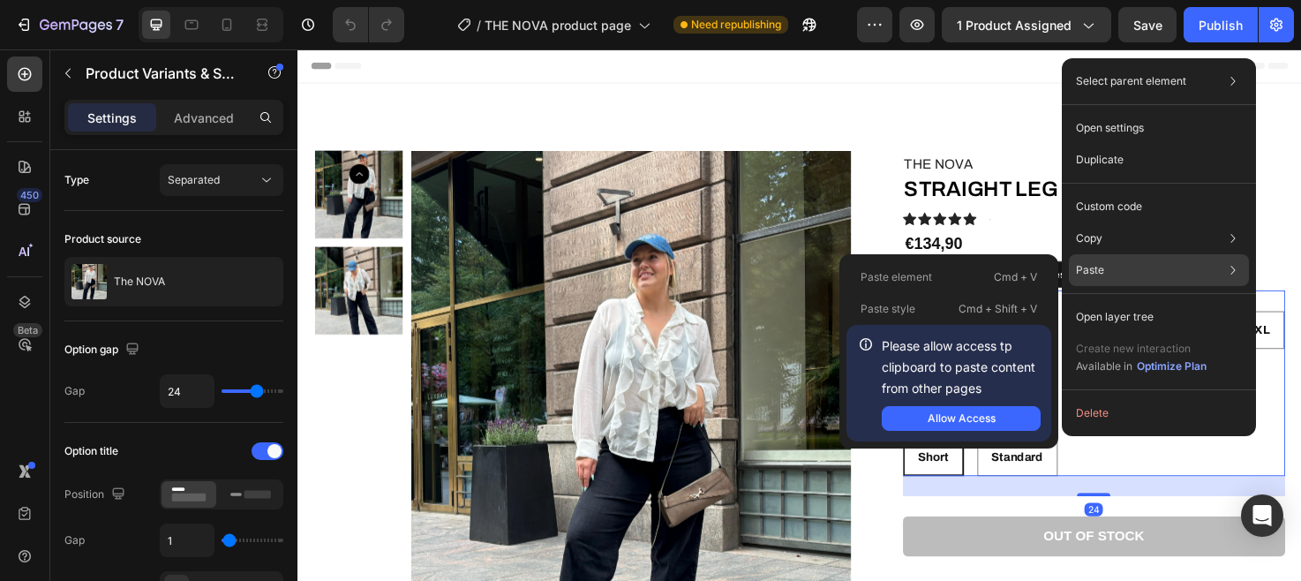
click at [1111, 301] on div "Paste Paste element Cmd + V Paste style Cmd + Shift + V Please allow access tp …" at bounding box center [1159, 317] width 180 height 32
click at [1001, 423] on button "Allow Access" at bounding box center [961, 418] width 159 height 25
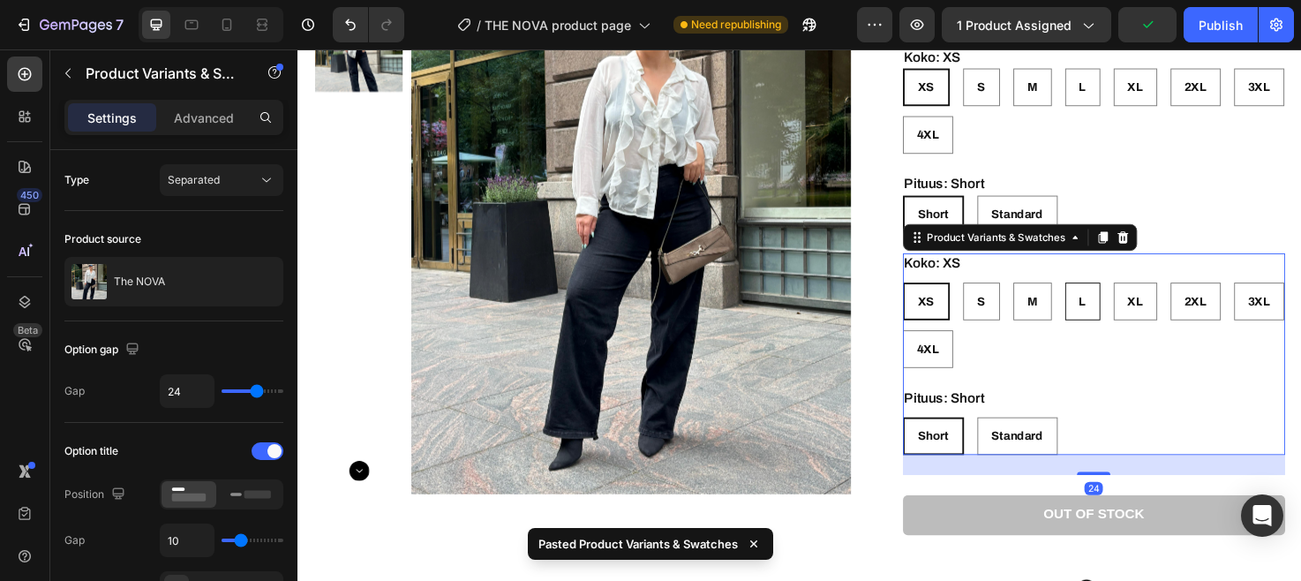
scroll to position [254, 0]
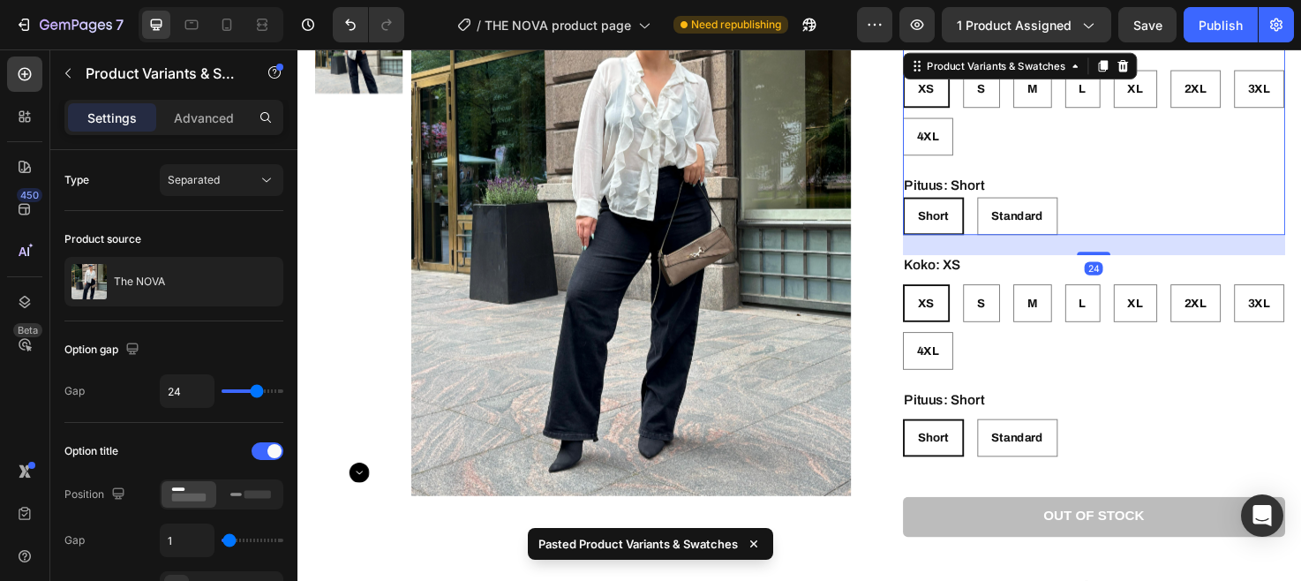
click at [1109, 166] on div "Koko: XS XS XS XS S S S M M M L L L XL XL XL 2XL 2XL 2XL 3XL 3XL 3XL 4XL 4XL 4X…" at bounding box center [1138, 147] width 404 height 197
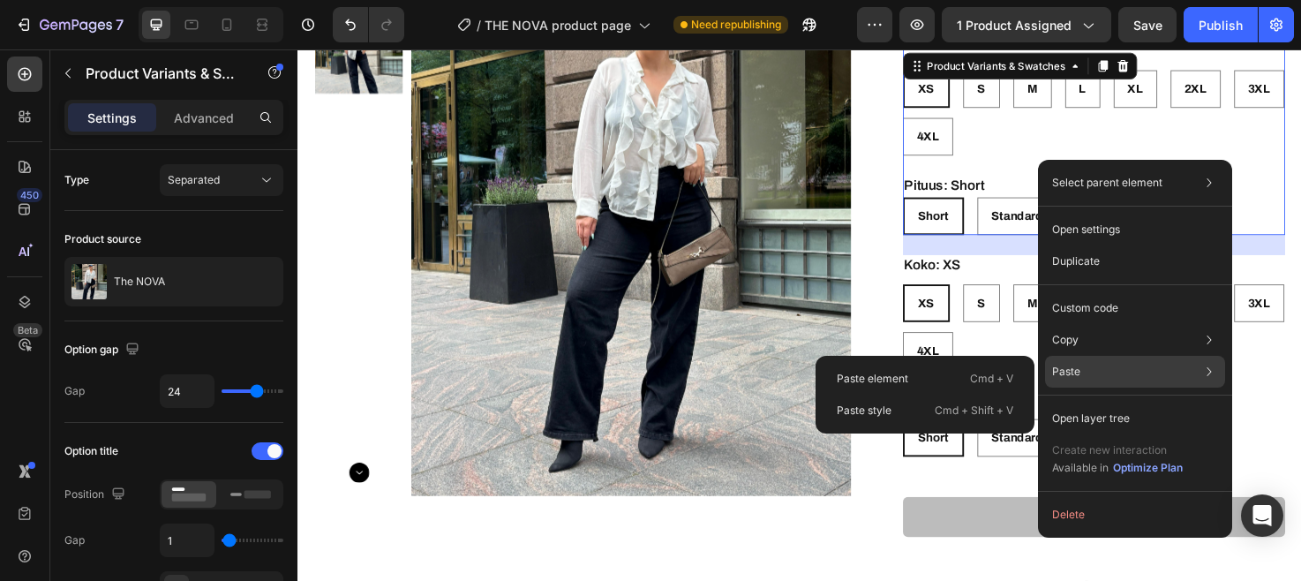
click at [1112, 403] on div "Paste Paste element Cmd + V Paste style Cmd + Shift + V" at bounding box center [1135, 419] width 180 height 32
click at [1003, 408] on p "Cmd + Shift + V" at bounding box center [974, 411] width 79 height 18
type input "10"
radio input "true"
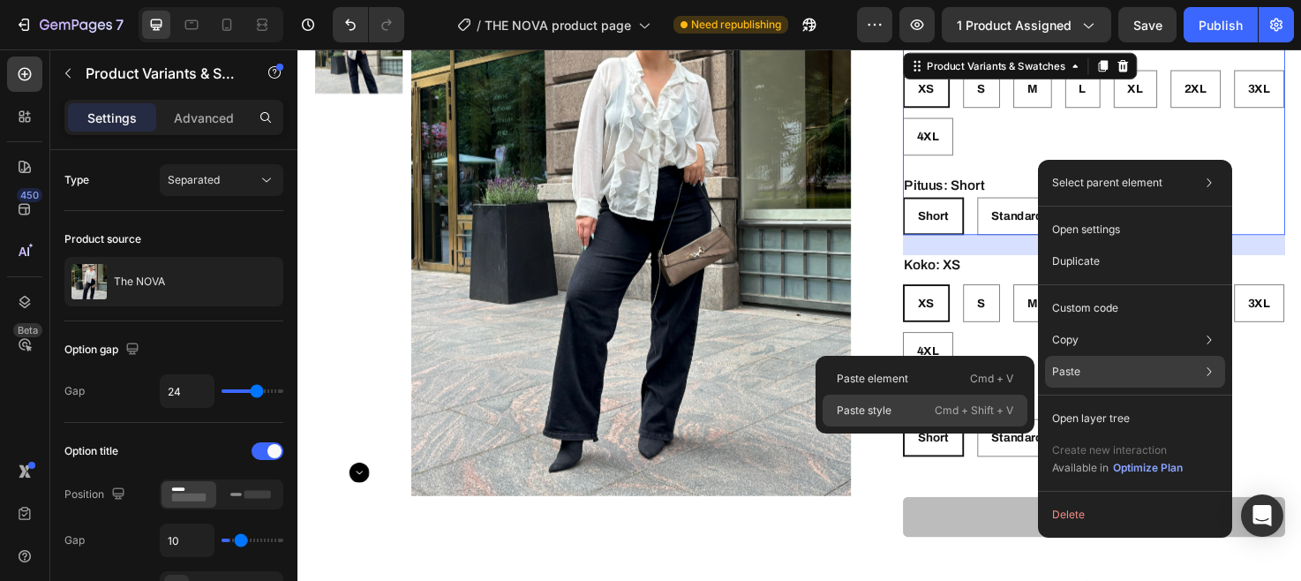
radio input "true"
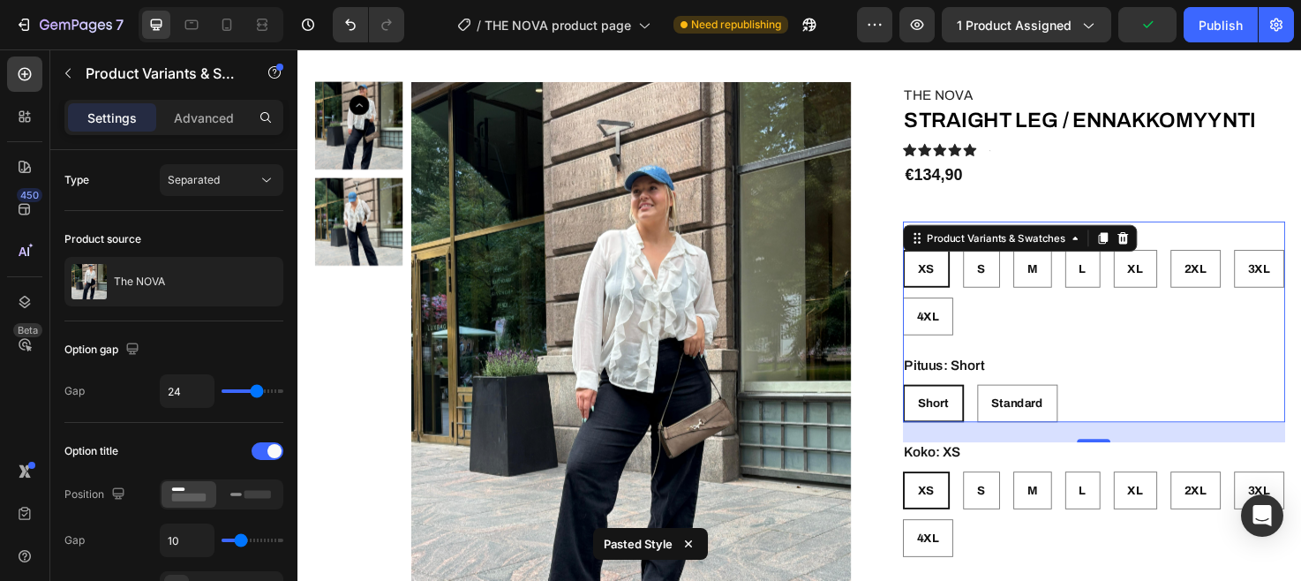
scroll to position [49, 0]
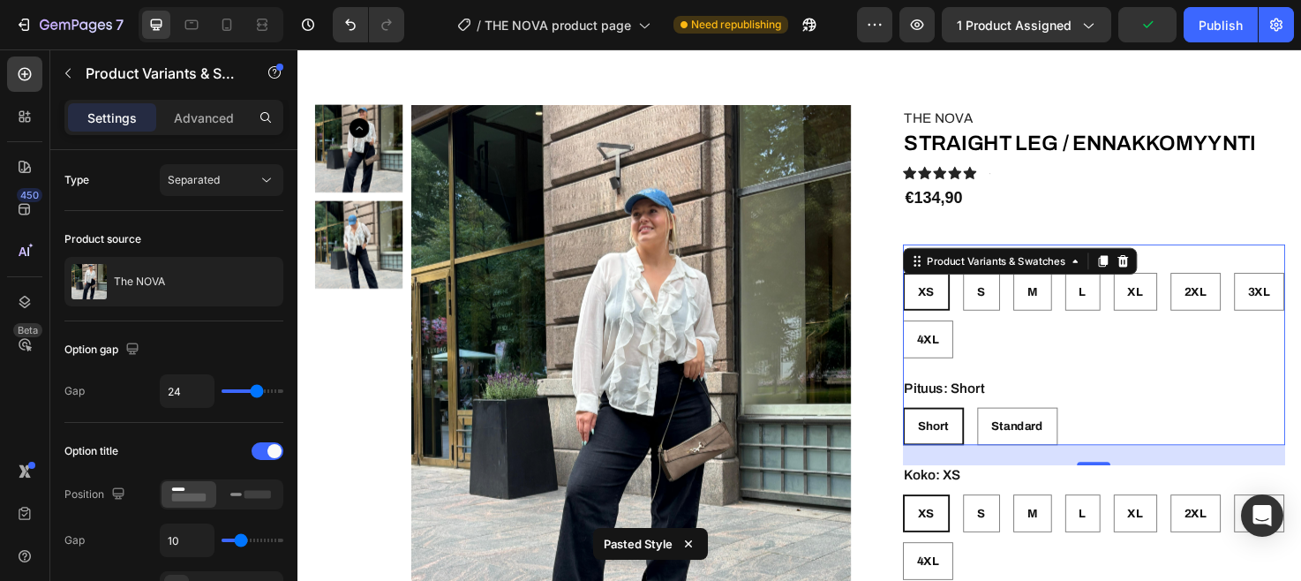
click at [1239, 372] on div "XS XS XS S S S M M M L L L XL XL XL 2XL 2XL 2XL 3XL 3XL 3XL 4XL 4XL 4XL" at bounding box center [1138, 330] width 404 height 90
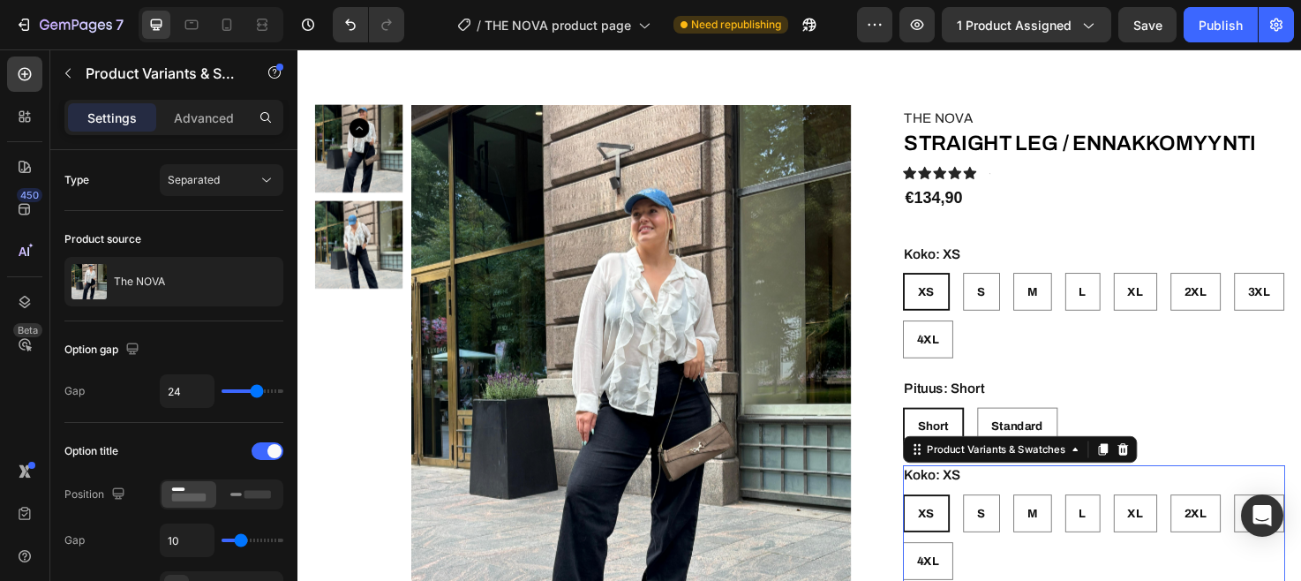
click at [1196, 502] on div "Koko: XS XS XS XS S S S M M M L L L XL XL XL 2XL 2XL 2XL 3XL 3XL 3XL 4XL 4XL 4XL" at bounding box center [1138, 548] width 404 height 121
click at [1167, 473] on icon at bounding box center [1167, 471] width 11 height 12
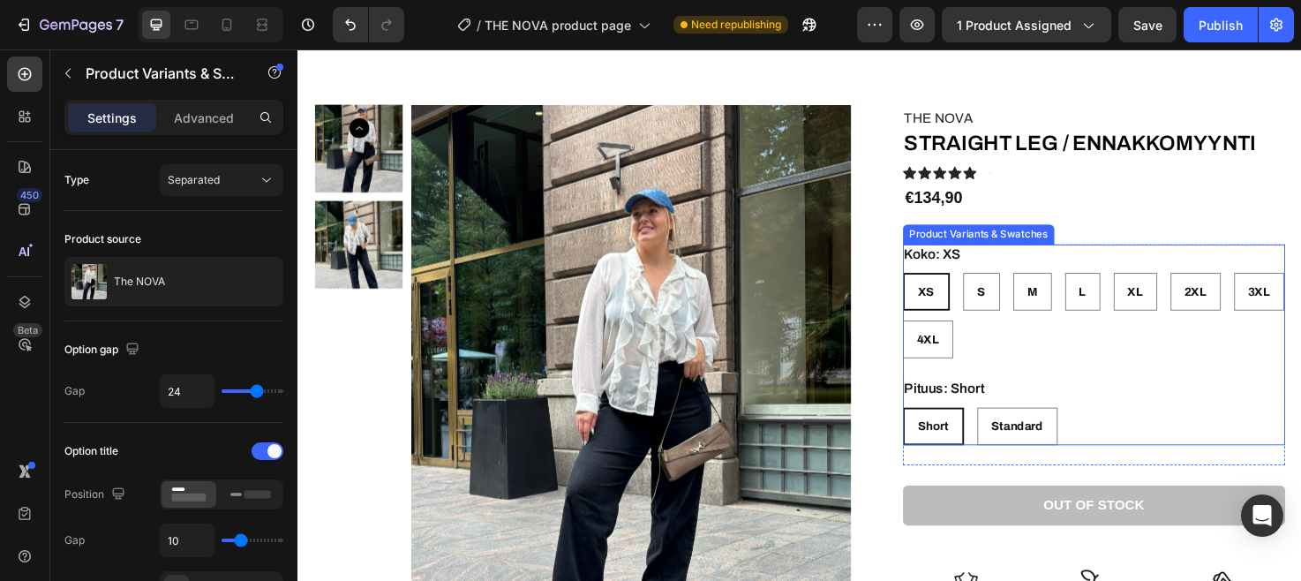
click at [1158, 373] on div "XS XS XS S S S M M M L L L XL XL XL 2XL 2XL 2XL 3XL 3XL 3XL 4XL 4XL 4XL" at bounding box center [1138, 330] width 404 height 90
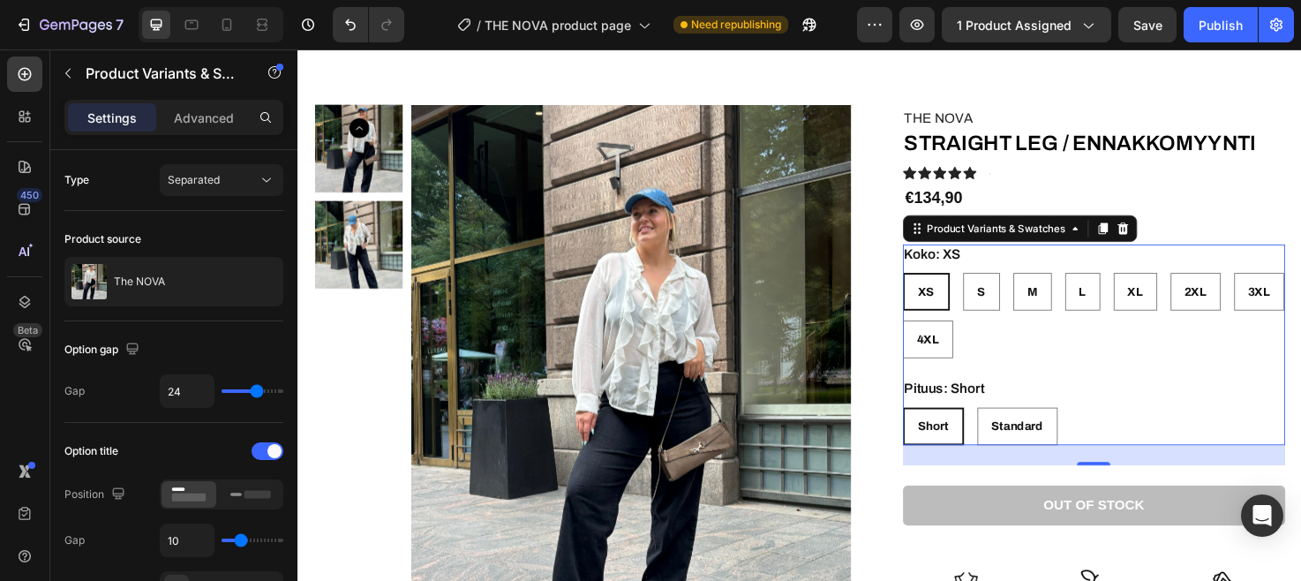
click at [1072, 328] on div "XS XS XS S S S M M M L L L XL XL XL 2XL 2XL 2XL 3XL 3XL 3XL 4XL 4XL 4XL" at bounding box center [1138, 330] width 404 height 90
click at [1072, 315] on div "M" at bounding box center [1072, 305] width 39 height 36
click at [1052, 285] on input "M M M" at bounding box center [1052, 284] width 1 height 1
radio input "true"
click at [1093, 366] on div "XS XS XS S S S M M M L L L XL XL XL 2XL 2XL 2XL 3XL 3XL 3XL 4XL 4XL 4XL" at bounding box center [1138, 330] width 404 height 90
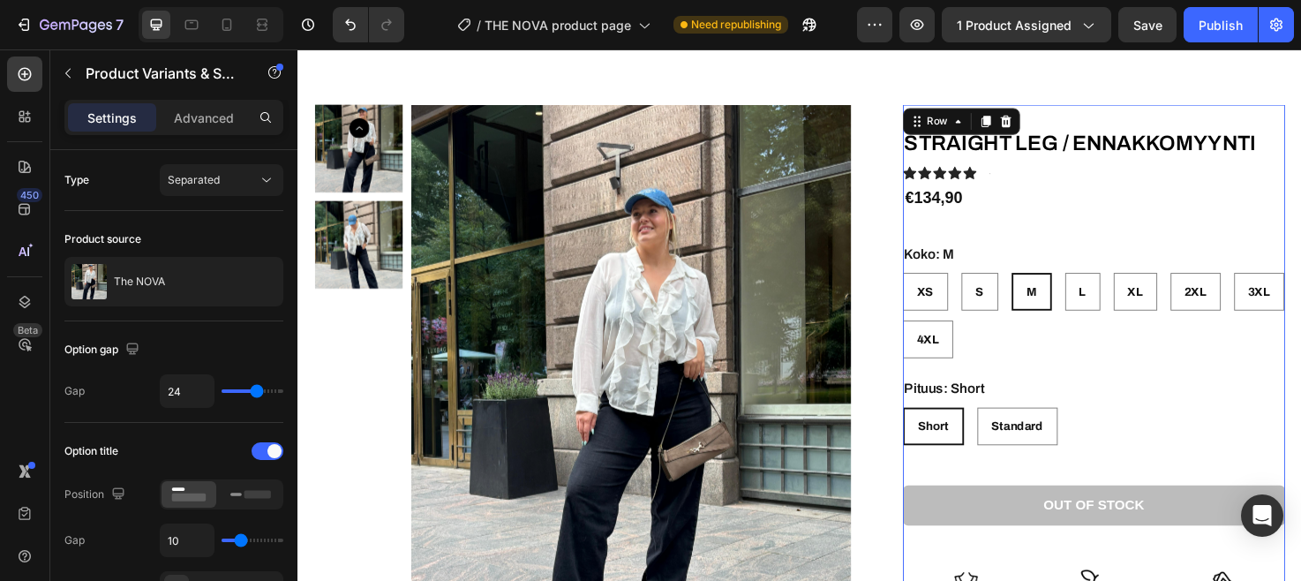
click at [1147, 192] on div "THE NOVA Text Block STRAIGHT LEG / ENNAKKOMYYNTI Text Block Icon Icon Icon Icon…" at bounding box center [1138, 490] width 404 height 764
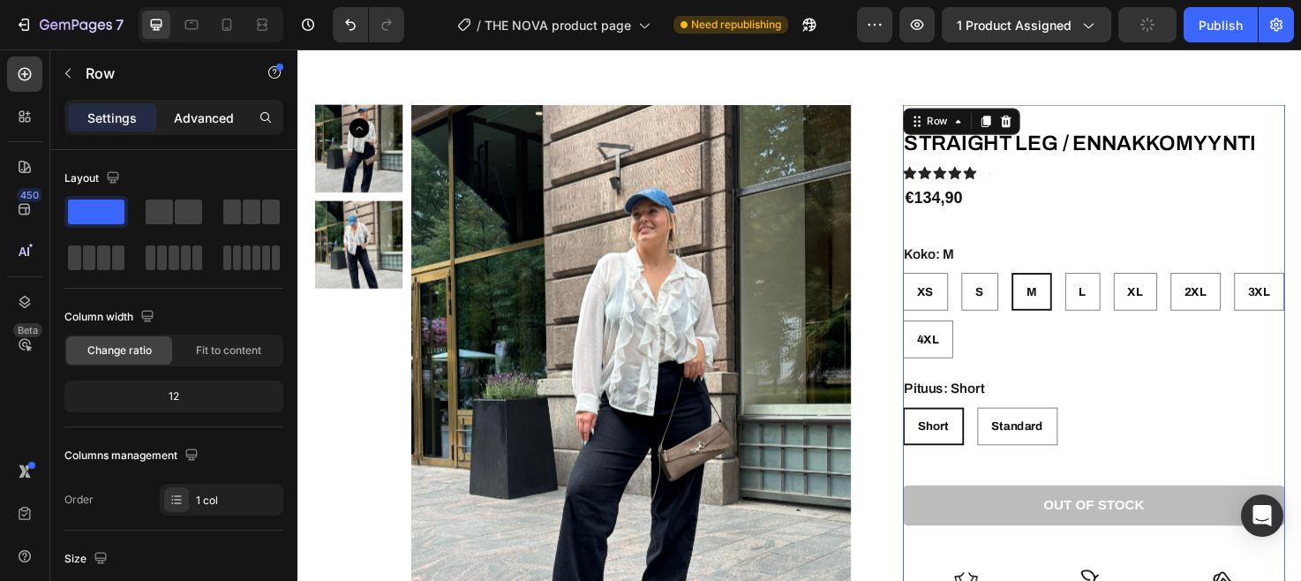
click at [239, 115] on div "Advanced" at bounding box center [204, 117] width 88 height 28
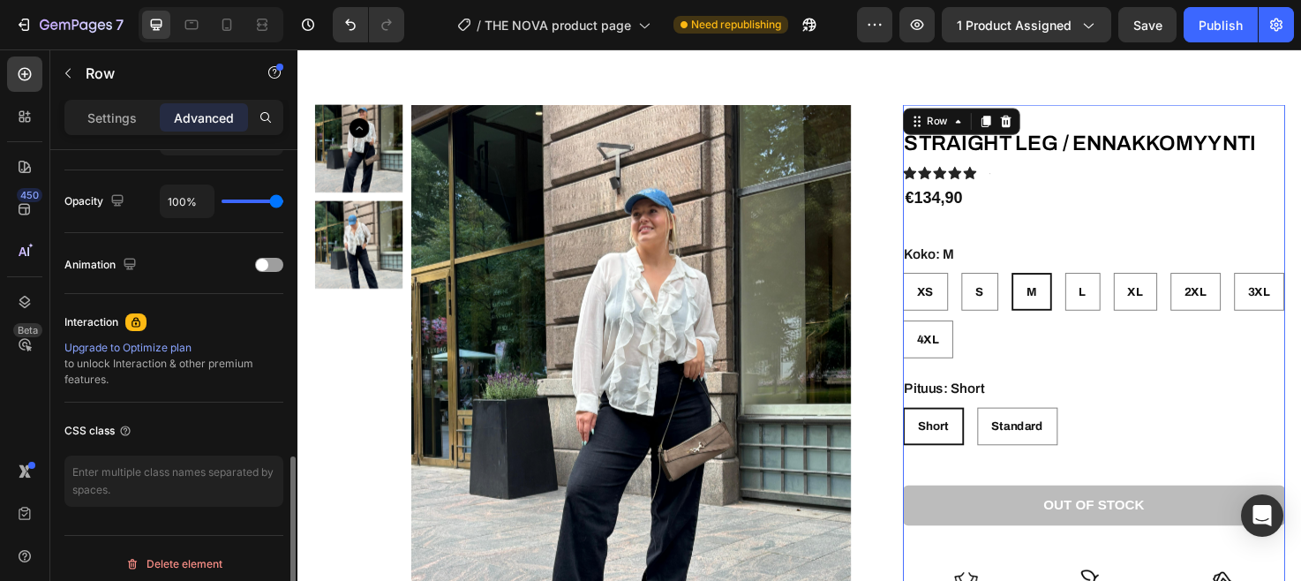
scroll to position [933, 0]
